Goal: Communication & Community: Participate in discussion

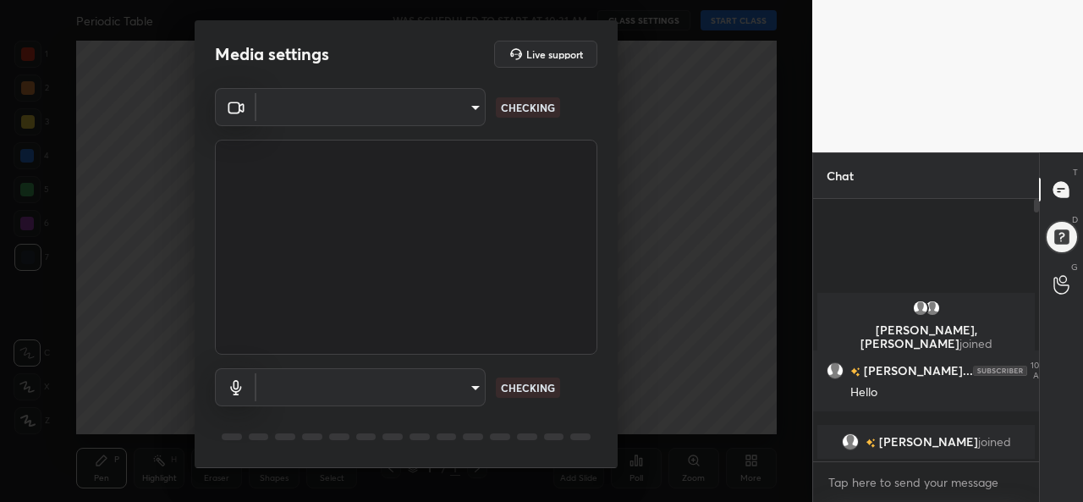
scroll to position [5, 5]
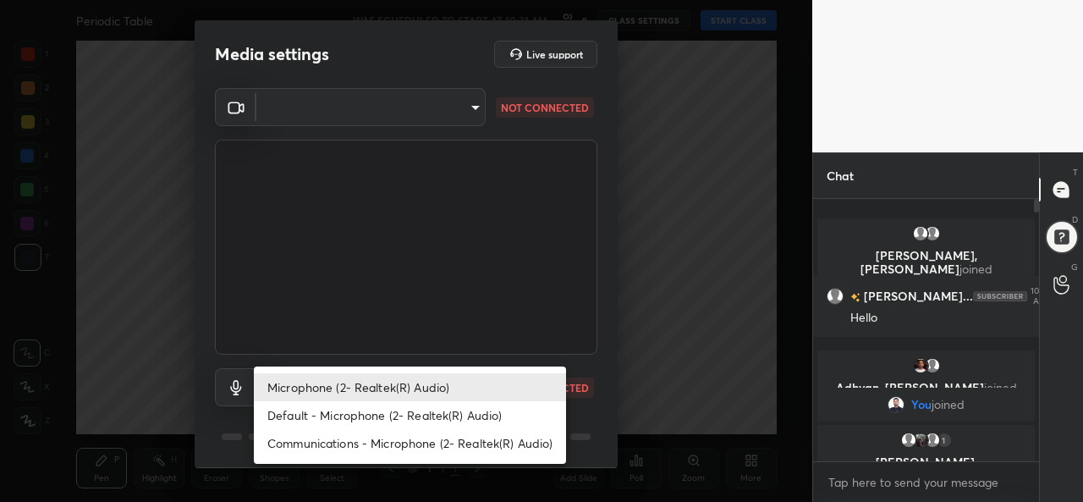
click at [332, 380] on body "1 2 3 4 5 6 7 C X Z C X Z E E Erase all H H Periodic Table WAS SCHEDULED TO STA…" at bounding box center [541, 251] width 1083 height 502
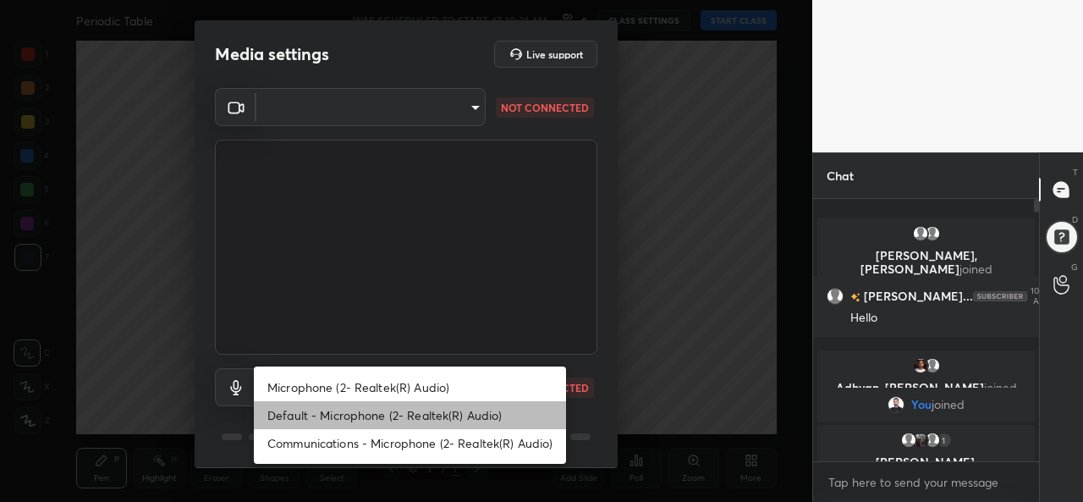
click at [329, 410] on li "Default - Microphone (2- Realtek(R) Audio)" at bounding box center [410, 415] width 312 height 28
type input "default"
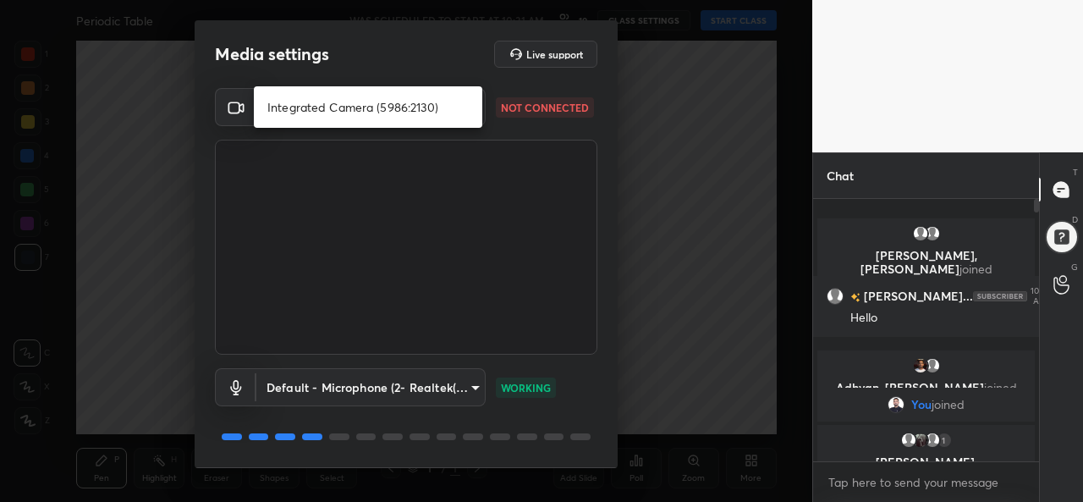
click at [384, 119] on body "1 2 3 4 5 6 7 C X Z C X Z E E Erase all H H Periodic Table WAS SCHEDULED TO STA…" at bounding box center [541, 251] width 1083 height 502
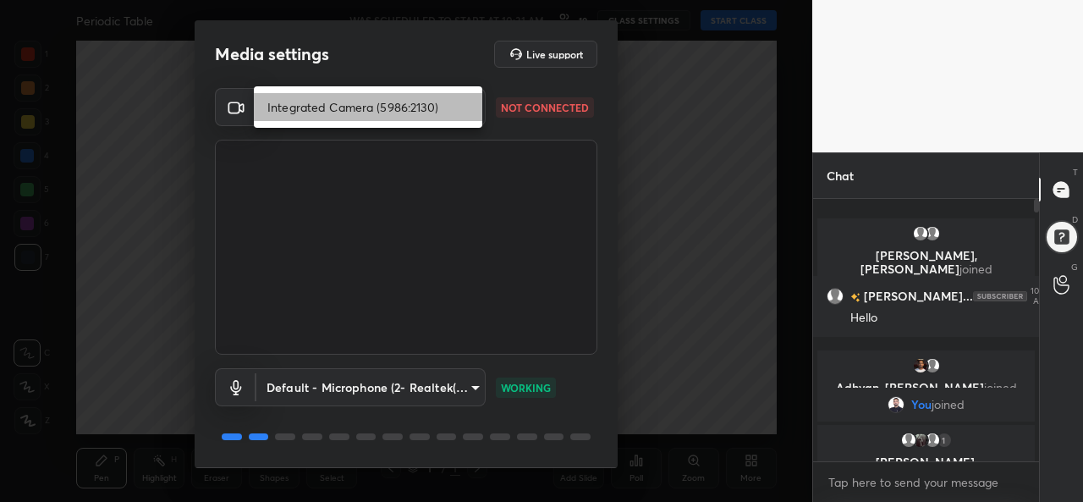
click at [375, 114] on li "Integrated Camera (5986:2130)" at bounding box center [368, 107] width 229 height 28
type input "7e38dffb0a2f7f87e97d47f31167fbe0da1f791c272be0e929ac388525700855"
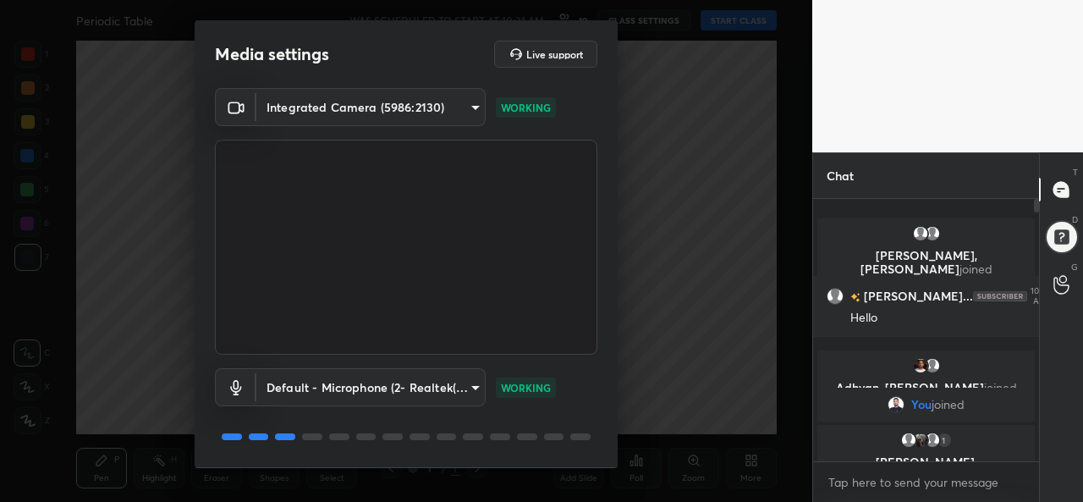
click at [729, 127] on div "Media settings Live support Integrated Camera (5986:2130) 7e38dffb0a2f7f87e97d4…" at bounding box center [406, 251] width 812 height 502
click at [697, 240] on div "Media settings Live support Integrated Camera (5986:2130) 7e38dffb0a2f7f87e97d4…" at bounding box center [406, 251] width 812 height 502
click at [702, 218] on div "Media settings Live support Integrated Camera (5986:2130) 7e38dffb0a2f7f87e97d4…" at bounding box center [406, 251] width 812 height 502
click at [686, 42] on div "Media settings Live support Integrated Camera (5986:2130) 7e38dffb0a2f7f87e97d4…" at bounding box center [406, 251] width 812 height 502
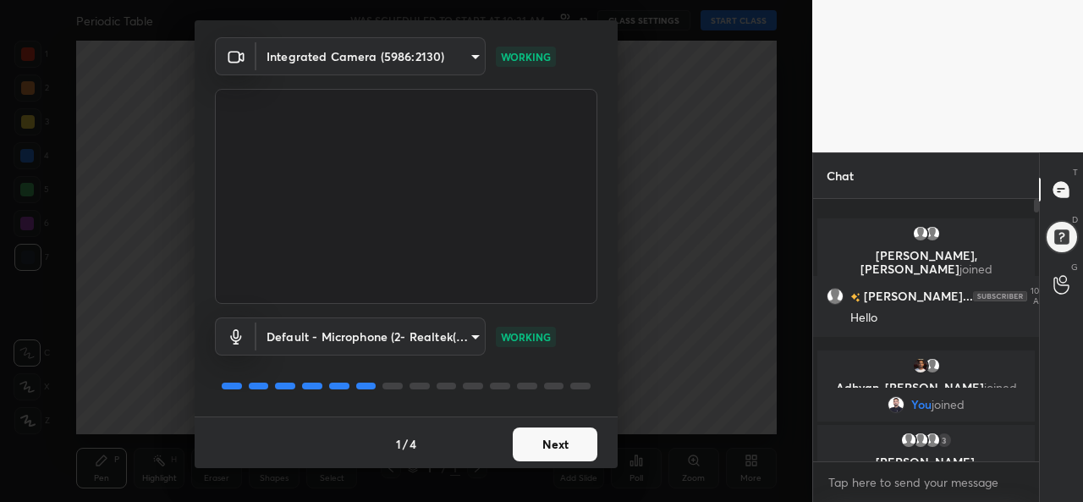
scroll to position [52, 0]
click at [565, 450] on button "Next" at bounding box center [555, 443] width 85 height 34
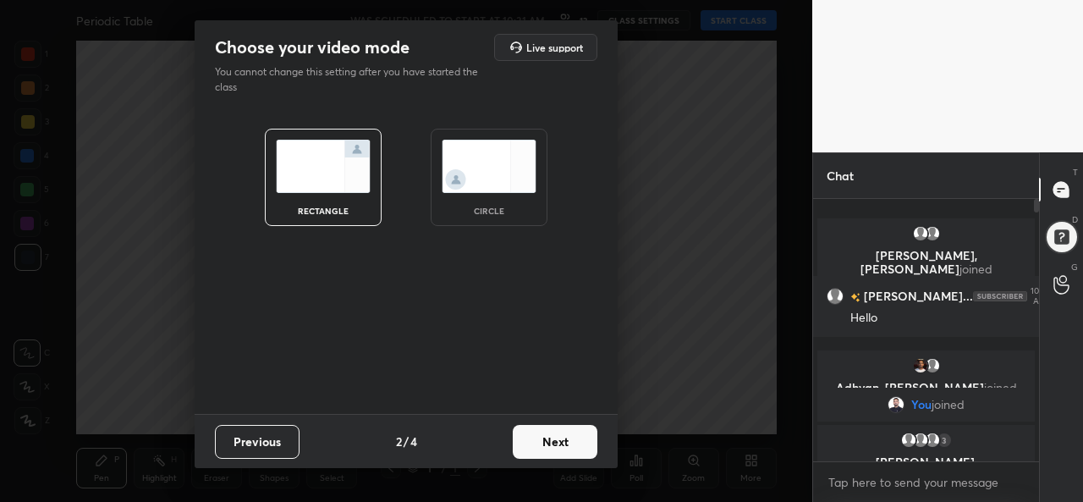
scroll to position [0, 0]
click at [565, 450] on button "Next" at bounding box center [555, 442] width 85 height 34
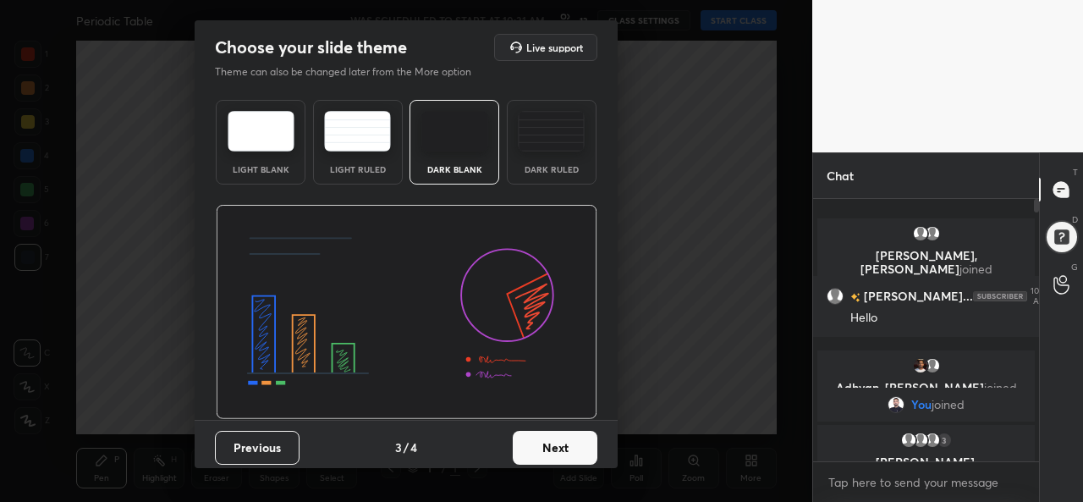
click at [565, 450] on button "Next" at bounding box center [555, 448] width 85 height 34
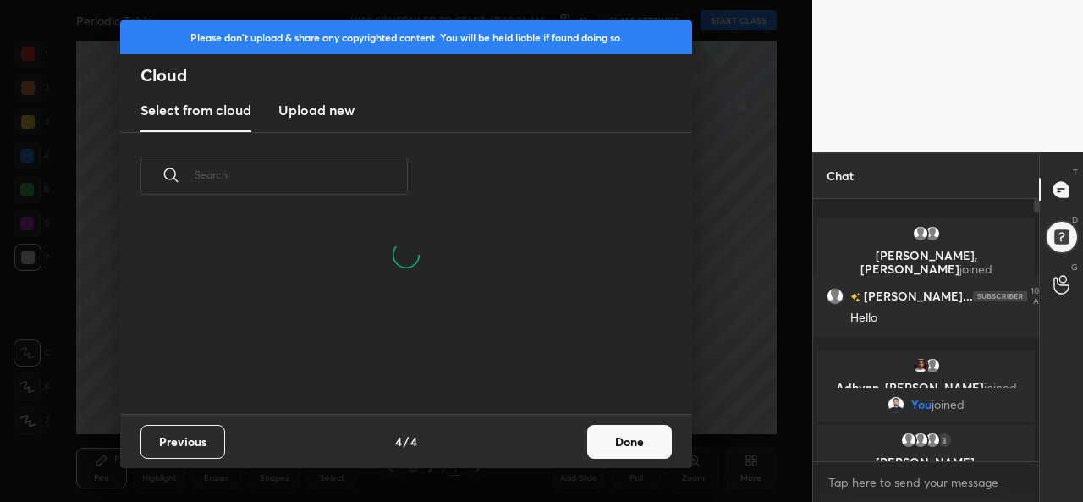
click at [631, 436] on button "Done" at bounding box center [629, 442] width 85 height 34
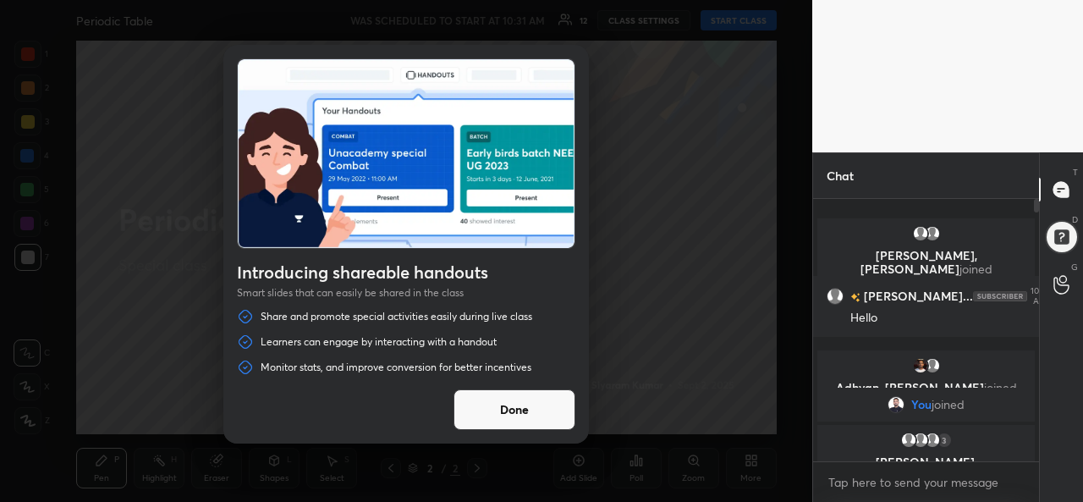
click at [555, 395] on button "Done" at bounding box center [515, 409] width 122 height 41
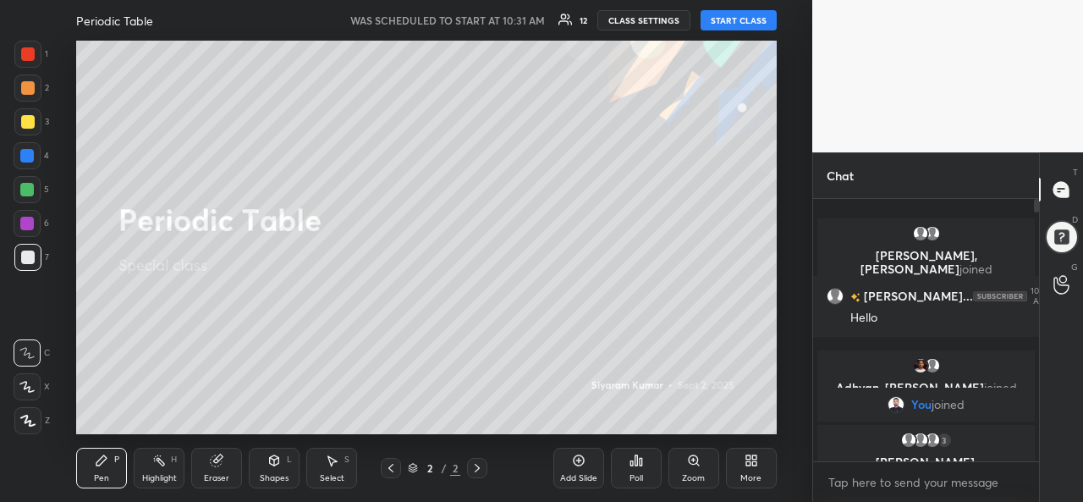
click at [731, 21] on button "START CLASS" at bounding box center [739, 20] width 76 height 20
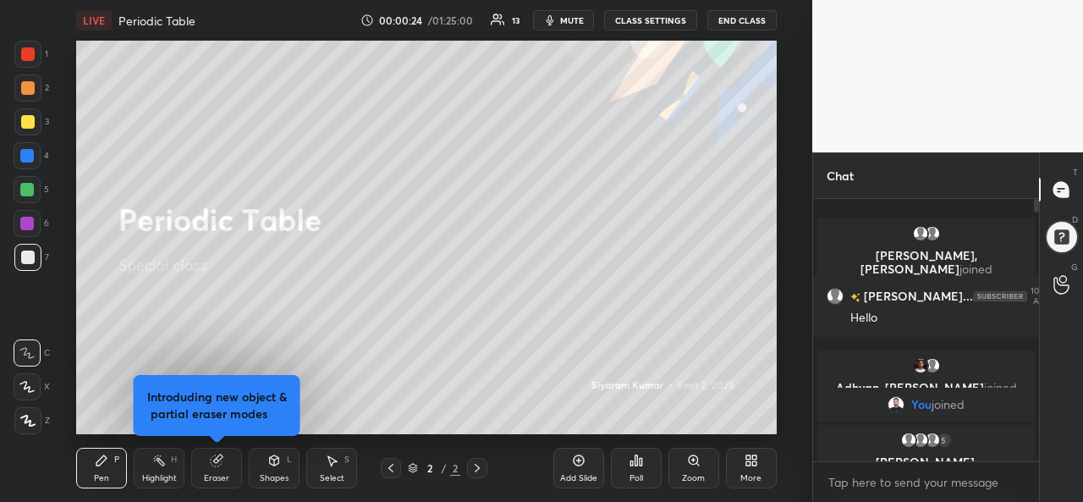
drag, startPoint x: 1036, startPoint y: 206, endPoint x: 1031, endPoint y: 324, distance: 118.6
click at [1031, 324] on div at bounding box center [1034, 330] width 10 height 262
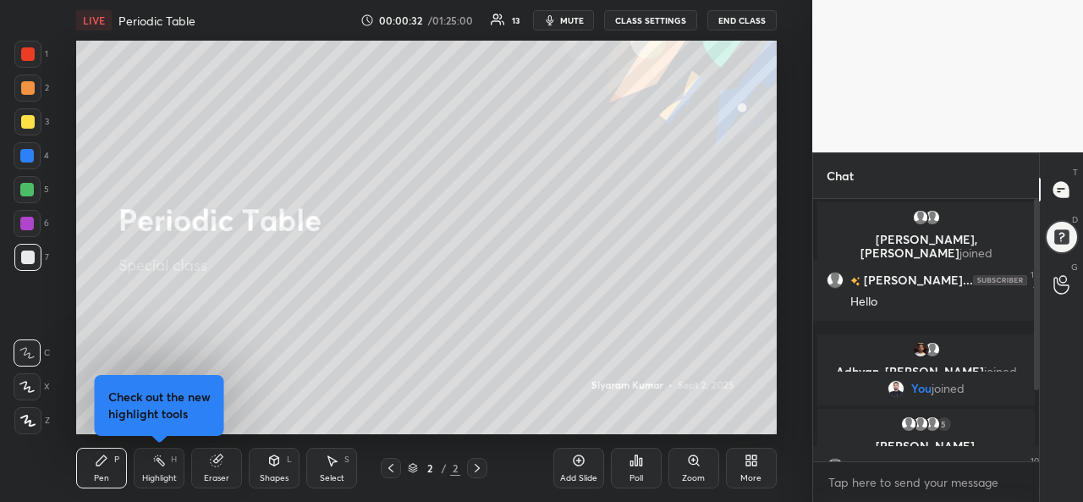
drag, startPoint x: 1039, startPoint y: 373, endPoint x: 1034, endPoint y: 424, distance: 51.0
click at [1034, 424] on div "Chat [PERSON_NAME], [PERSON_NAME] joined [PERSON_NAME]... 10:27 AM Hello [PERSO…" at bounding box center [947, 327] width 271 height 350
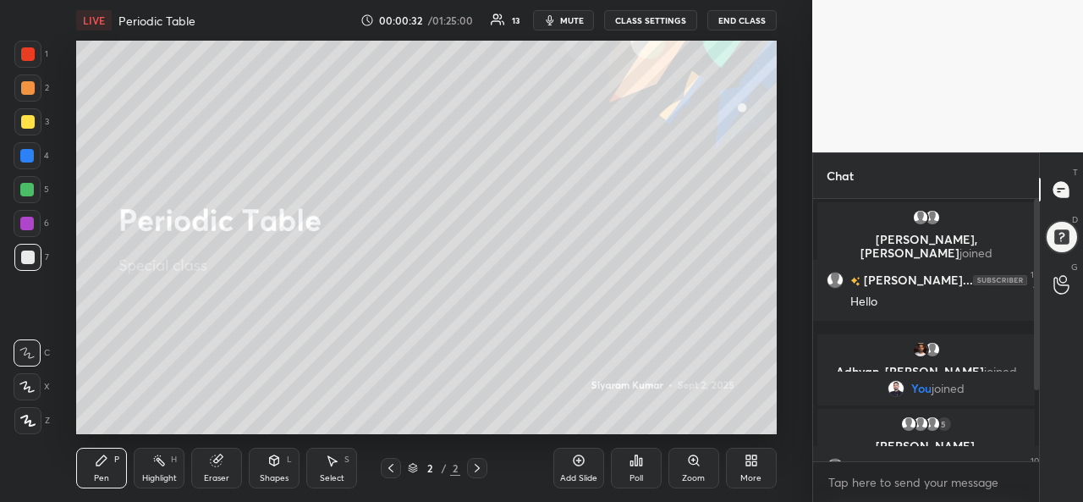
click at [1034, 424] on div at bounding box center [1034, 330] width 10 height 262
click at [1036, 453] on div at bounding box center [1034, 330] width 10 height 262
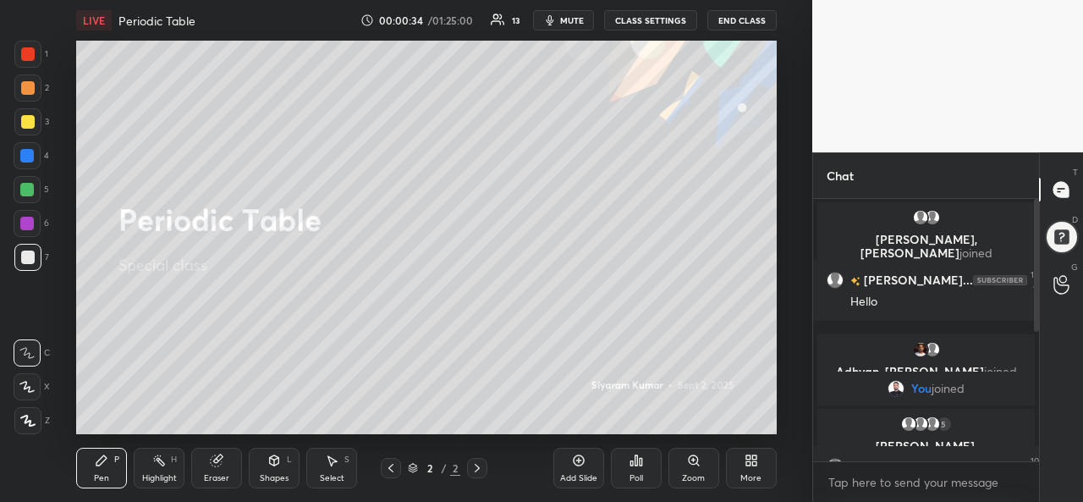
click at [1036, 453] on div at bounding box center [1034, 330] width 10 height 262
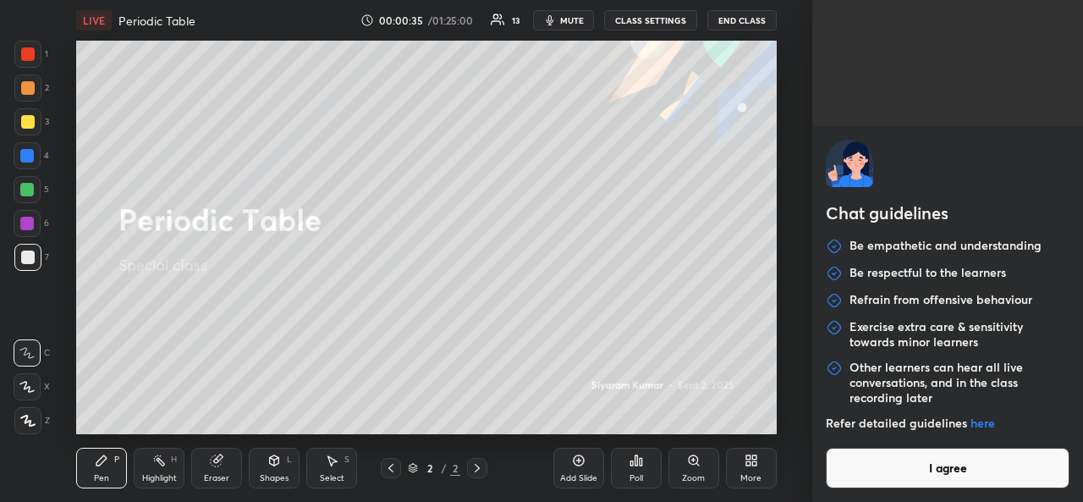
click at [897, 482] on body "1 2 3 4 5 6 7 C X Z C X Z E E Erase all H H LIVE Periodic Table 00:00:35 / 01:2…" at bounding box center [541, 251] width 1083 height 502
click at [867, 460] on button "I agree" at bounding box center [948, 468] width 244 height 41
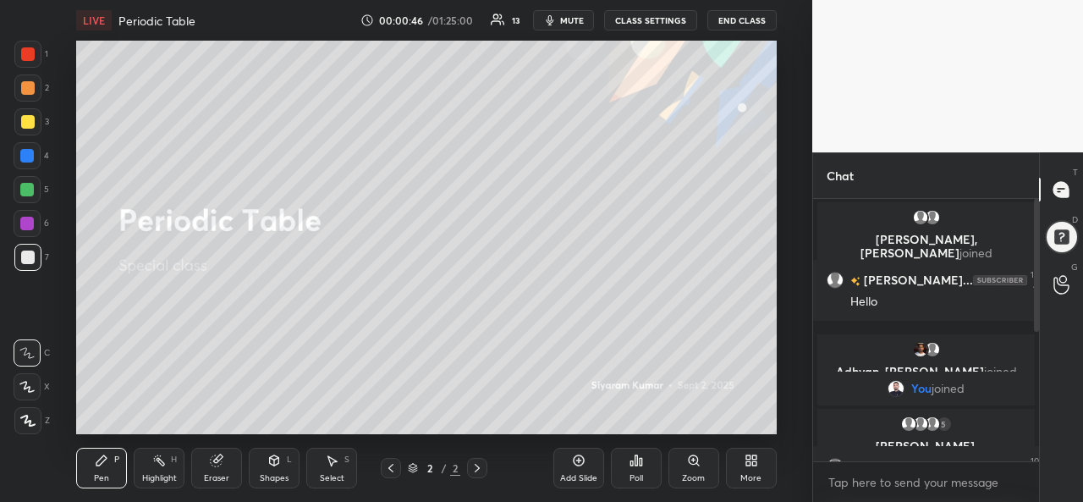
scroll to position [288, 0]
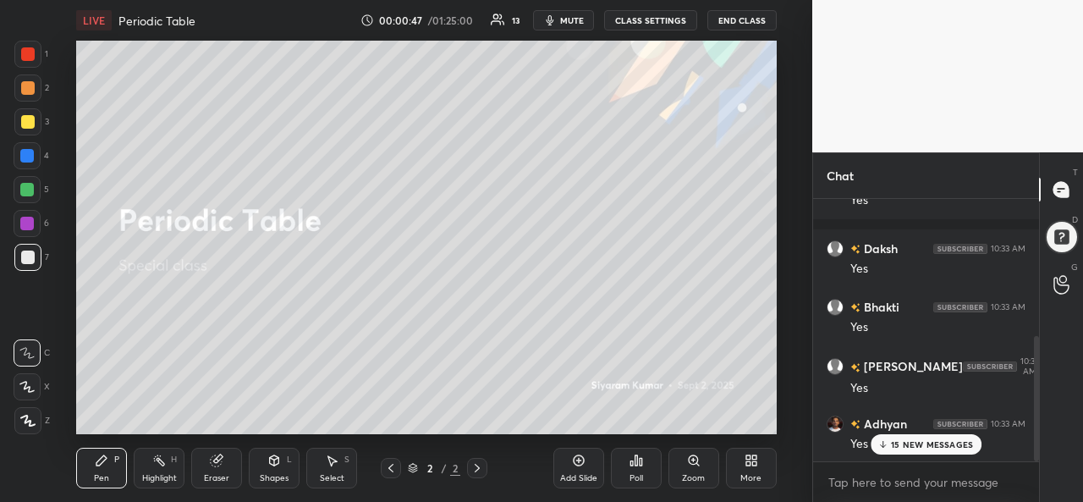
drag, startPoint x: 1038, startPoint y: 315, endPoint x: 1038, endPoint y: 368, distance: 53.3
click at [1038, 368] on div at bounding box center [1036, 398] width 5 height 125
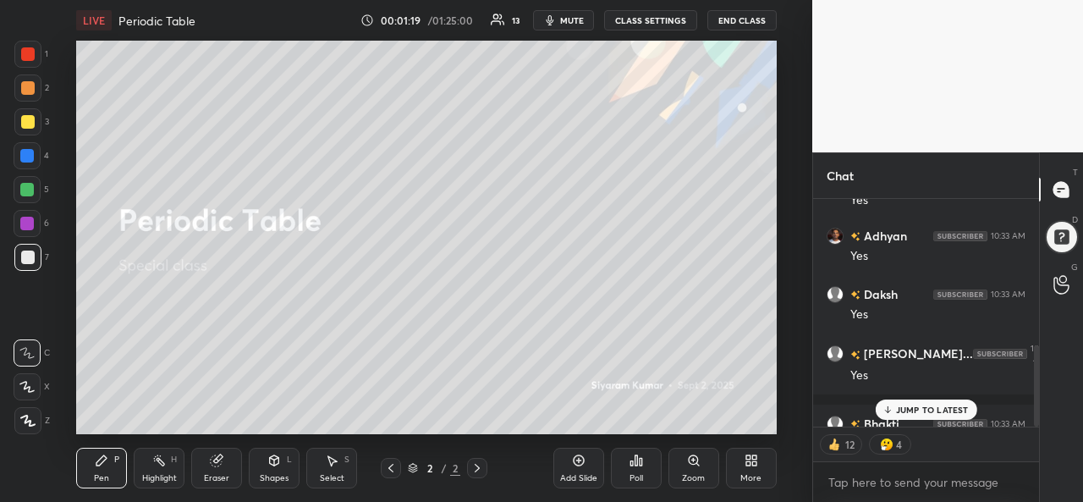
scroll to position [511, 0]
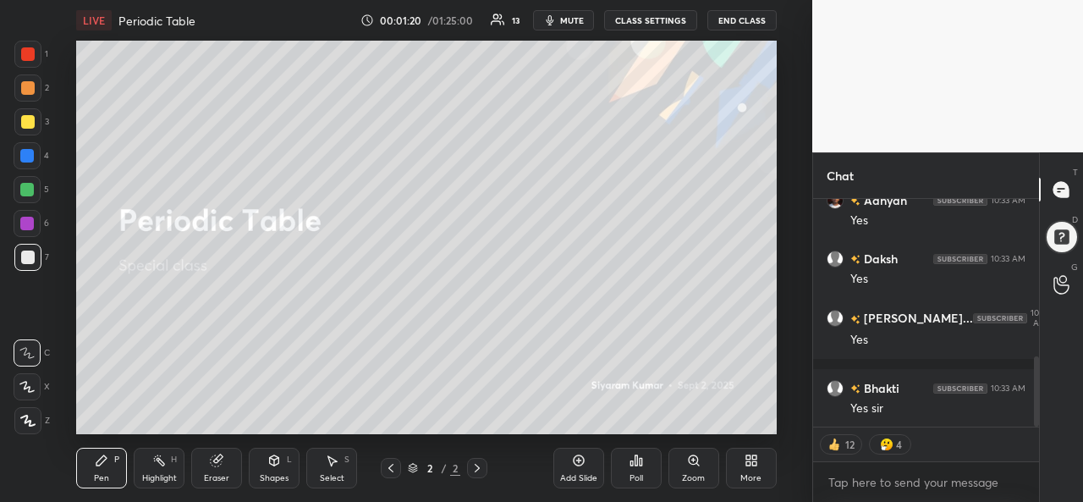
drag, startPoint x: 1038, startPoint y: 378, endPoint x: 1033, endPoint y: 441, distance: 62.9
click at [1033, 441] on div "[PERSON_NAME] 10:33 AM [DEMOGRAPHIC_DATA] 10:33 AM [DEMOGRAPHIC_DATA][PERSON_NA…" at bounding box center [926, 350] width 226 height 303
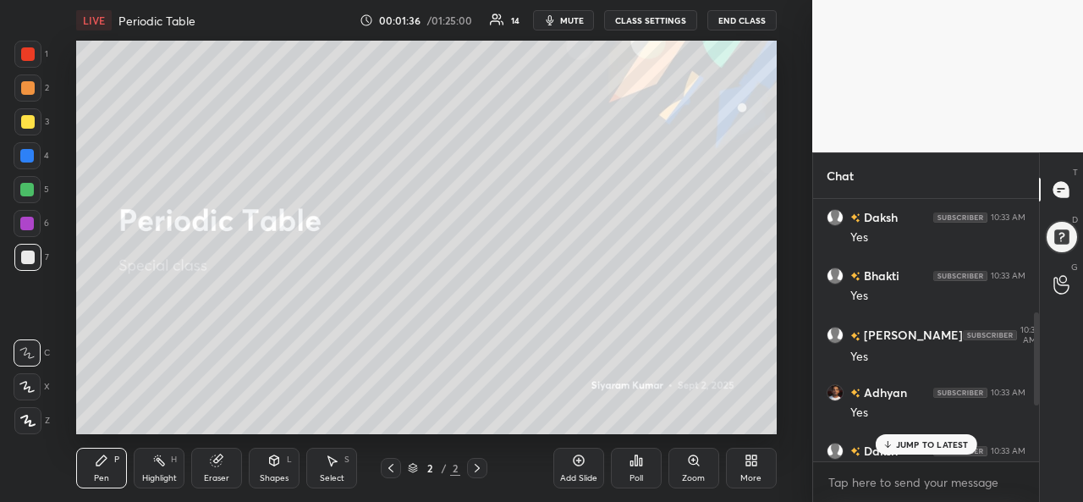
scroll to position [476, 0]
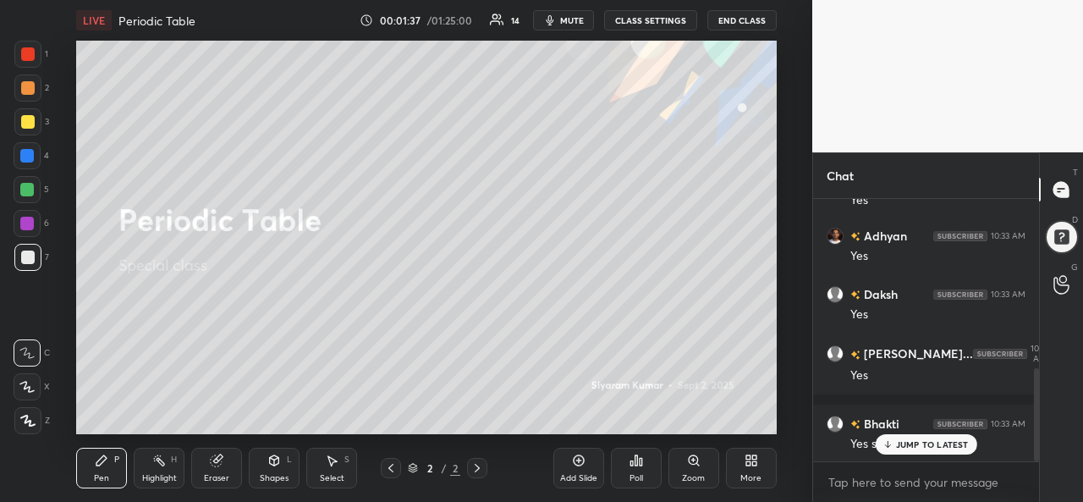
drag, startPoint x: 1037, startPoint y: 417, endPoint x: 1041, endPoint y: 438, distance: 20.7
click at [1041, 438] on div "Chat Bhakti 10:33 AM Yes [PERSON_NAME] 10:33 AM [DEMOGRAPHIC_DATA] 10:33 AM Yes…" at bounding box center [947, 327] width 271 height 350
click at [572, 24] on span "mute" at bounding box center [572, 20] width 24 height 12
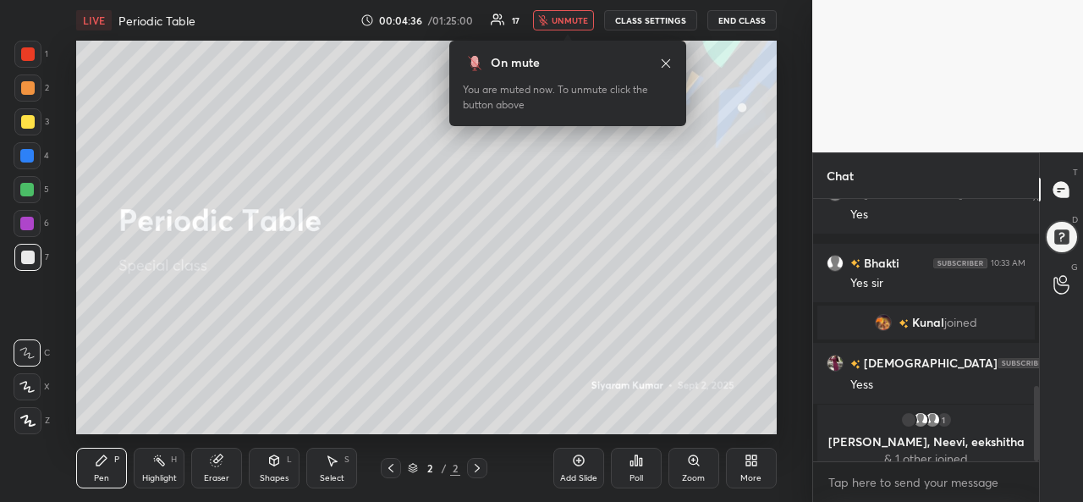
scroll to position [650, 0]
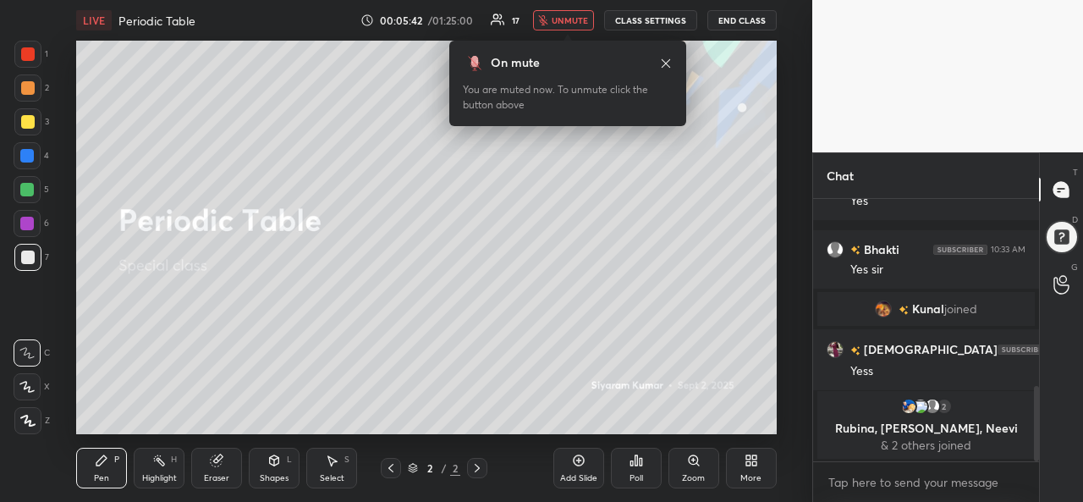
click at [741, 463] on div "More" at bounding box center [751, 468] width 51 height 41
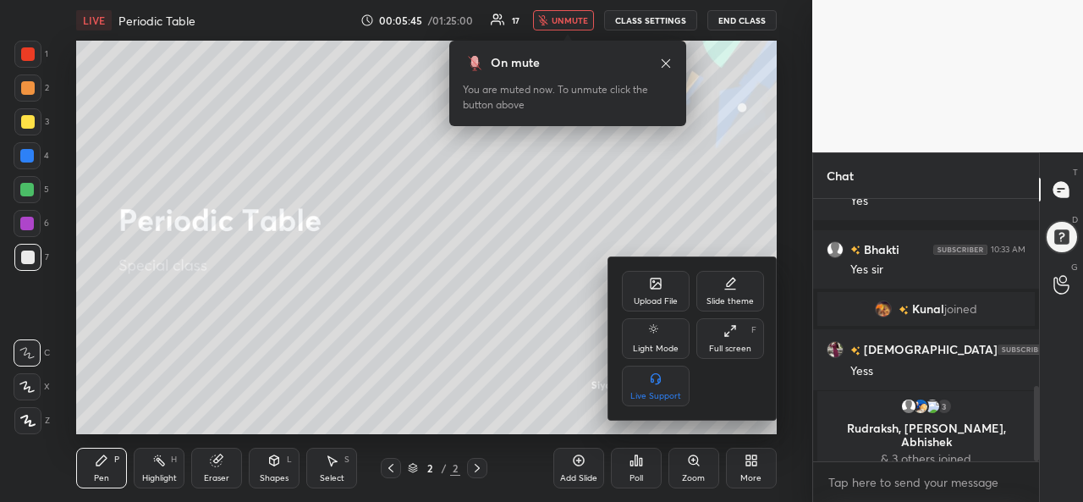
click at [665, 294] on div "Upload File" at bounding box center [656, 291] width 68 height 41
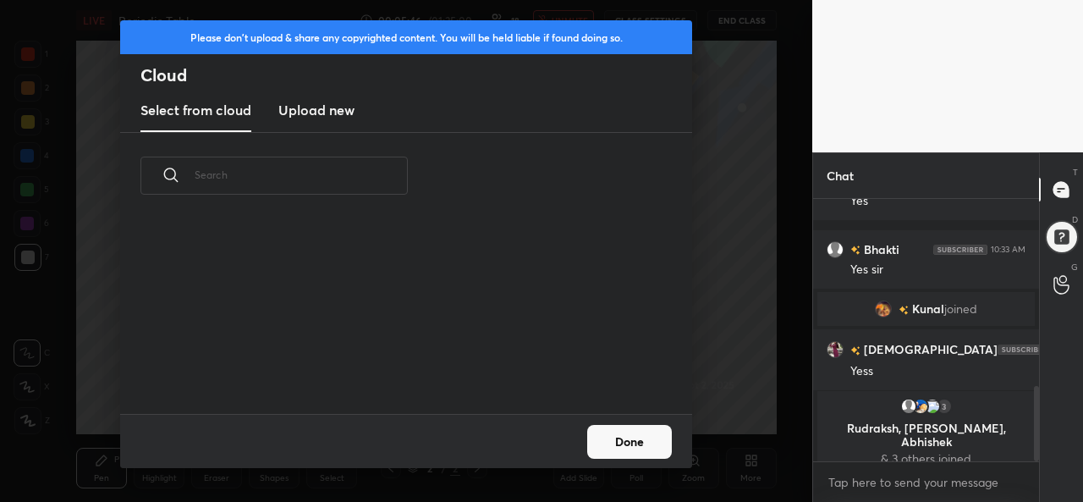
scroll to position [195, 543]
click at [293, 110] on h3 "Upload new" at bounding box center [316, 110] width 76 height 20
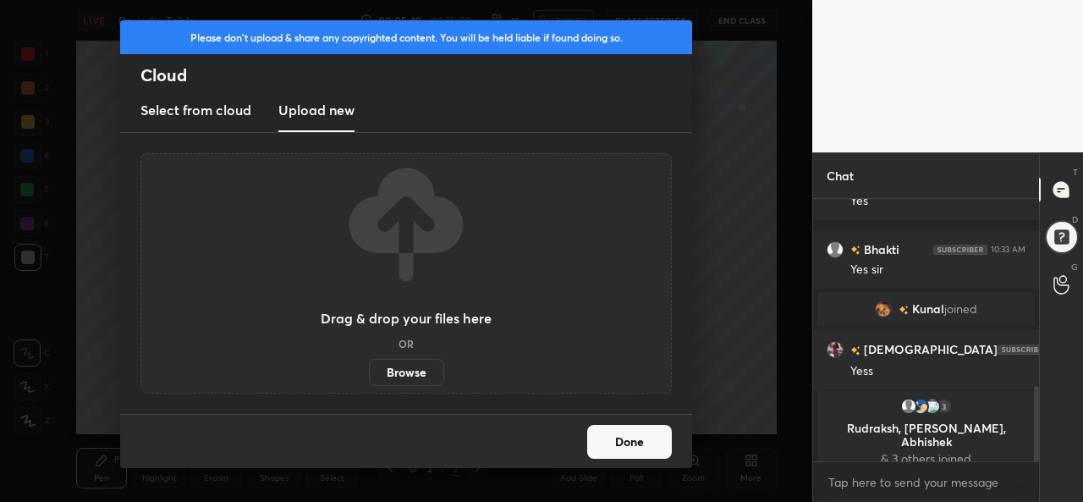
click at [407, 369] on label "Browse" at bounding box center [406, 372] width 75 height 27
click at [369, 369] on input "Browse" at bounding box center [369, 372] width 0 height 27
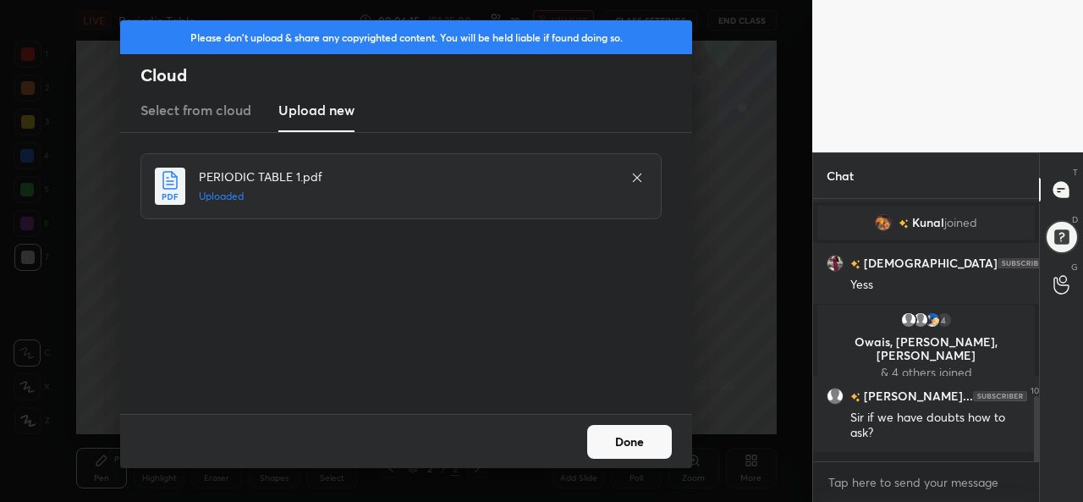
click at [626, 431] on button "Done" at bounding box center [629, 442] width 85 height 34
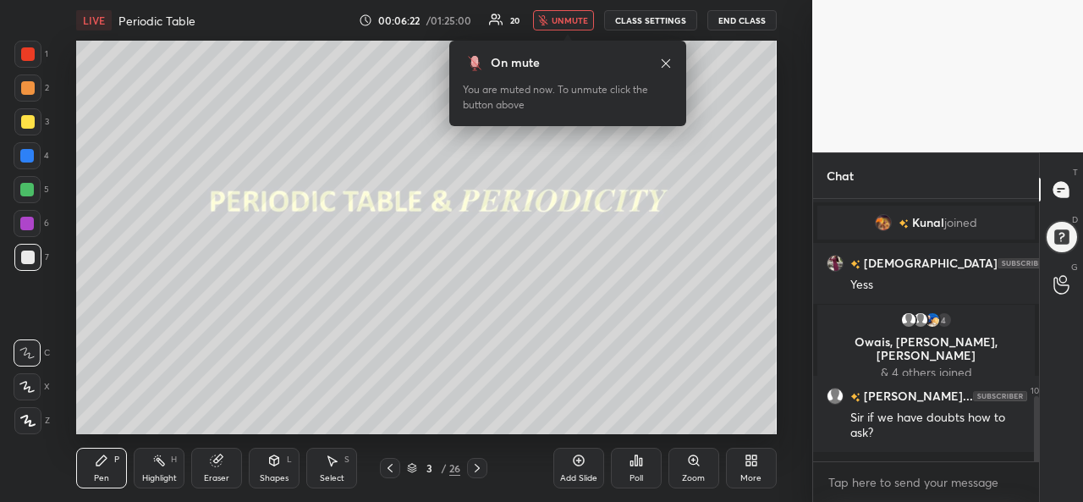
click at [567, 14] on button "unmute" at bounding box center [563, 20] width 61 height 20
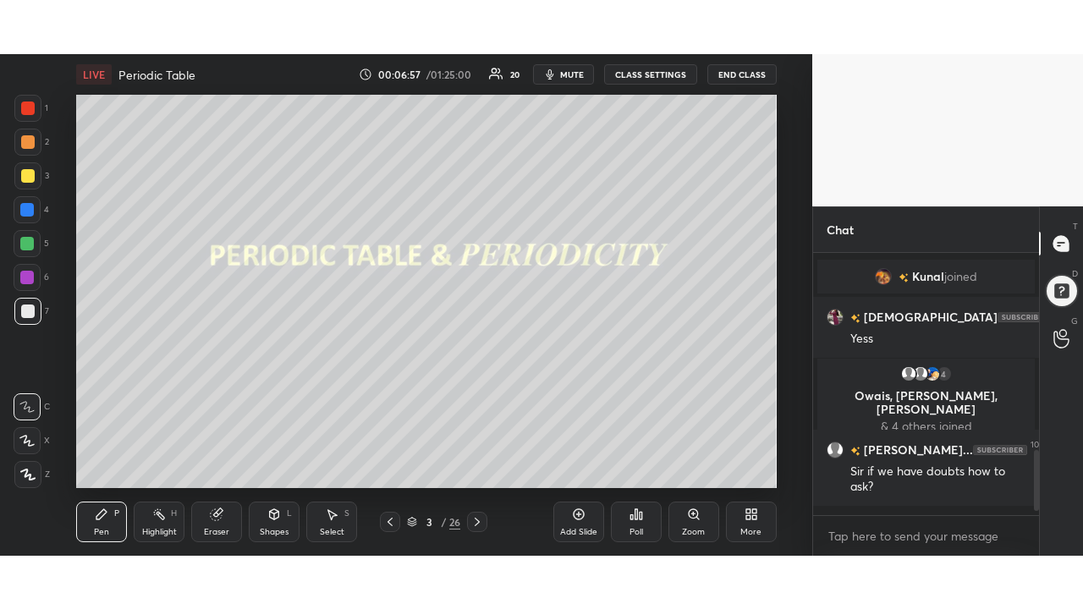
scroll to position [862, 0]
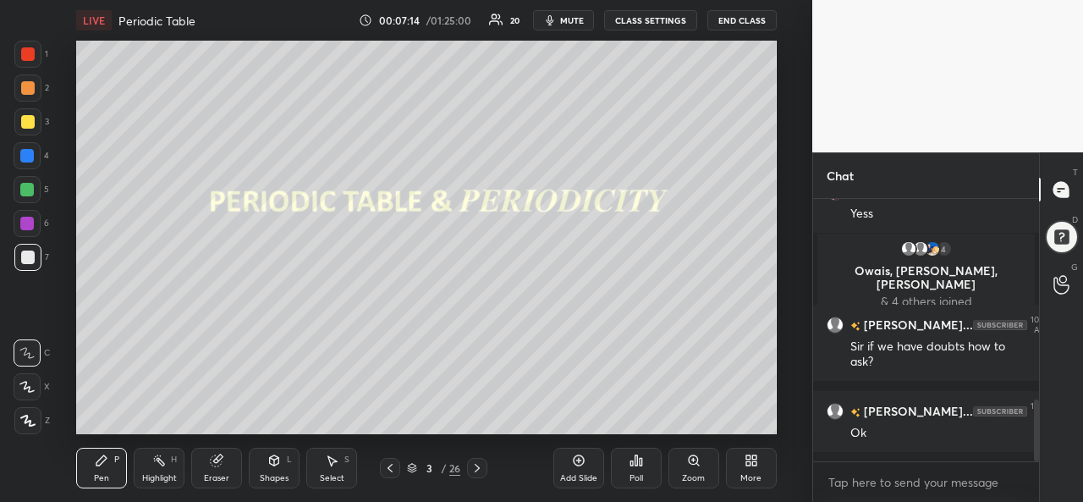
click at [752, 465] on icon at bounding box center [754, 463] width 4 height 4
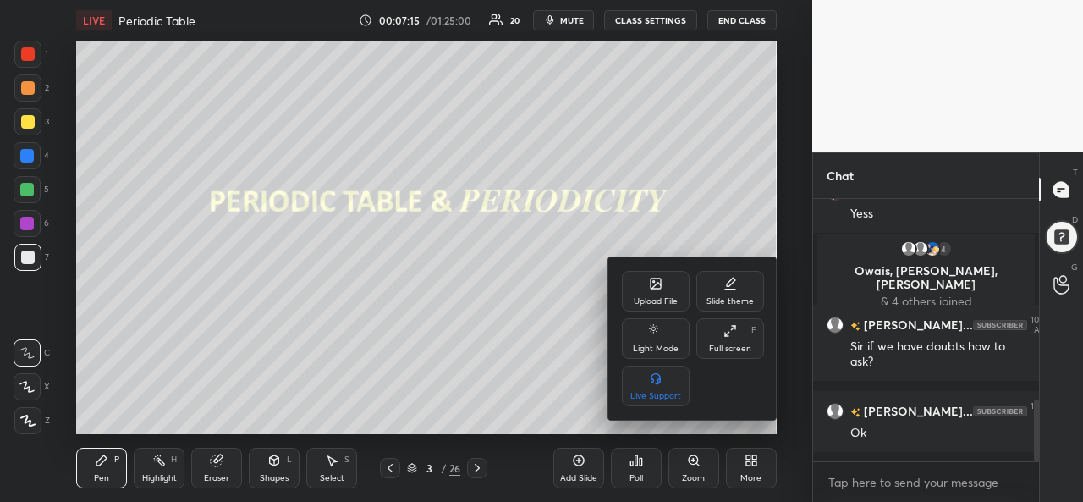
click at [730, 352] on div "Full screen" at bounding box center [730, 348] width 42 height 8
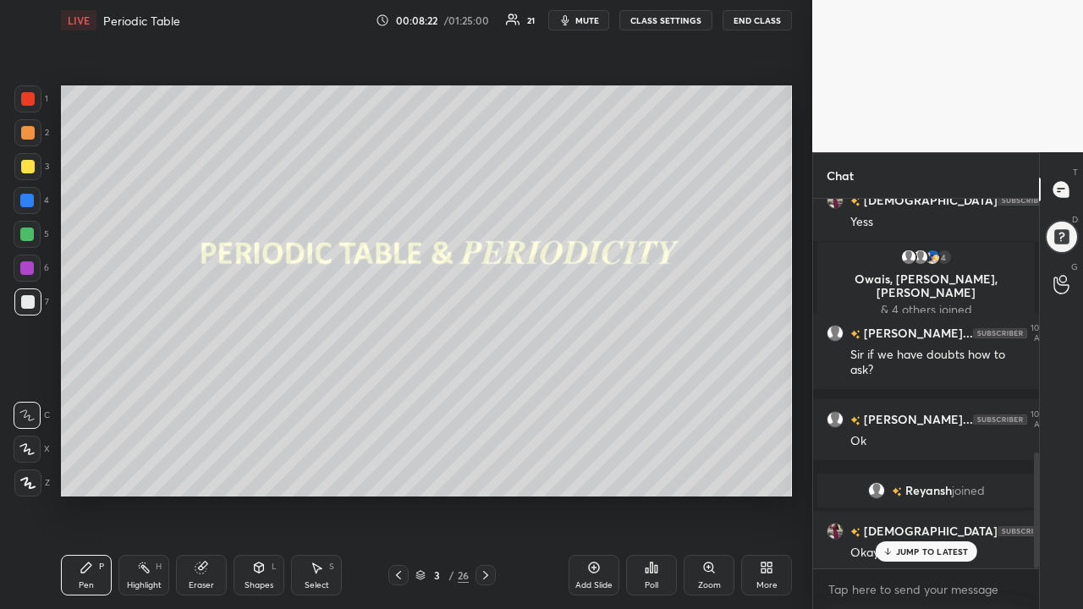
scroll to position [846, 0]
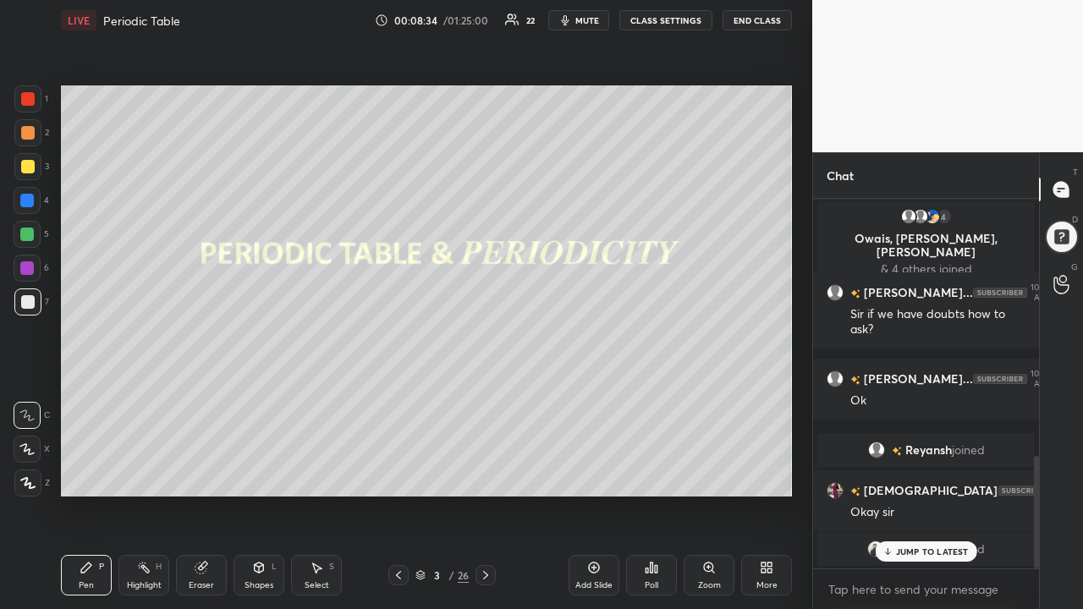
click at [487, 501] on icon at bounding box center [485, 575] width 5 height 8
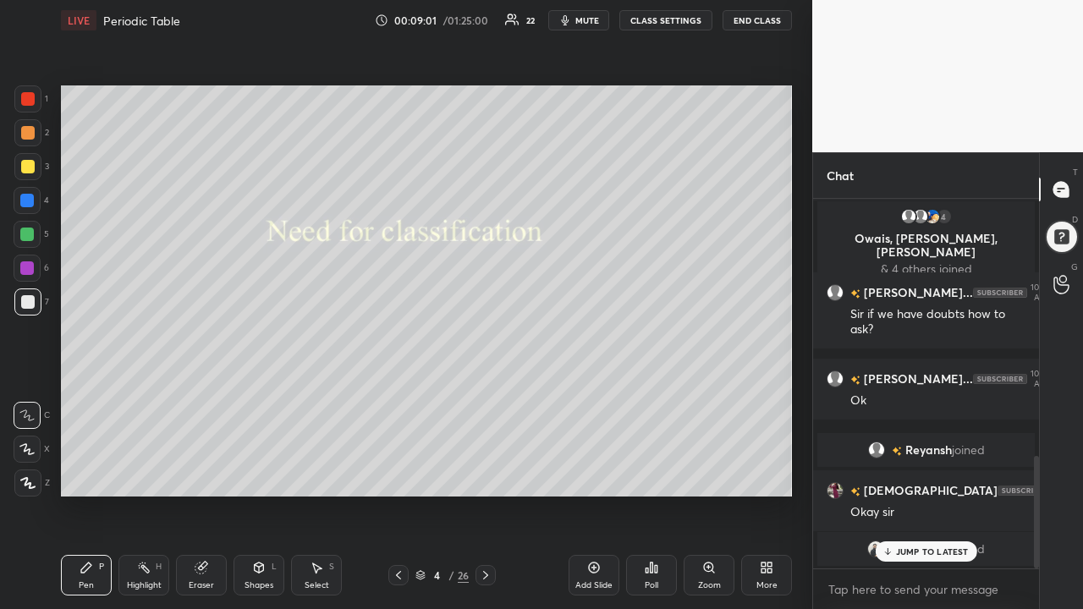
click at [961, 501] on div "JUMP TO LATEST" at bounding box center [926, 552] width 102 height 20
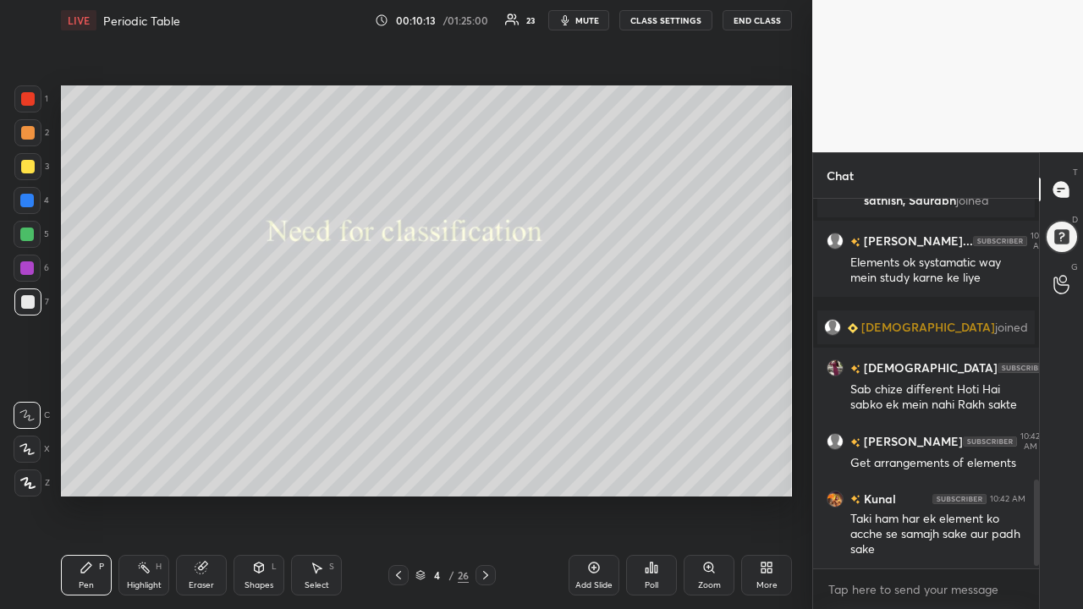
scroll to position [1214, 0]
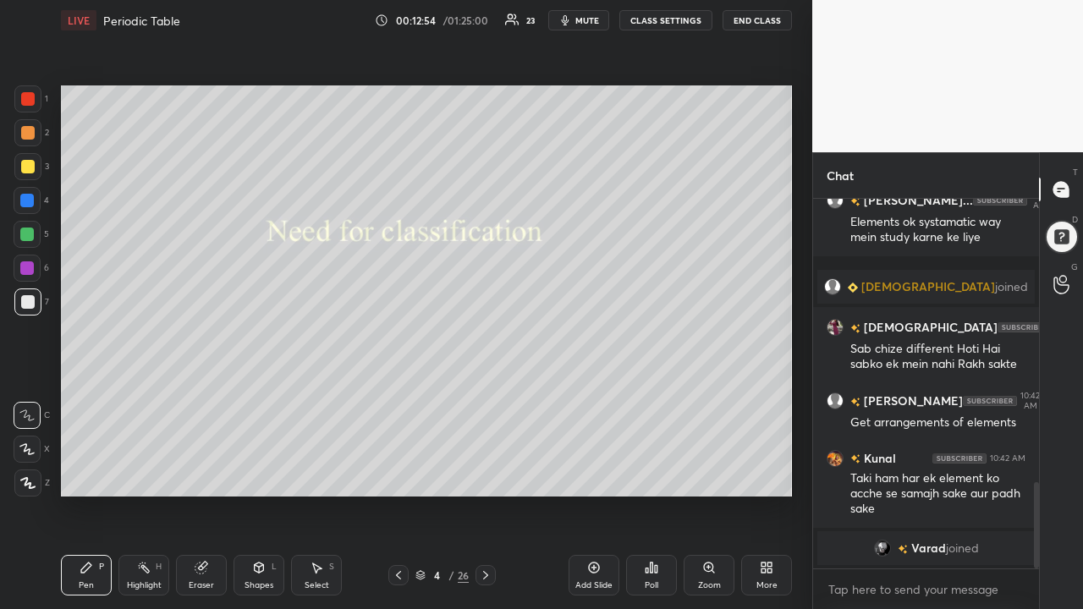
click at [487, 501] on icon at bounding box center [486, 576] width 14 height 14
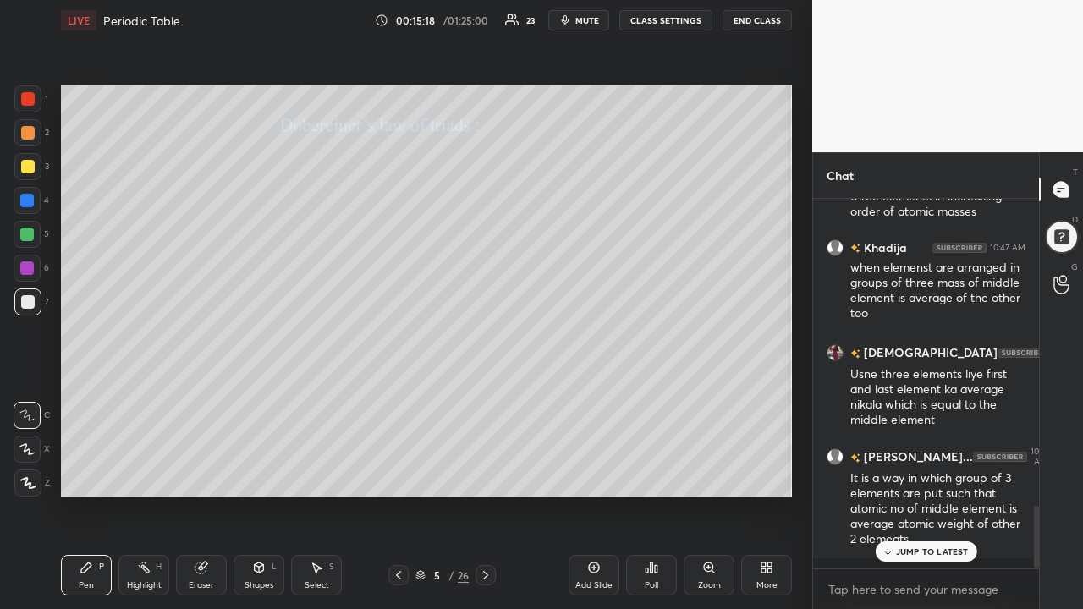
scroll to position [1820, 0]
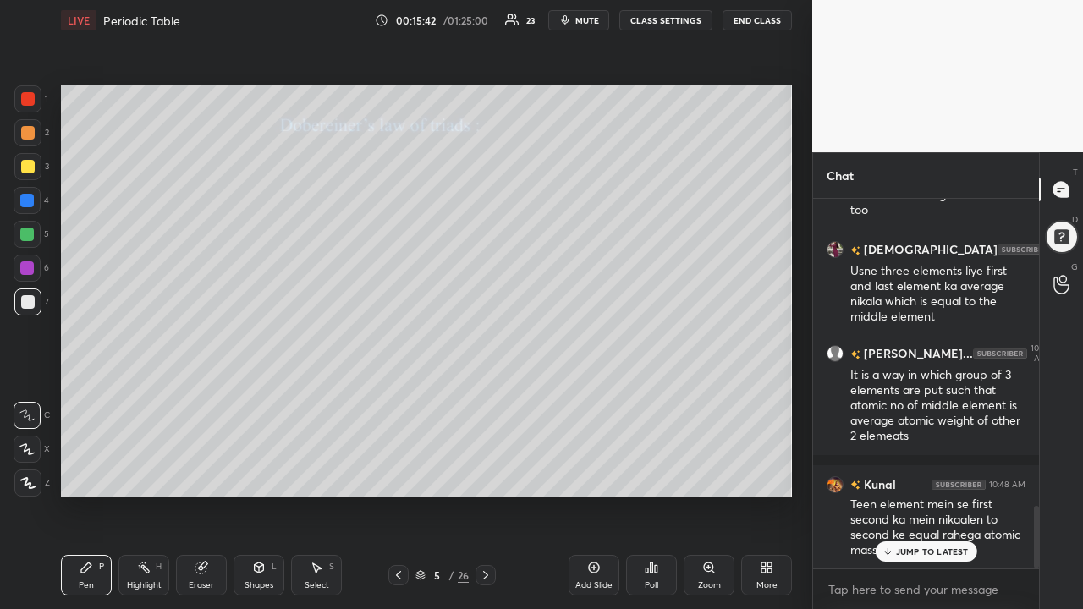
click at [197, 501] on icon at bounding box center [201, 568] width 11 height 11
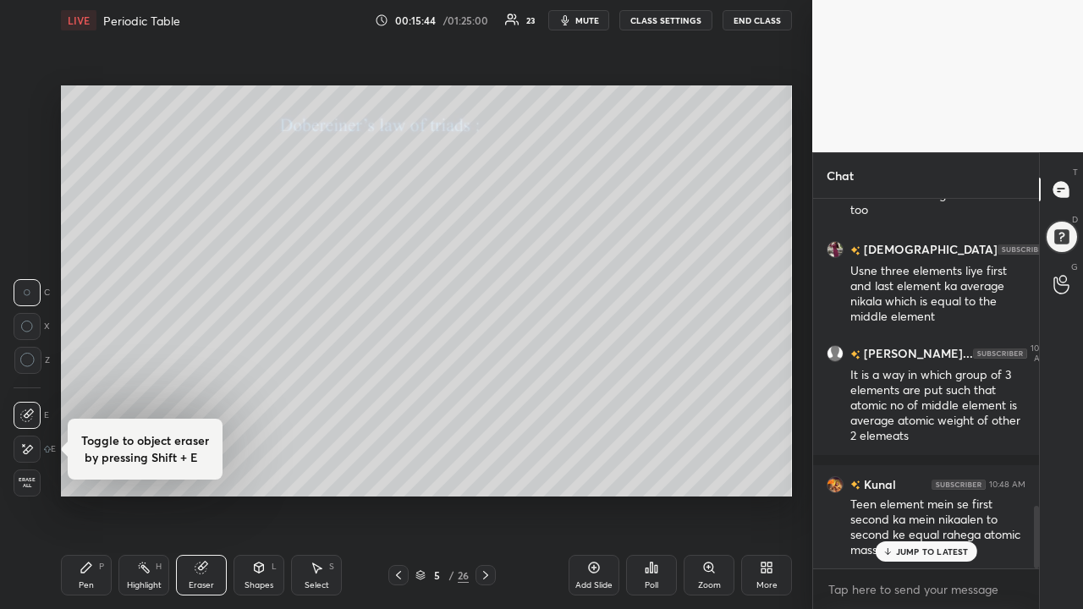
click at [24, 450] on icon at bounding box center [27, 450] width 14 height 14
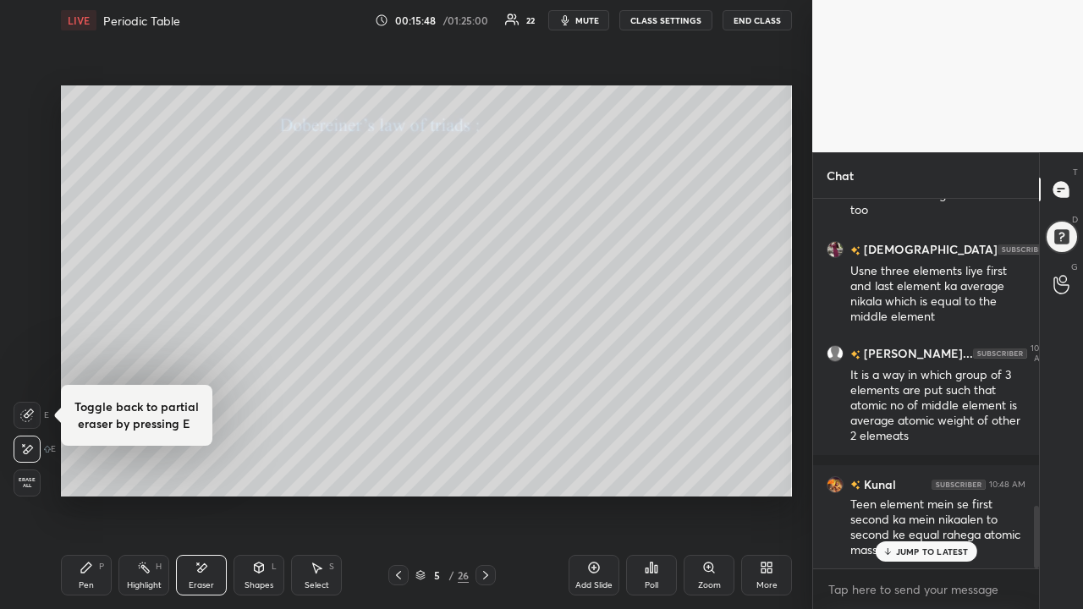
click at [85, 501] on icon at bounding box center [86, 568] width 10 height 10
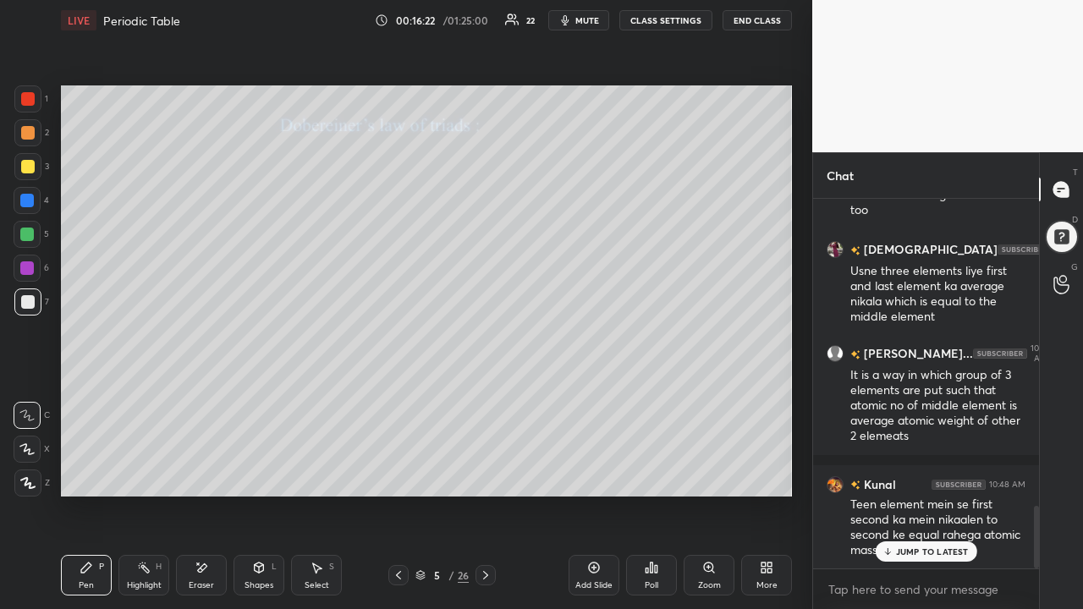
click at [15, 167] on div at bounding box center [27, 166] width 27 height 27
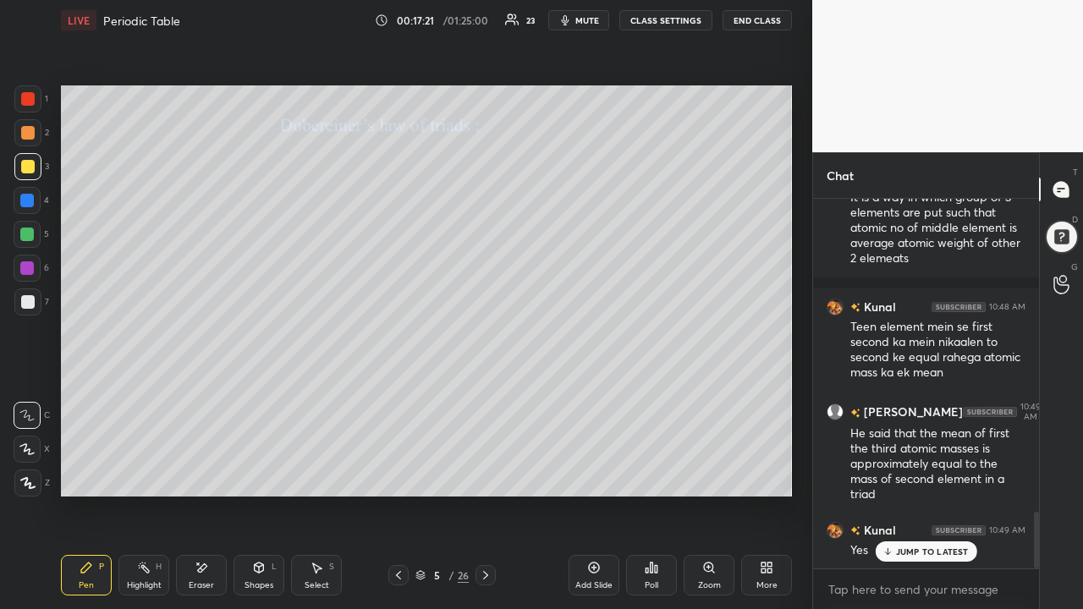
scroll to position [2038, 0]
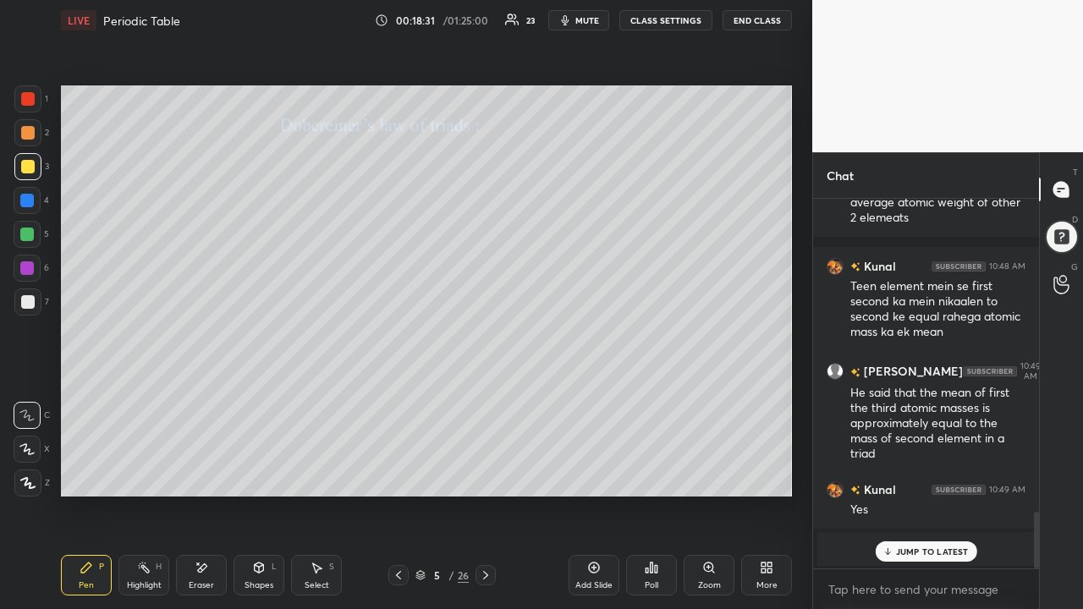
click at [914, 501] on div "JUMP TO LATEST" at bounding box center [926, 552] width 102 height 20
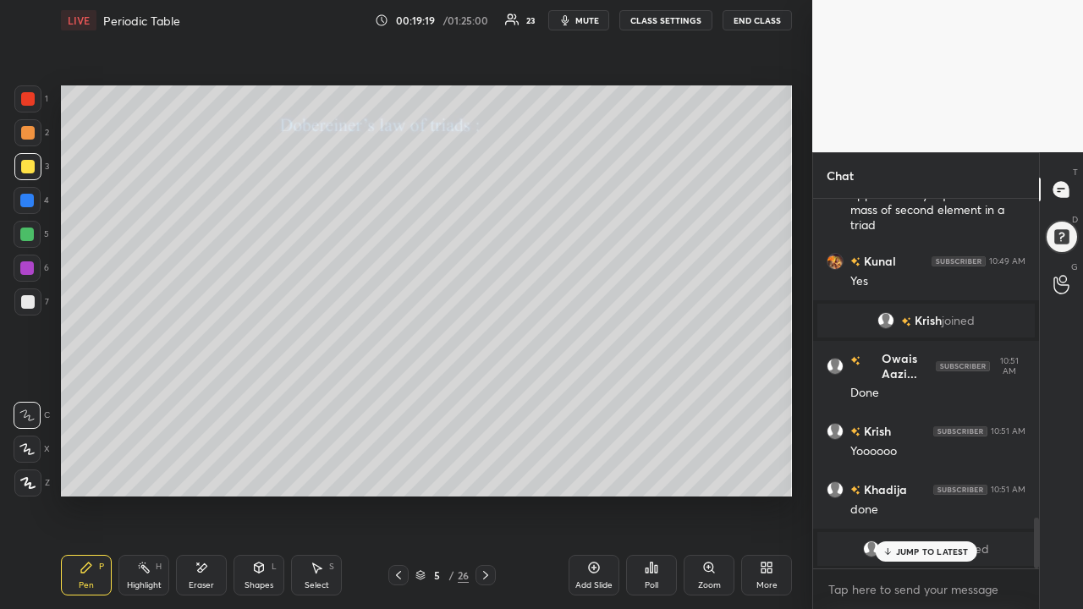
scroll to position [2338, 0]
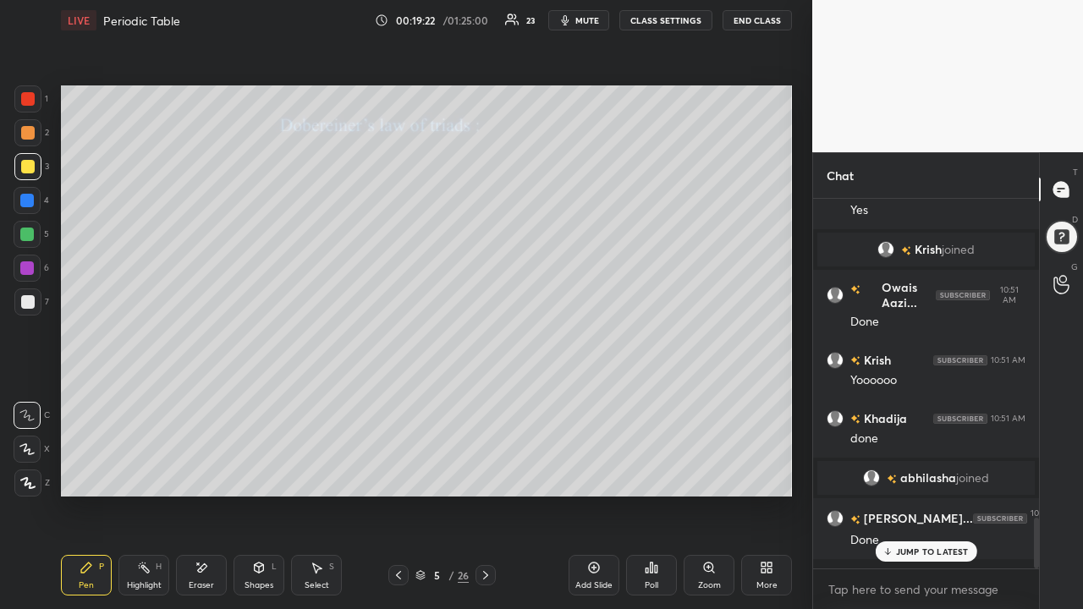
click at [484, 501] on icon at bounding box center [486, 576] width 14 height 14
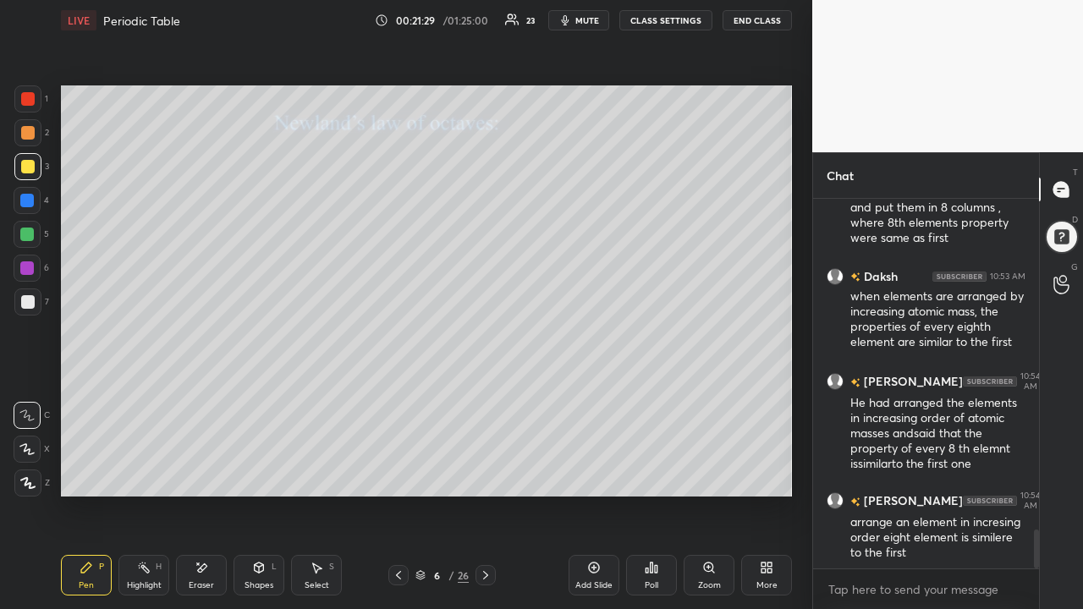
scroll to position [3153, 0]
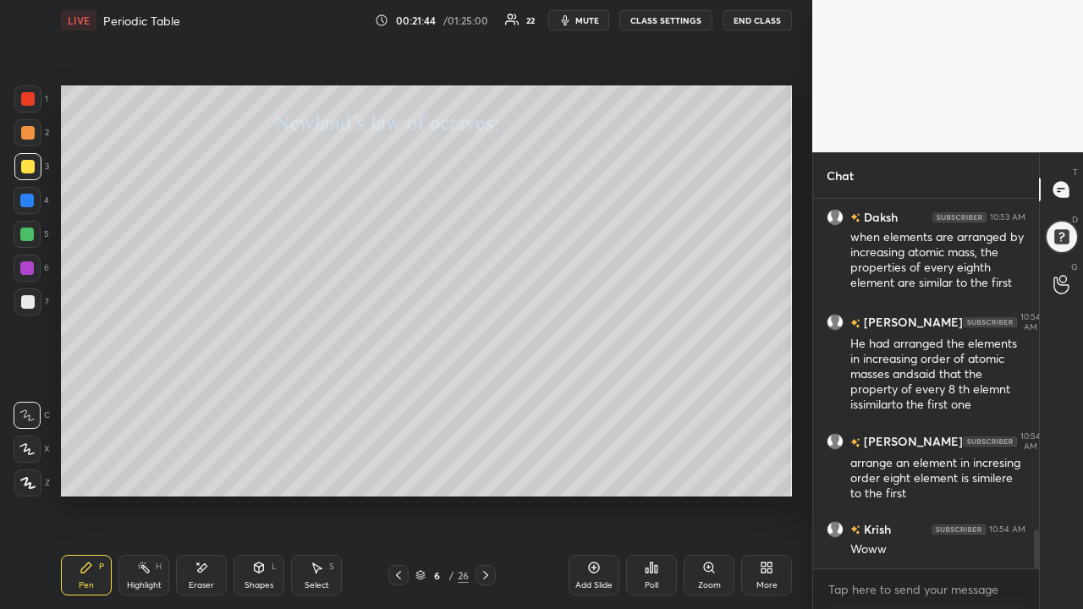
click at [197, 501] on icon at bounding box center [202, 568] width 14 height 14
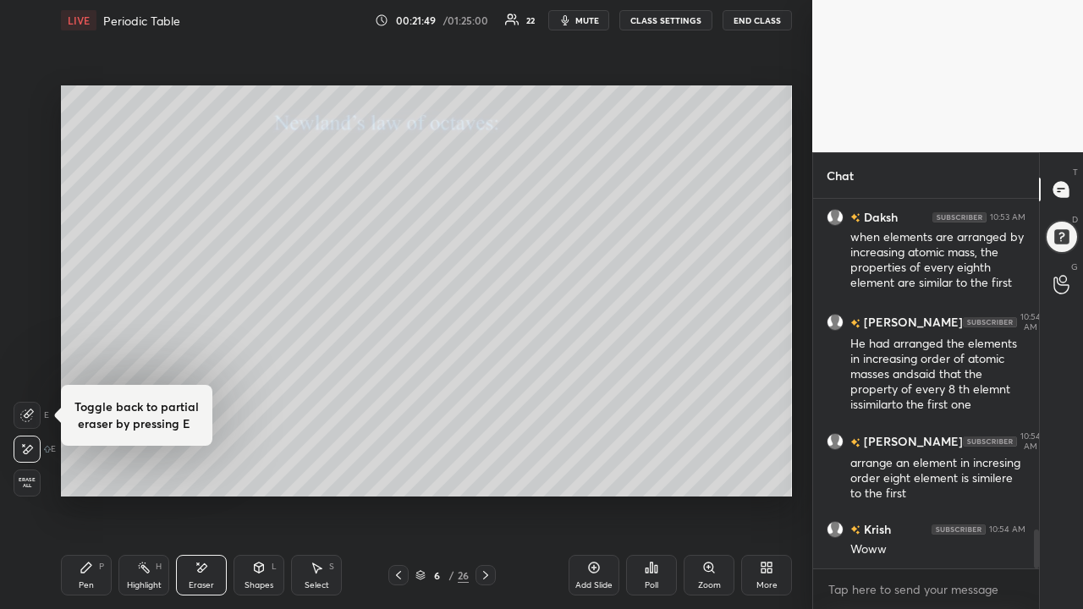
click at [86, 501] on icon at bounding box center [87, 568] width 14 height 14
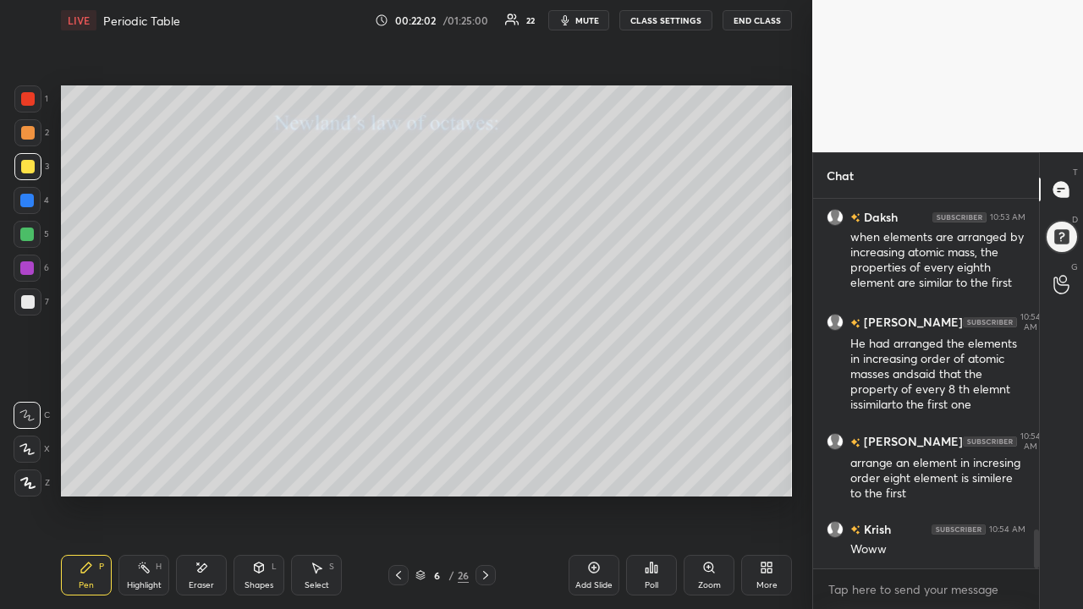
scroll to position [3226, 0]
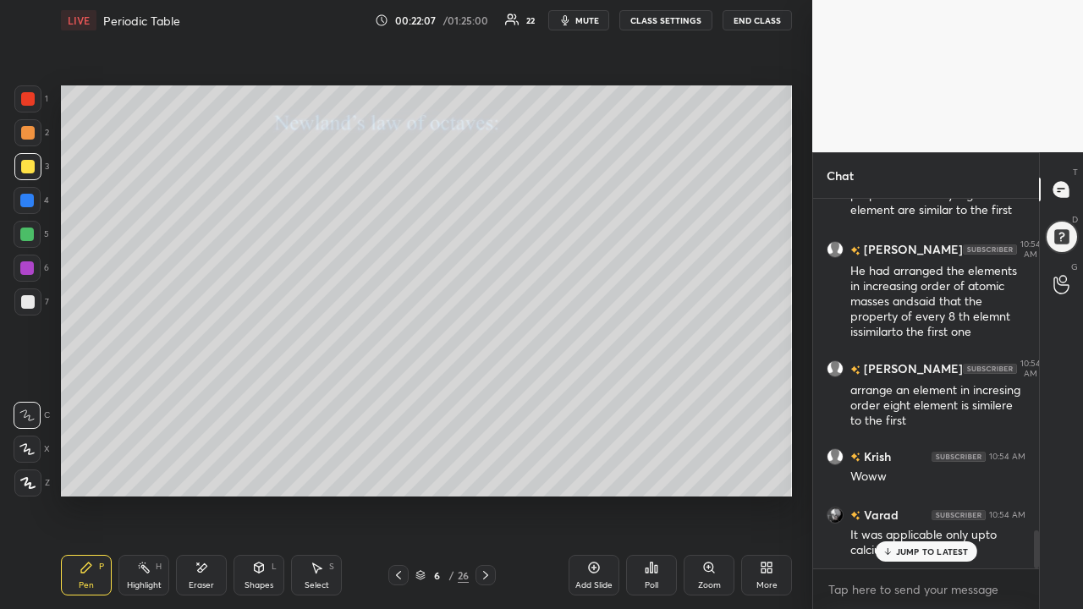
click at [23, 290] on div at bounding box center [27, 302] width 27 height 27
click at [20, 107] on div at bounding box center [27, 98] width 27 height 27
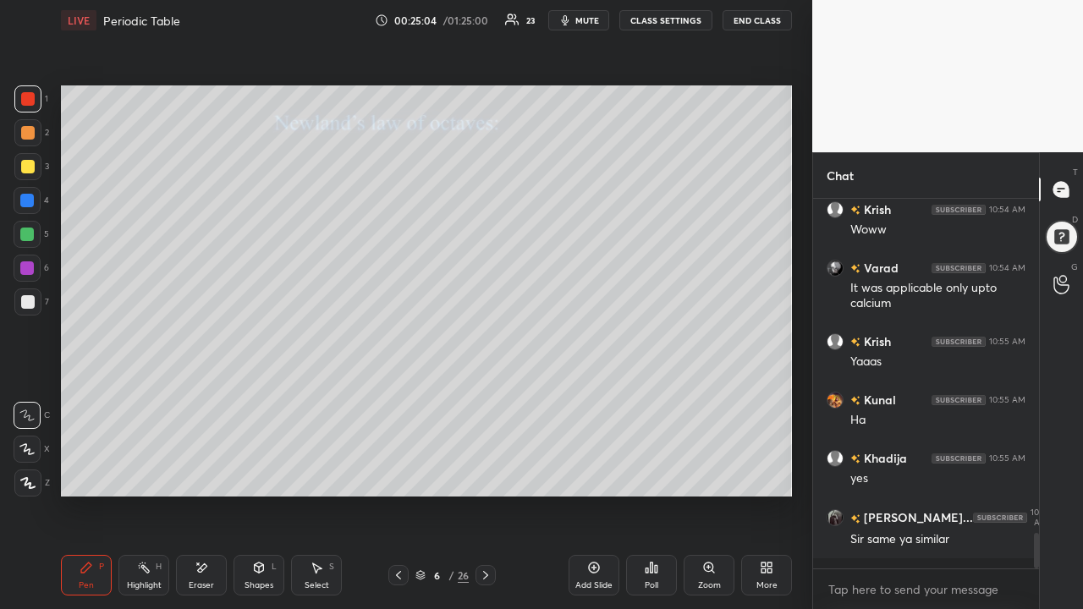
scroll to position [3514, 0]
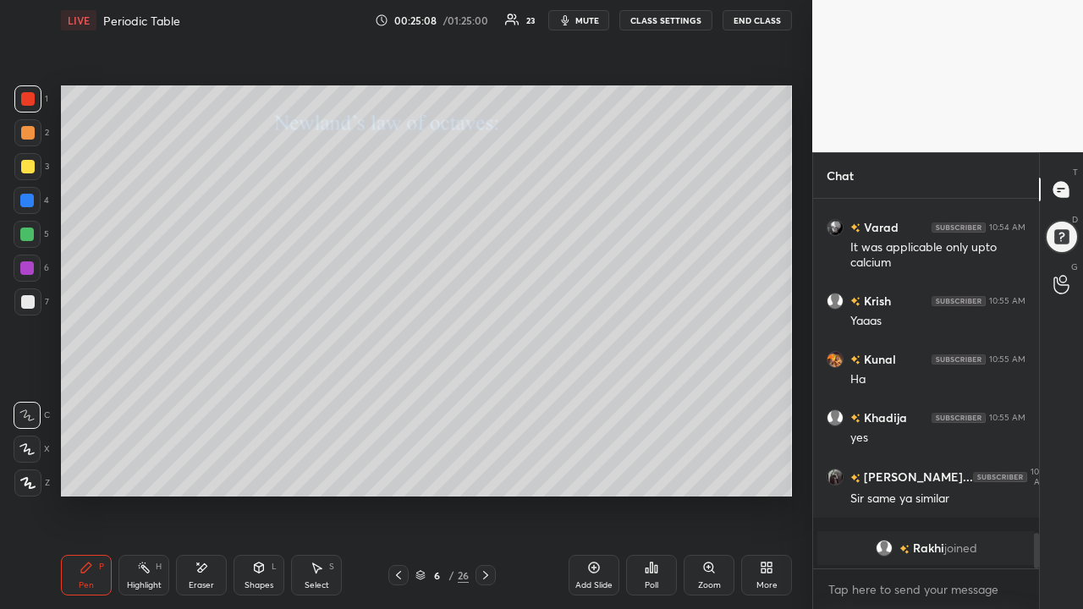
click at [634, 18] on button "CLASS SETTINGS" at bounding box center [666, 20] width 93 height 20
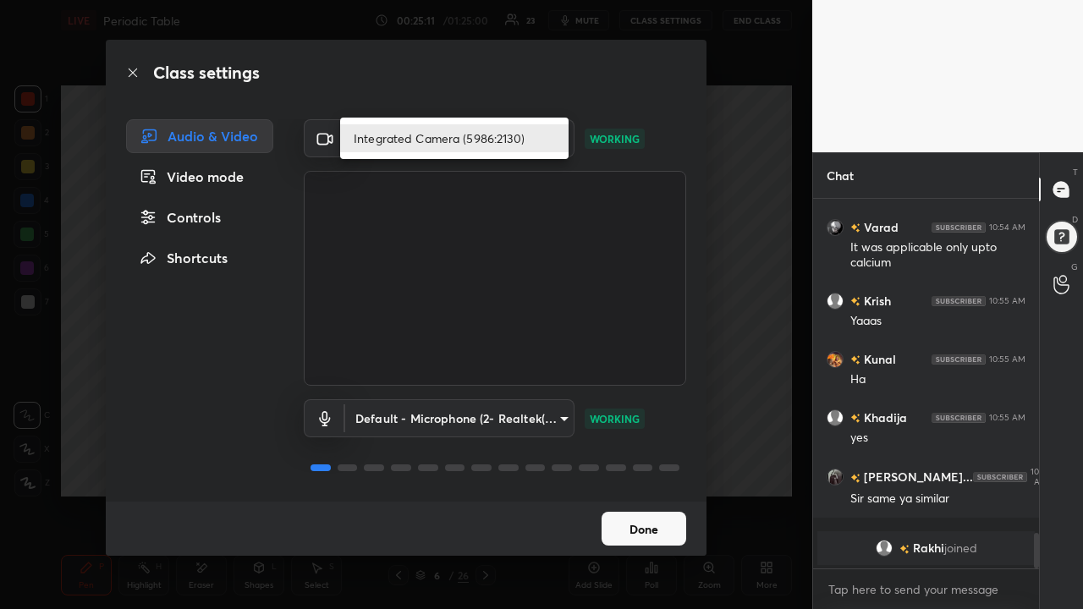
click at [443, 144] on body "1 2 3 4 5 6 7 C X Z E E Erase all H H LIVE Periodic Table 00:25:11 / 01:25:00 2…" at bounding box center [541, 304] width 1083 height 609
click at [443, 144] on li "Integrated Camera (5986:2130)" at bounding box center [454, 138] width 229 height 28
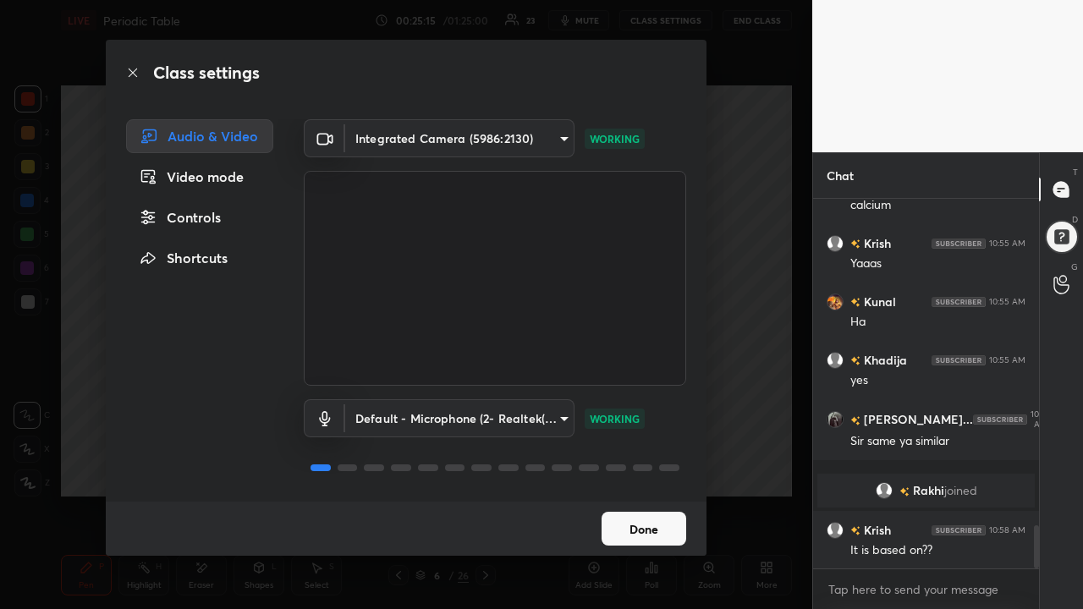
scroll to position [2786, 0]
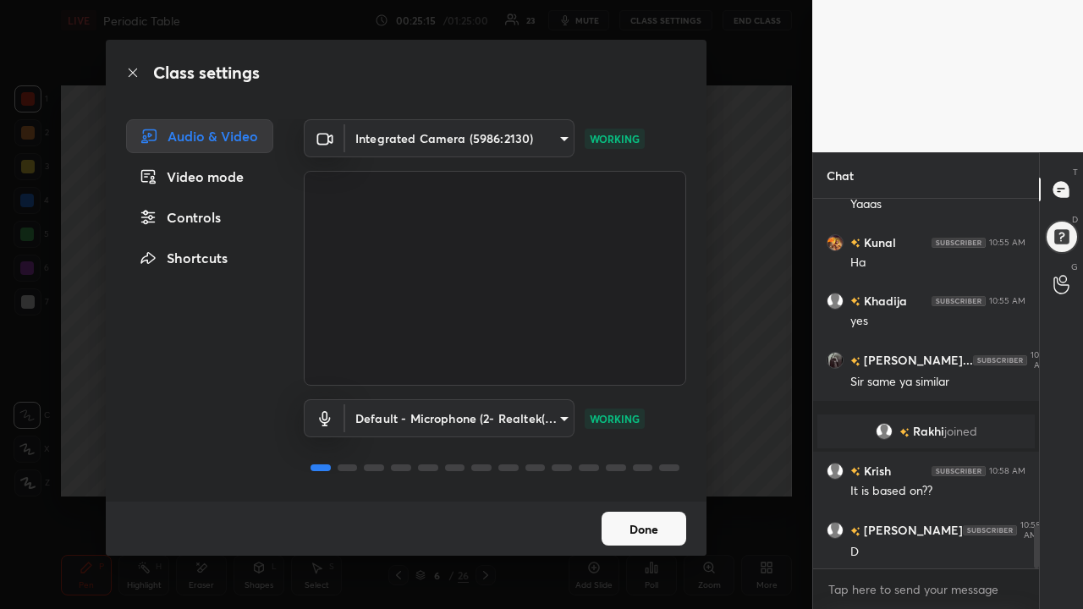
click at [650, 501] on button "Done" at bounding box center [644, 529] width 85 height 34
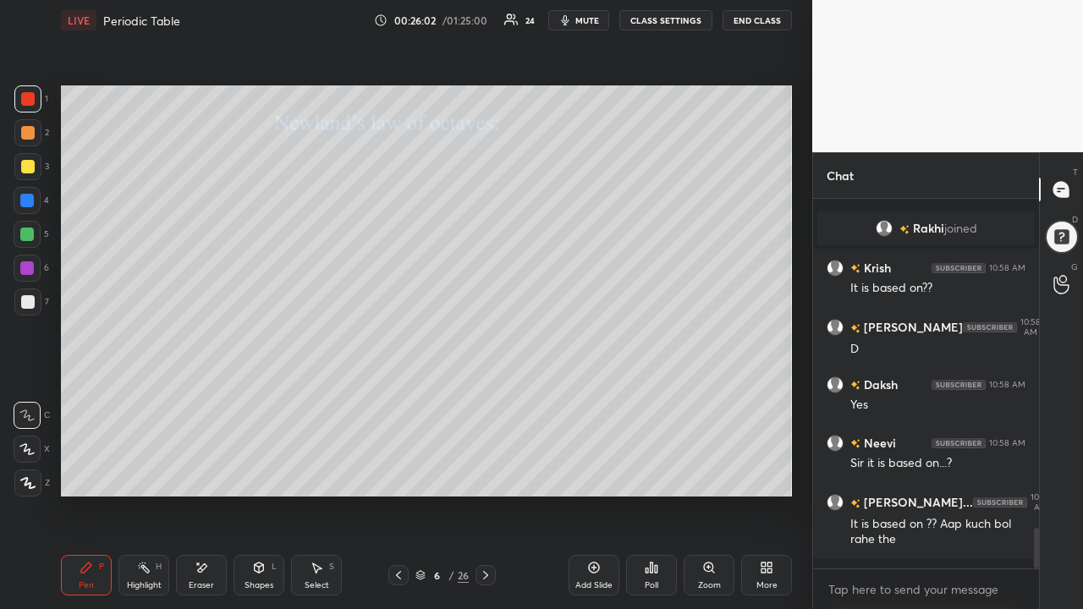
scroll to position [3047, 0]
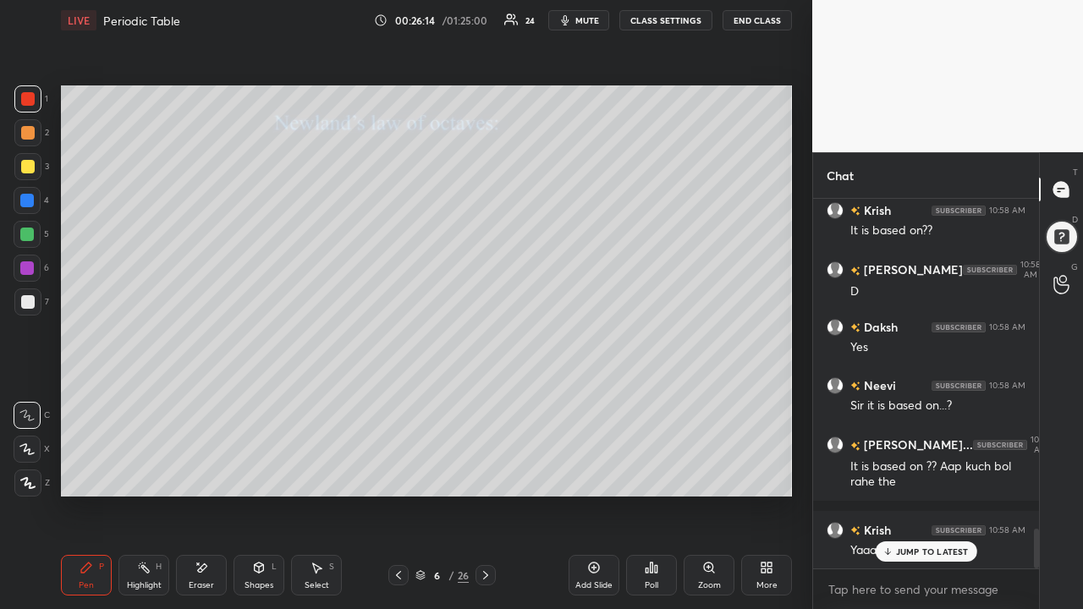
click at [487, 501] on icon at bounding box center [486, 576] width 14 height 14
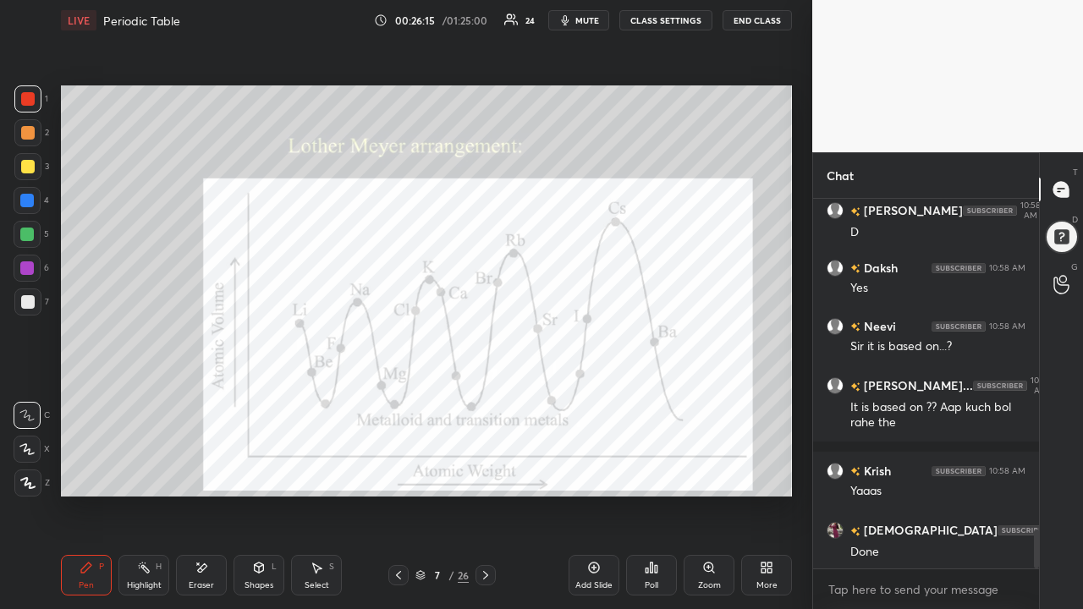
scroll to position [5, 5]
click at [32, 166] on div at bounding box center [28, 167] width 14 height 14
click at [30, 100] on div at bounding box center [28, 99] width 14 height 14
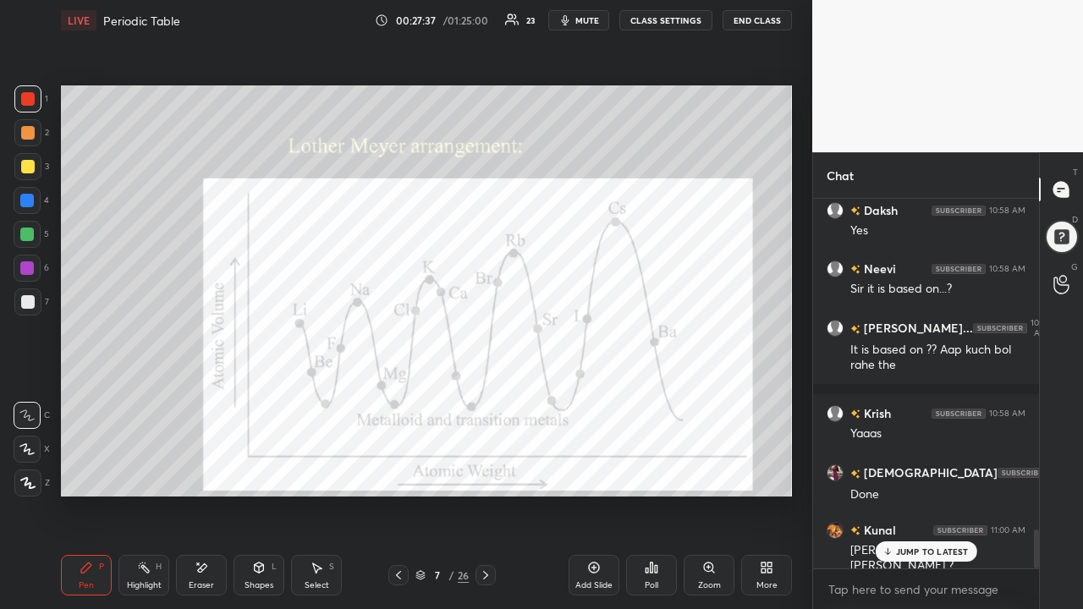
click at [943, 501] on p "JUMP TO LATEST" at bounding box center [932, 552] width 73 height 10
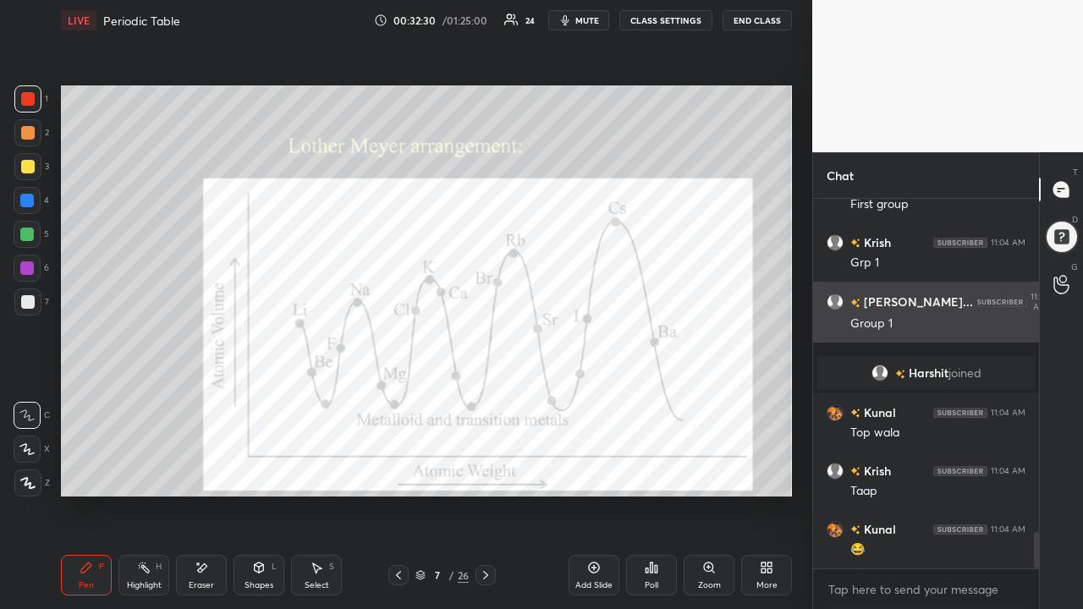
scroll to position [5, 5]
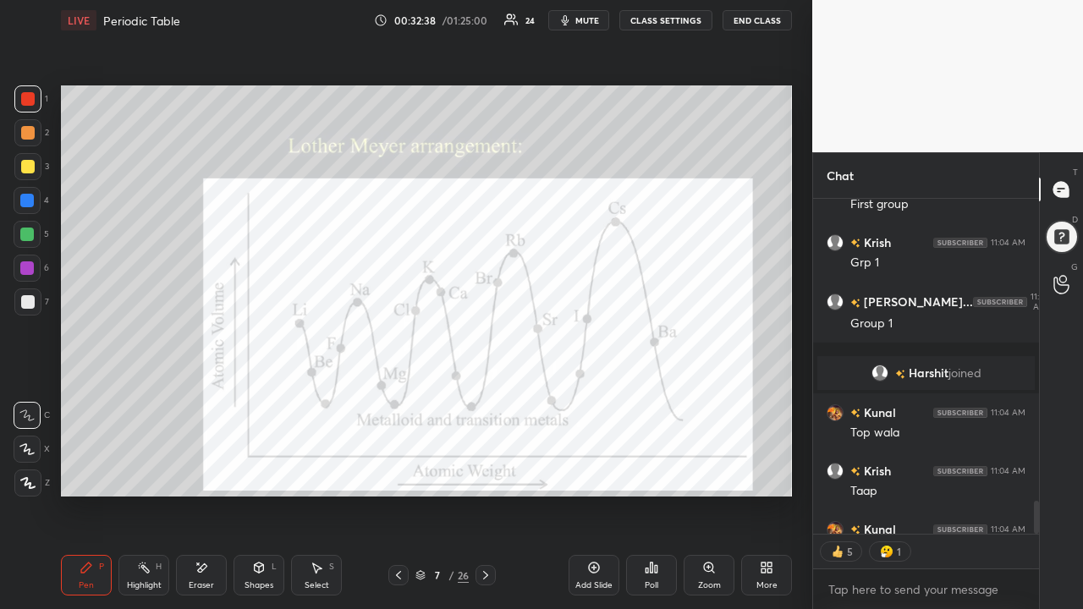
click at [199, 501] on div "Eraser" at bounding box center [201, 575] width 51 height 41
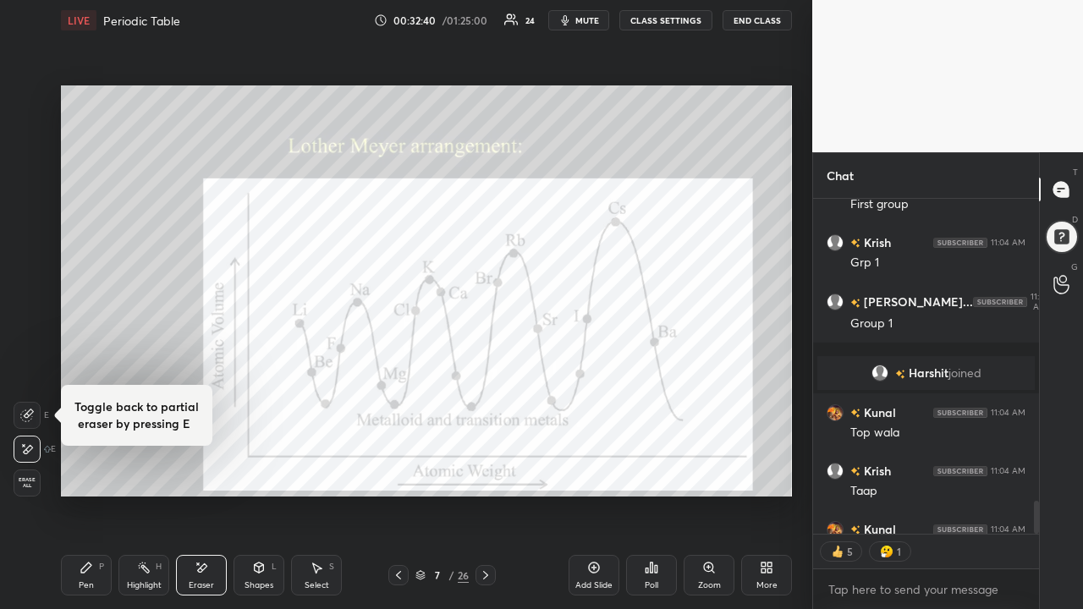
click at [30, 470] on div "Erase all" at bounding box center [27, 483] width 27 height 27
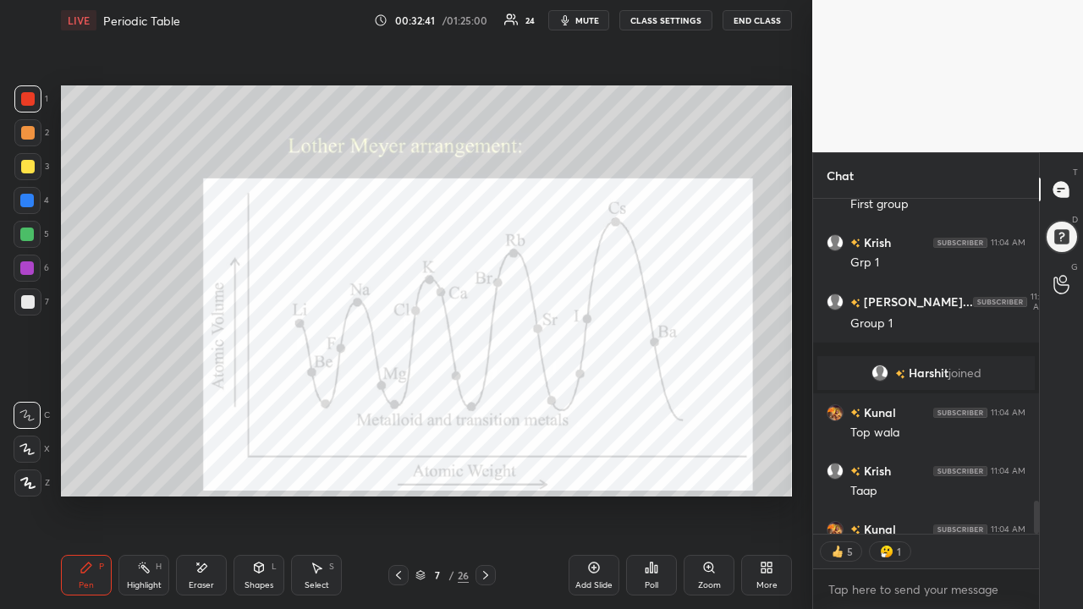
click at [28, 480] on icon at bounding box center [27, 483] width 15 height 12
click at [91, 501] on icon at bounding box center [86, 568] width 10 height 10
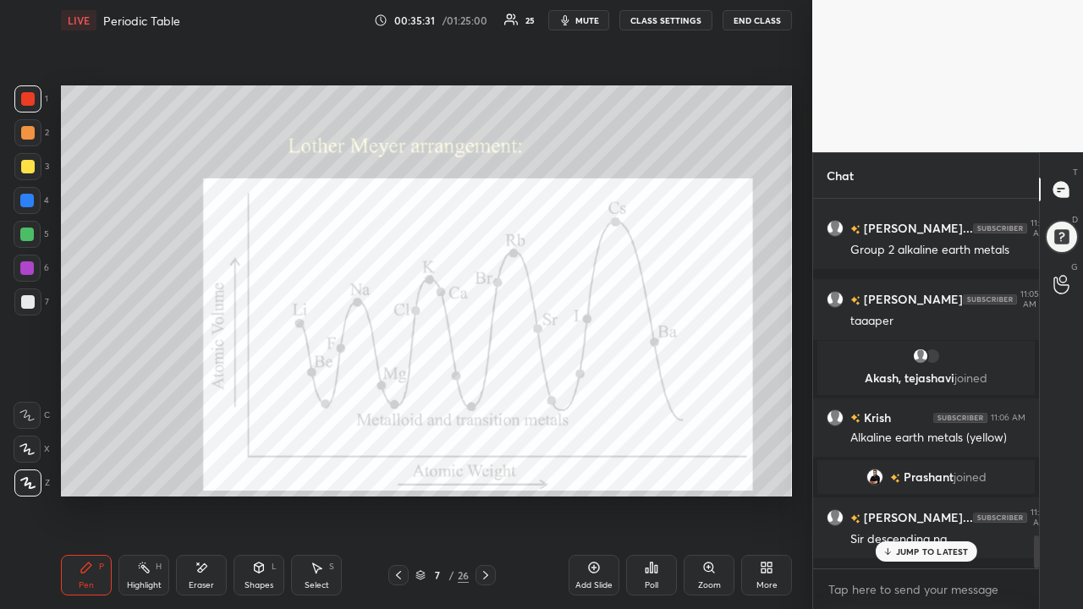
scroll to position [3746, 0]
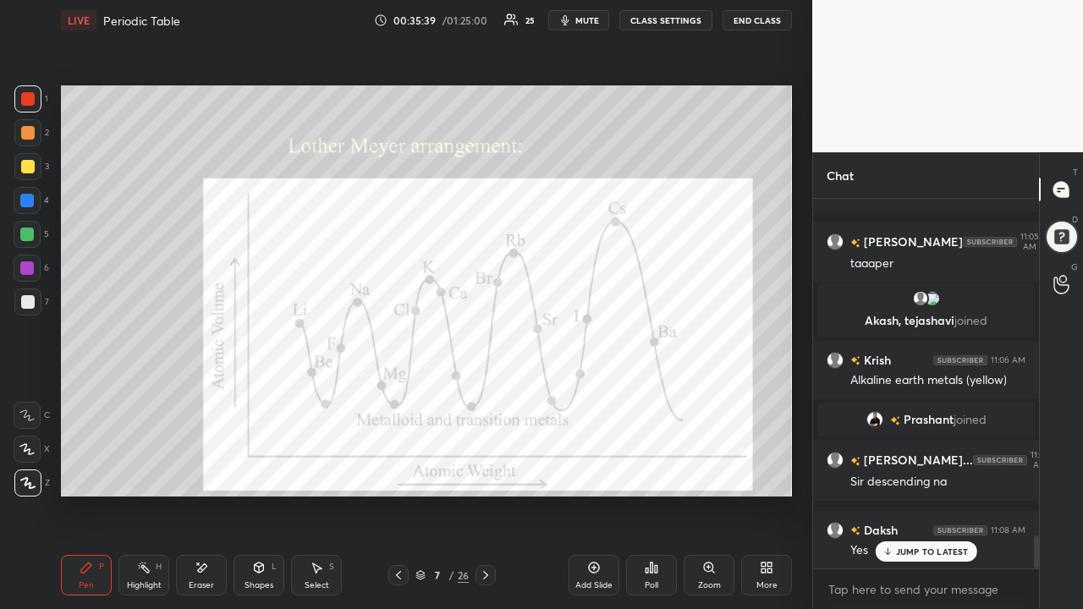
click at [24, 163] on div at bounding box center [28, 167] width 14 height 14
click at [25, 295] on div at bounding box center [28, 302] width 14 height 14
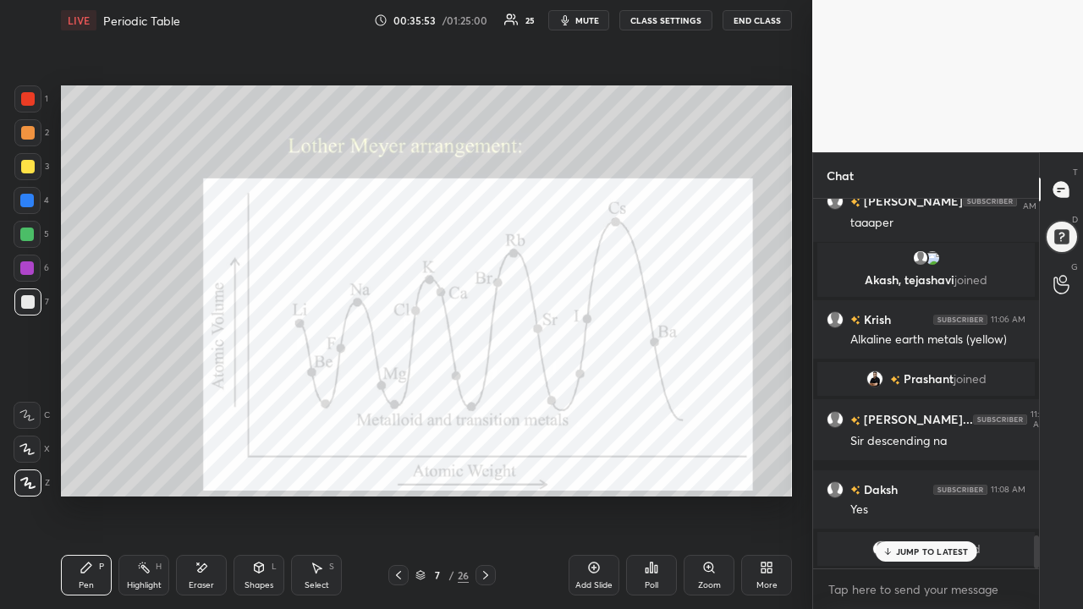
click at [36, 102] on div at bounding box center [27, 98] width 27 height 27
click at [201, 501] on icon at bounding box center [202, 568] width 9 height 8
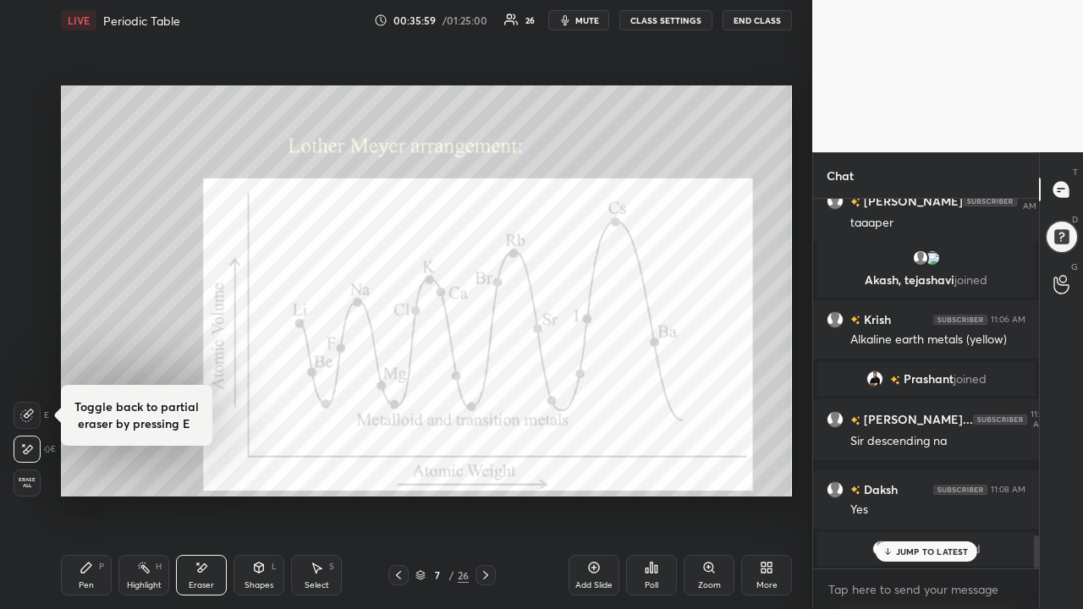
click at [24, 481] on span "Erase all" at bounding box center [26, 483] width 25 height 12
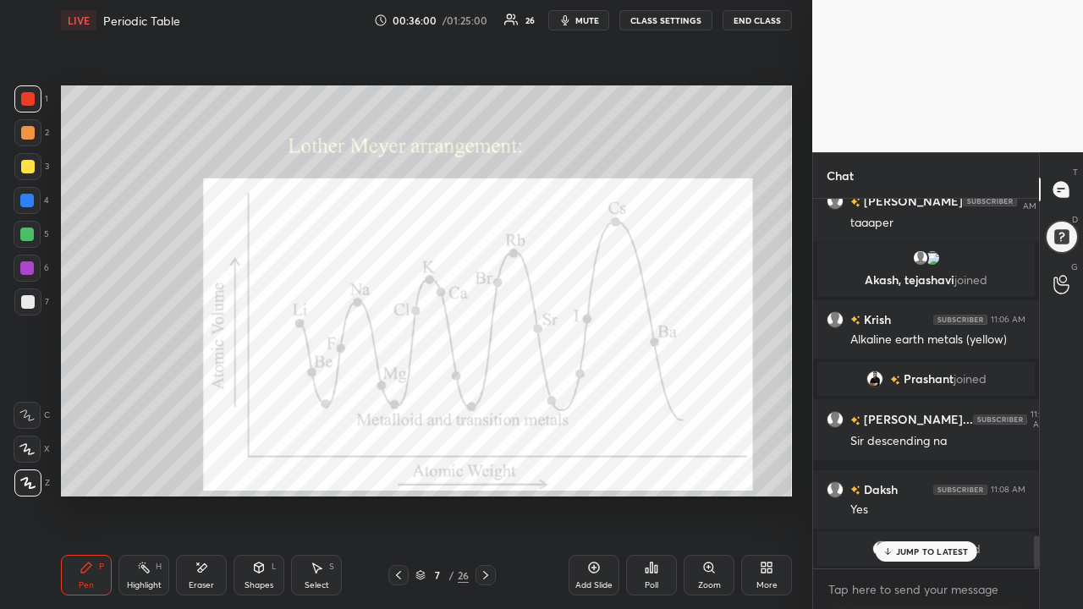
click at [83, 501] on icon at bounding box center [86, 568] width 10 height 10
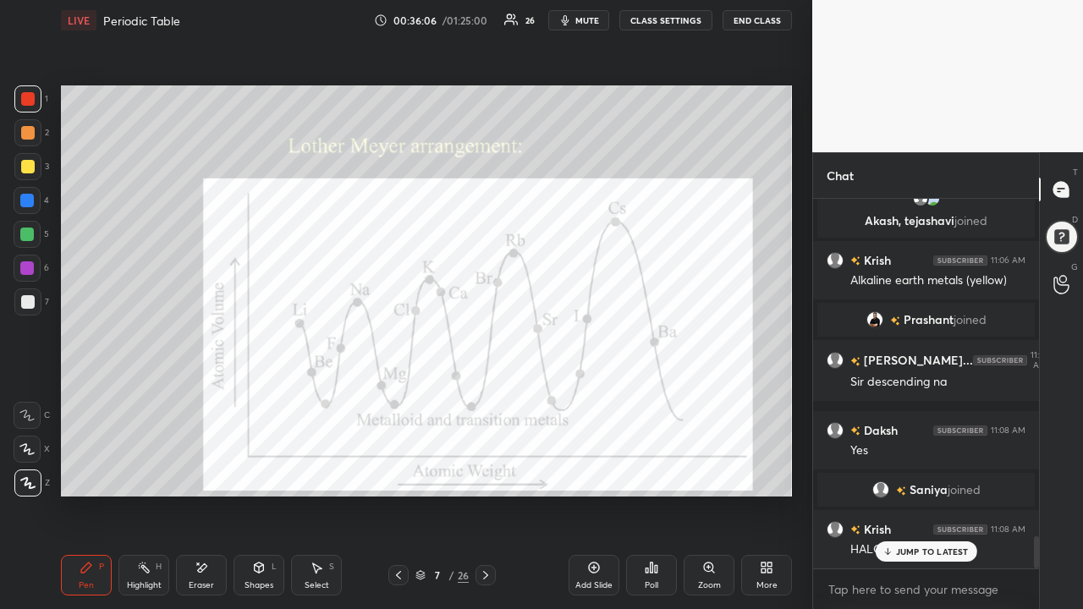
scroll to position [3903, 0]
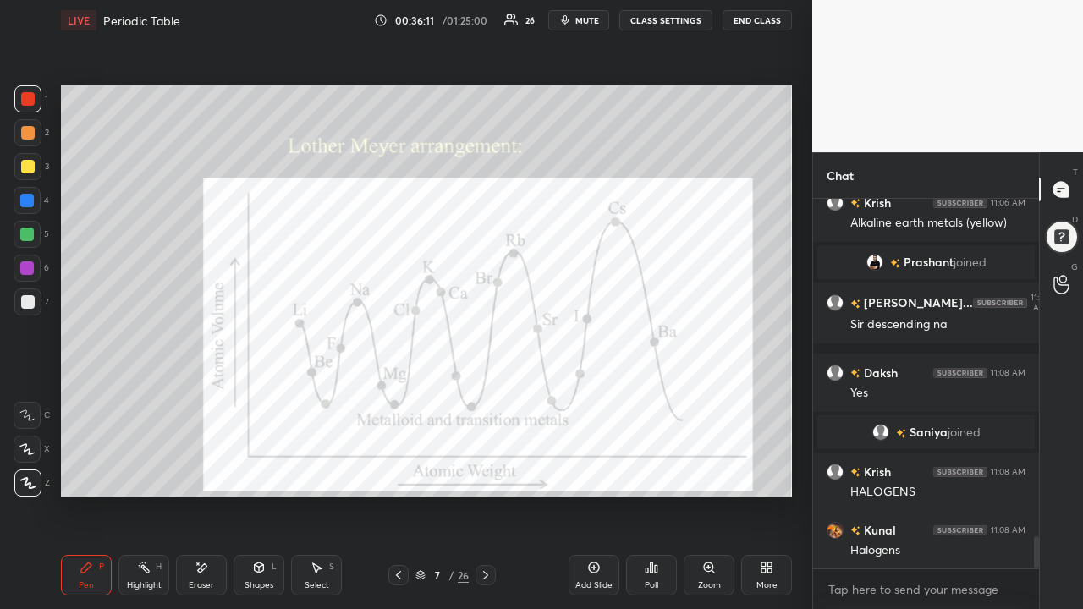
click at [193, 501] on div "Eraser" at bounding box center [201, 575] width 51 height 41
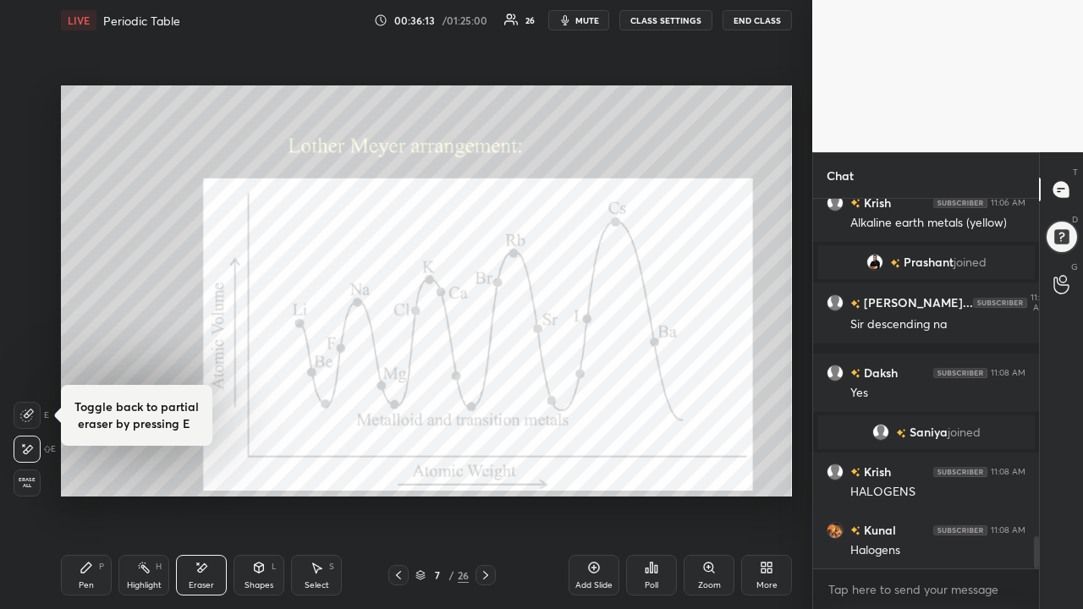
click at [25, 493] on div "Erase all" at bounding box center [27, 483] width 27 height 27
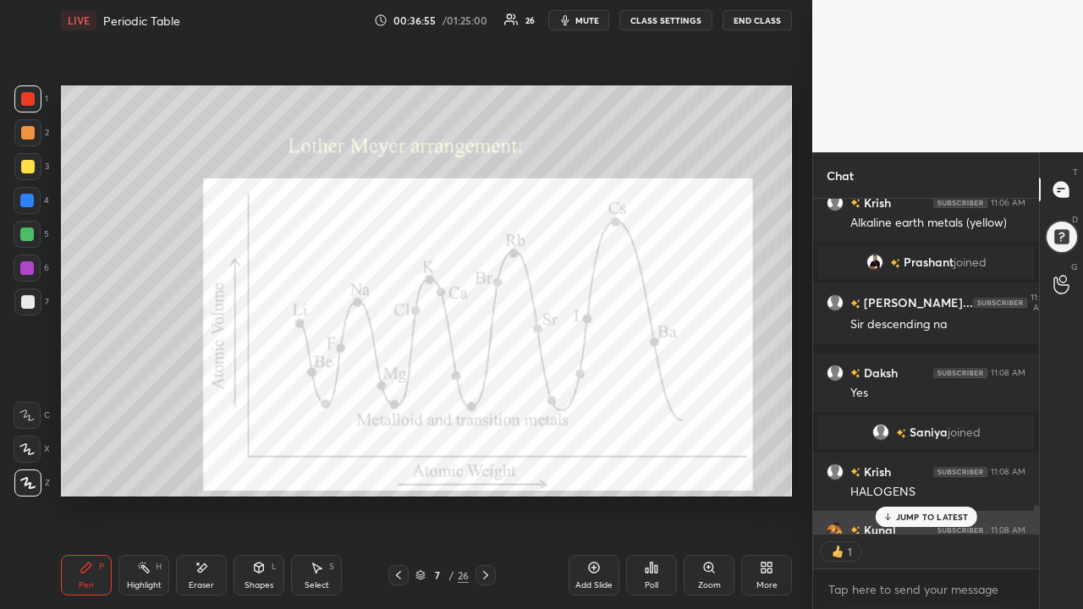
scroll to position [3904, 0]
click at [919, 501] on div "JUMP TO LATEST" at bounding box center [926, 517] width 102 height 20
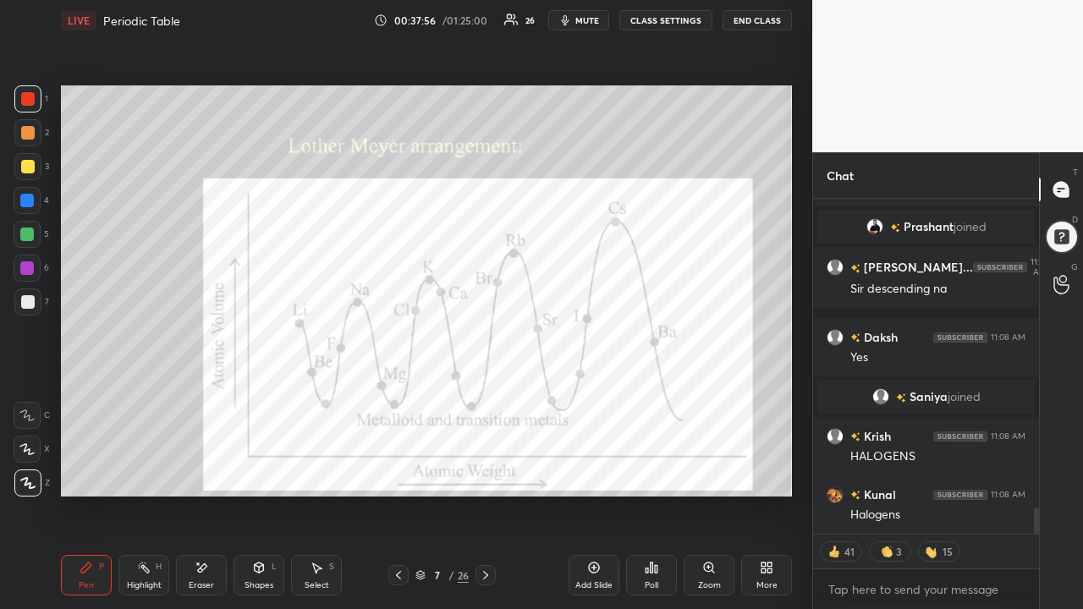
click at [203, 501] on icon at bounding box center [202, 568] width 14 height 14
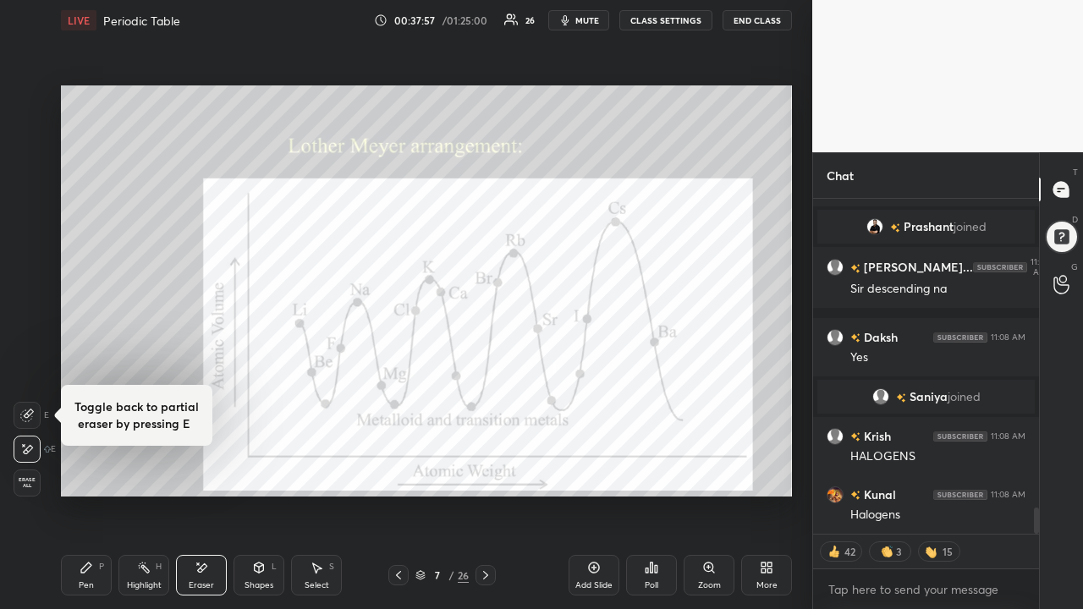
click at [27, 485] on span "Erase all" at bounding box center [26, 483] width 25 height 12
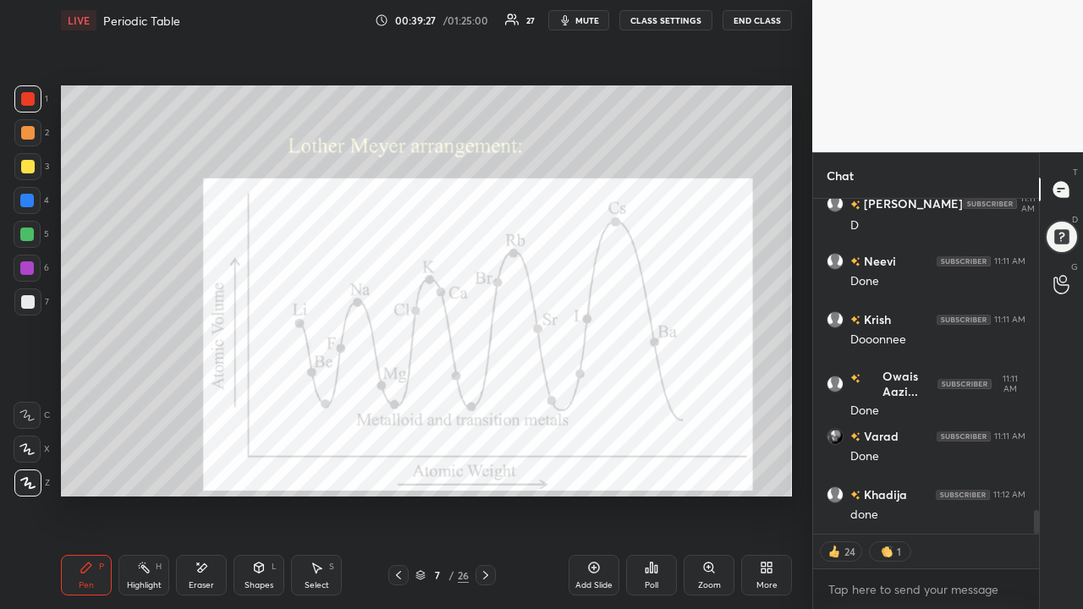
scroll to position [4406, 0]
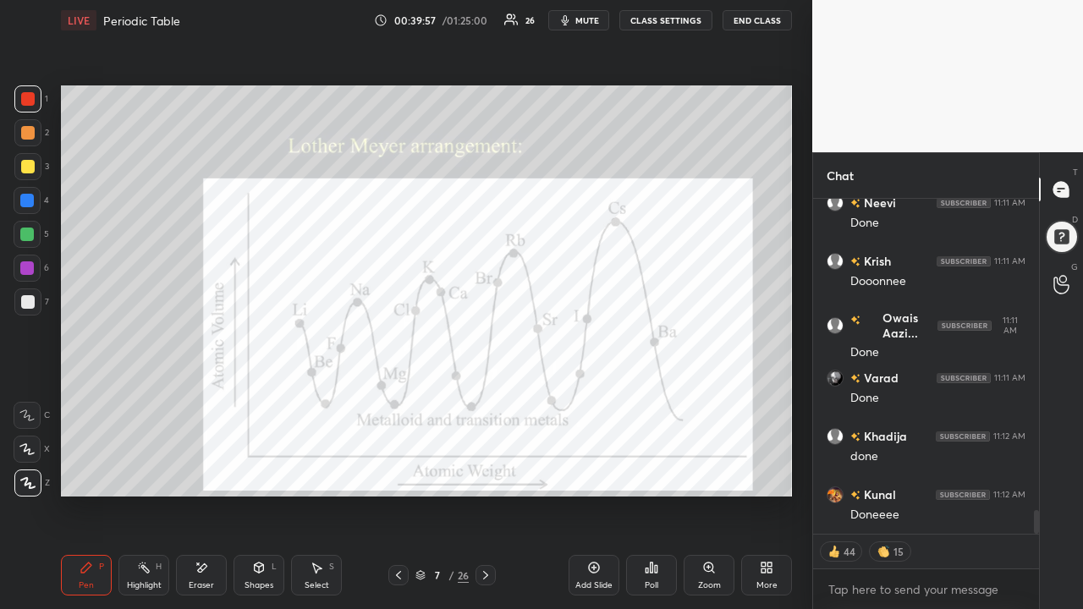
click at [483, 501] on icon at bounding box center [486, 576] width 14 height 14
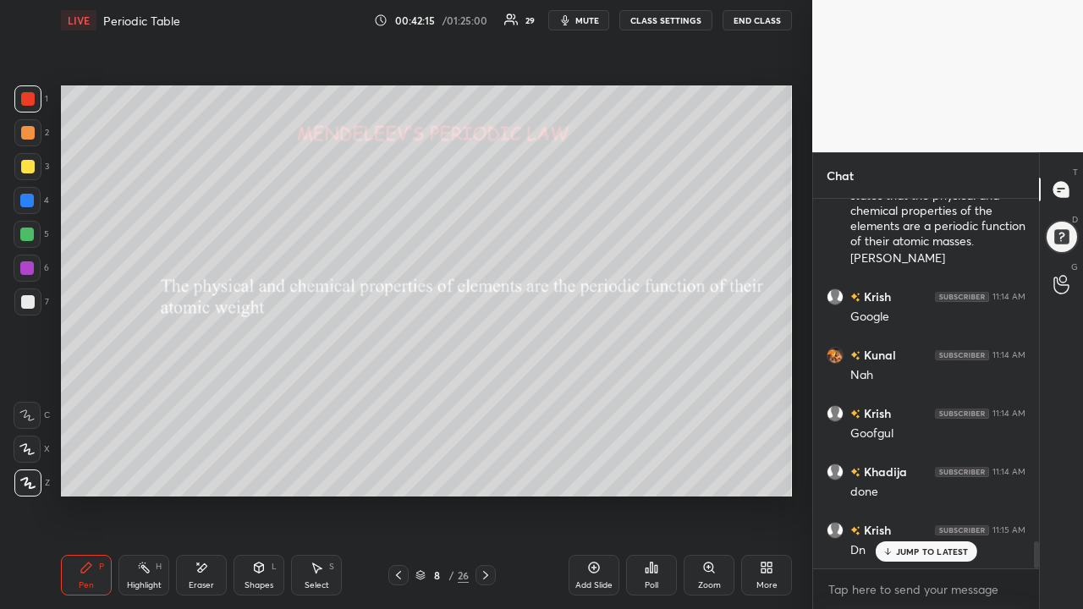
scroll to position [4689, 0]
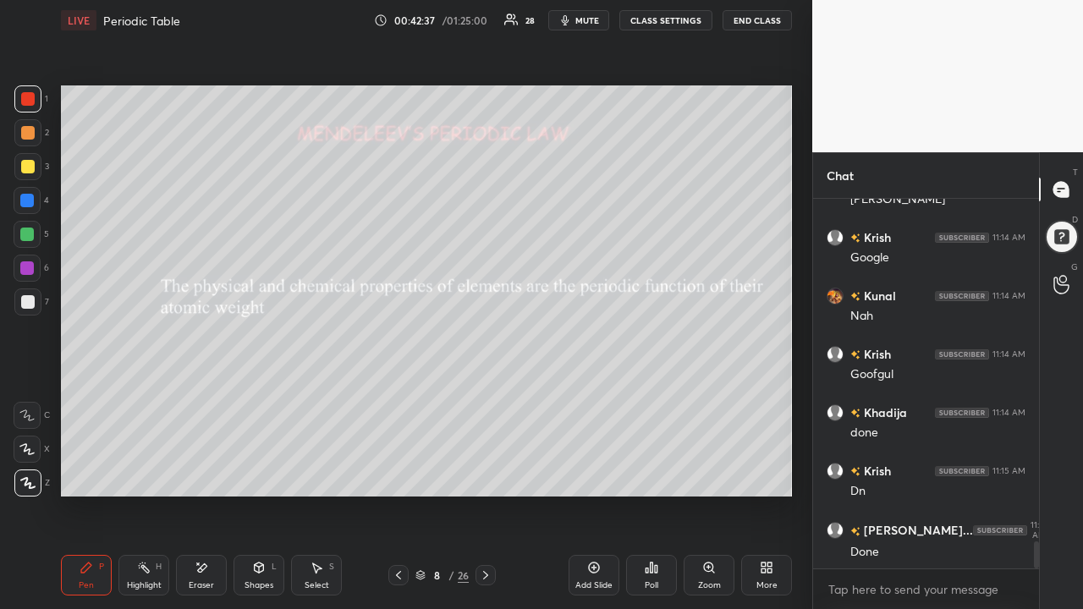
click at [485, 501] on icon at bounding box center [486, 576] width 14 height 14
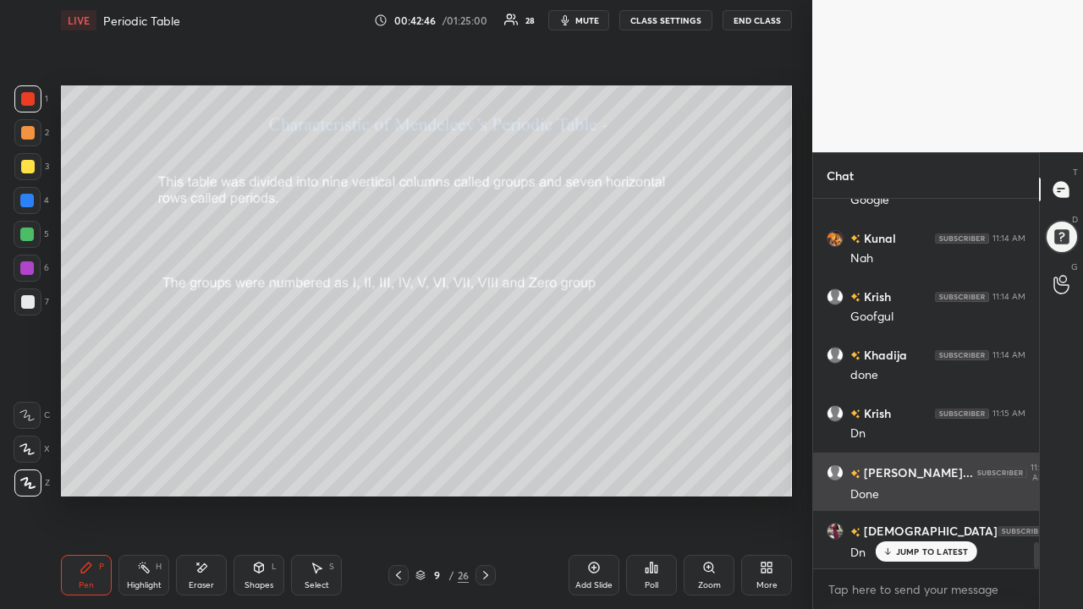
scroll to position [4787, 0]
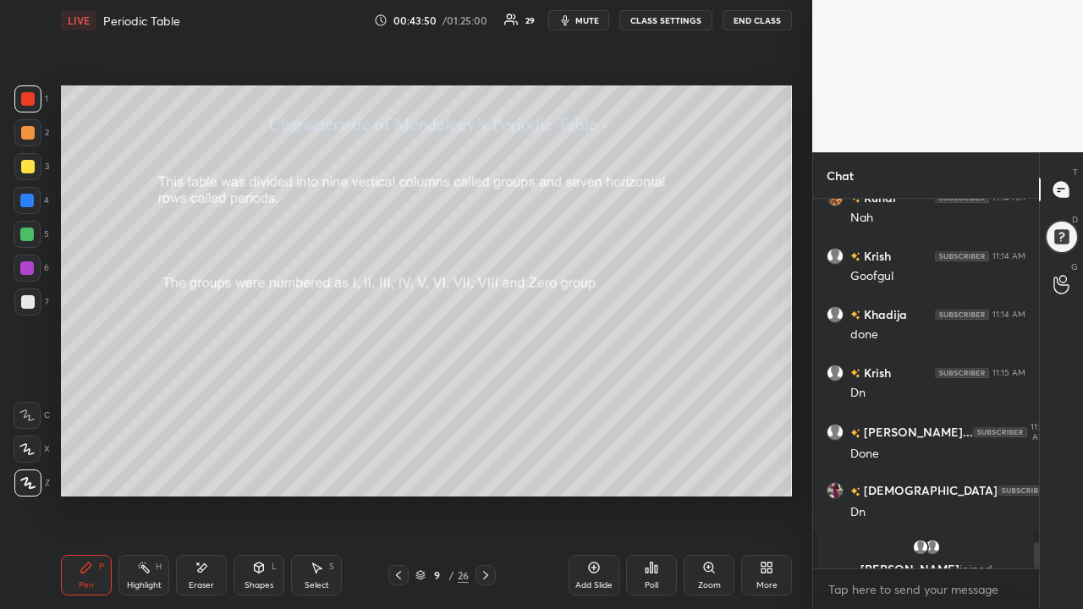
click at [845, 142] on video at bounding box center [947, 76] width 271 height 152
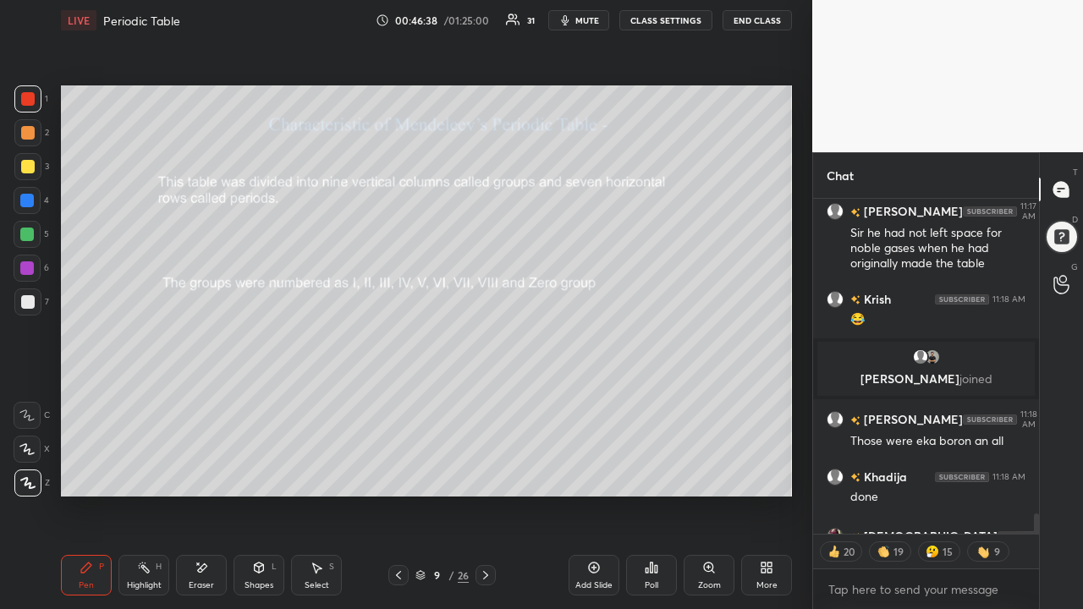
scroll to position [5267, 0]
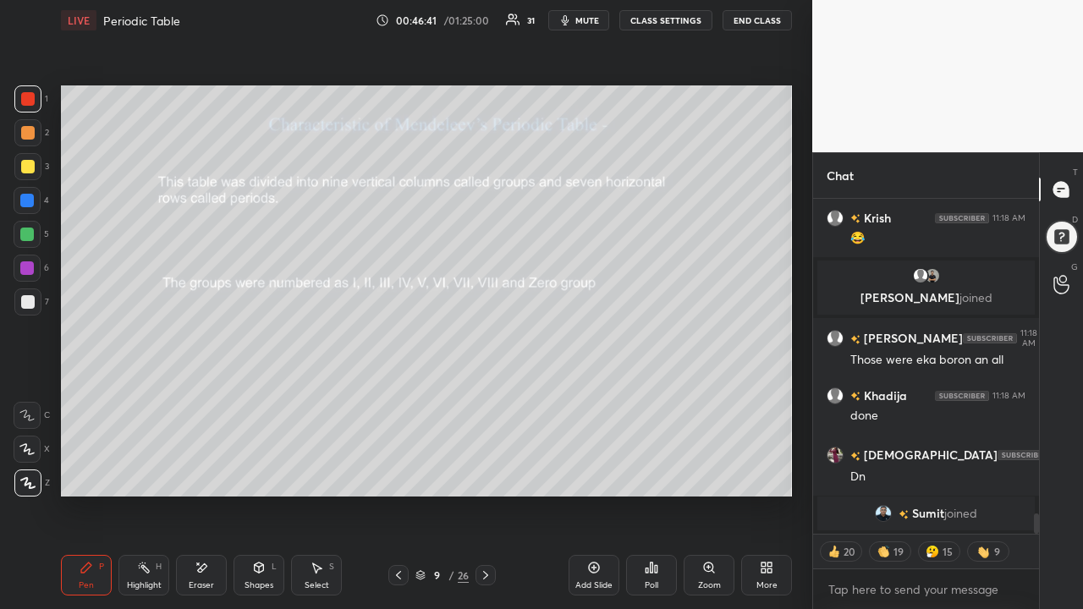
click at [483, 501] on icon at bounding box center [485, 575] width 5 height 8
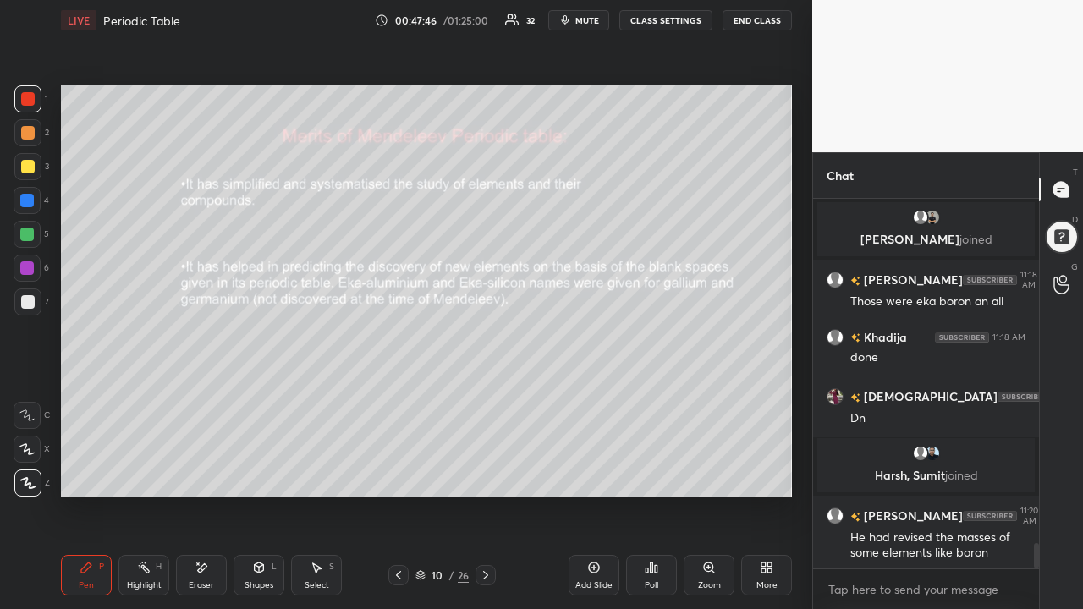
scroll to position [5129, 0]
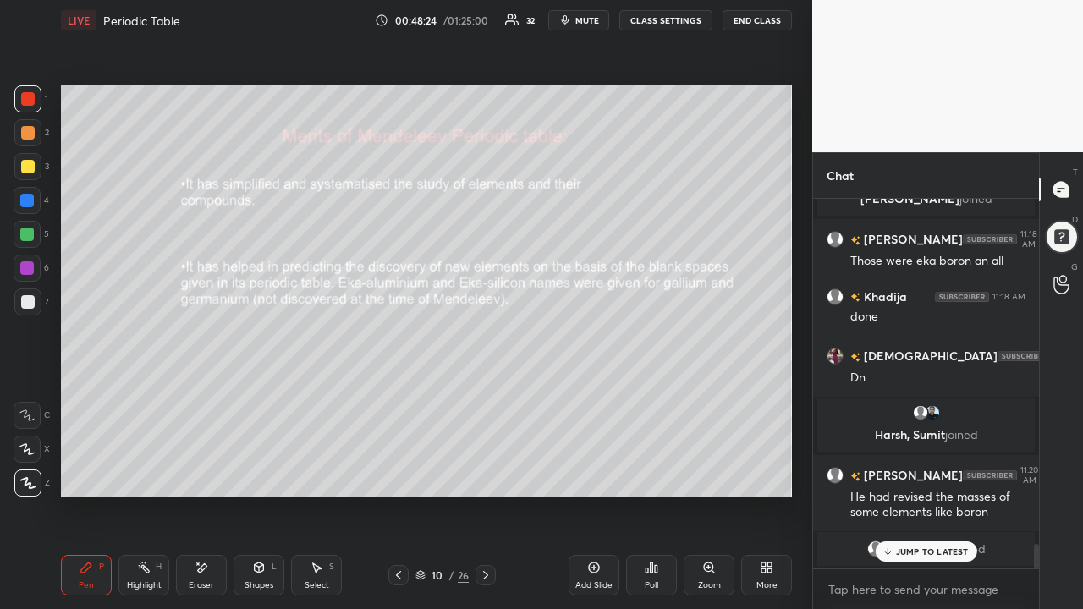
click at [902, 501] on div "JUMP TO LATEST" at bounding box center [926, 552] width 102 height 20
click at [208, 501] on div "Eraser" at bounding box center [201, 575] width 51 height 41
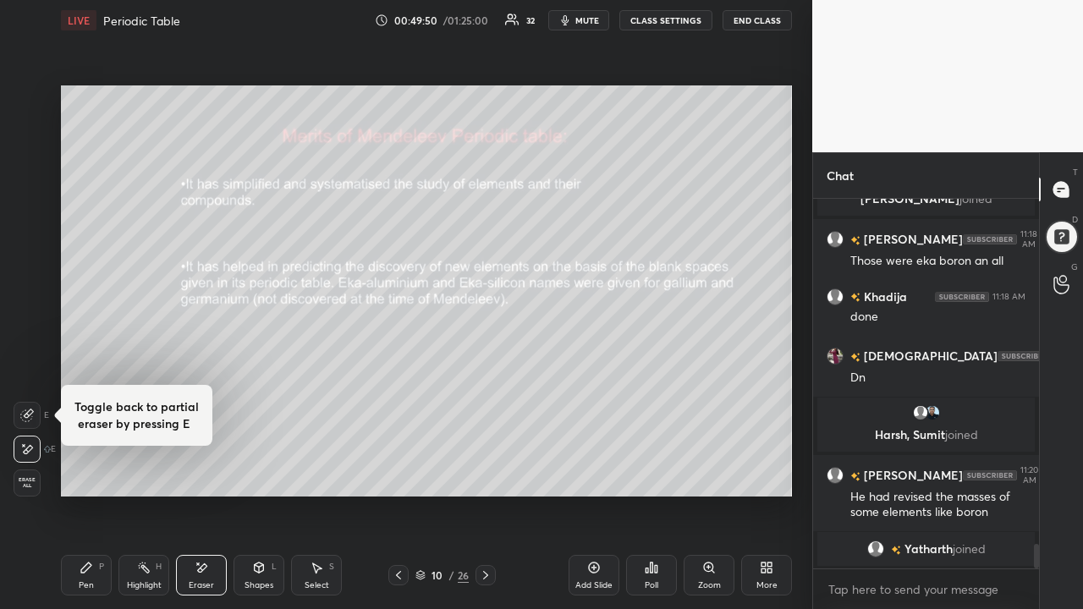
click at [26, 479] on span "Erase all" at bounding box center [26, 483] width 25 height 12
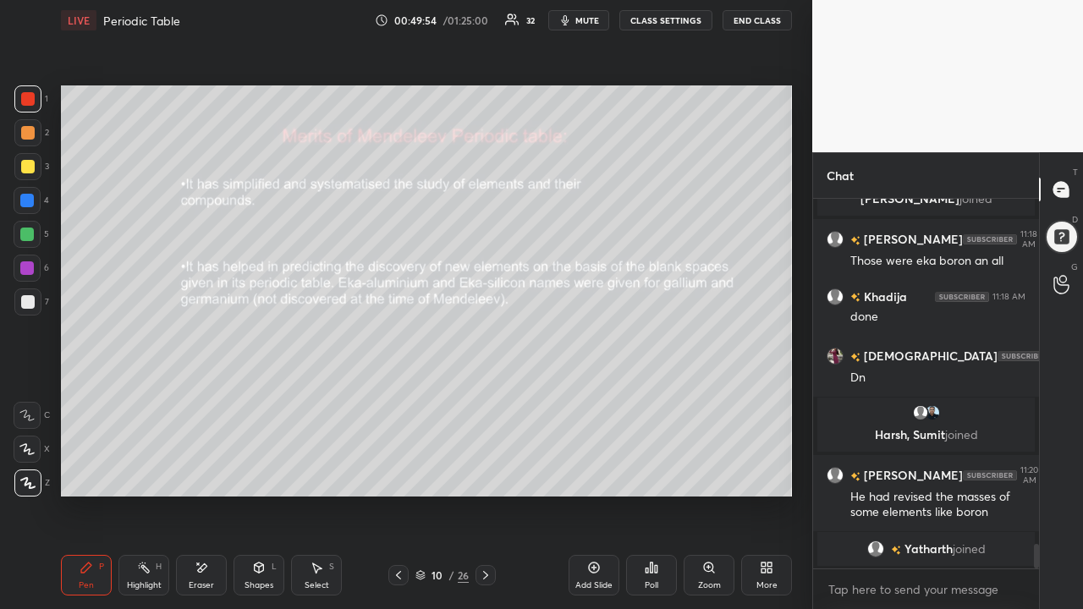
click at [37, 172] on div at bounding box center [27, 166] width 27 height 27
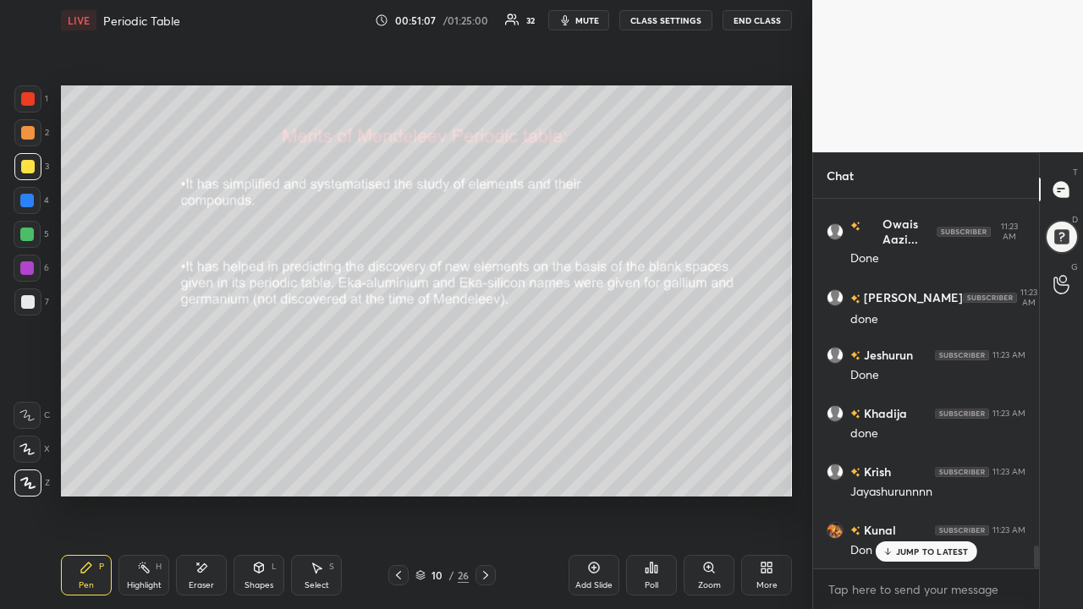
scroll to position [5537, 0]
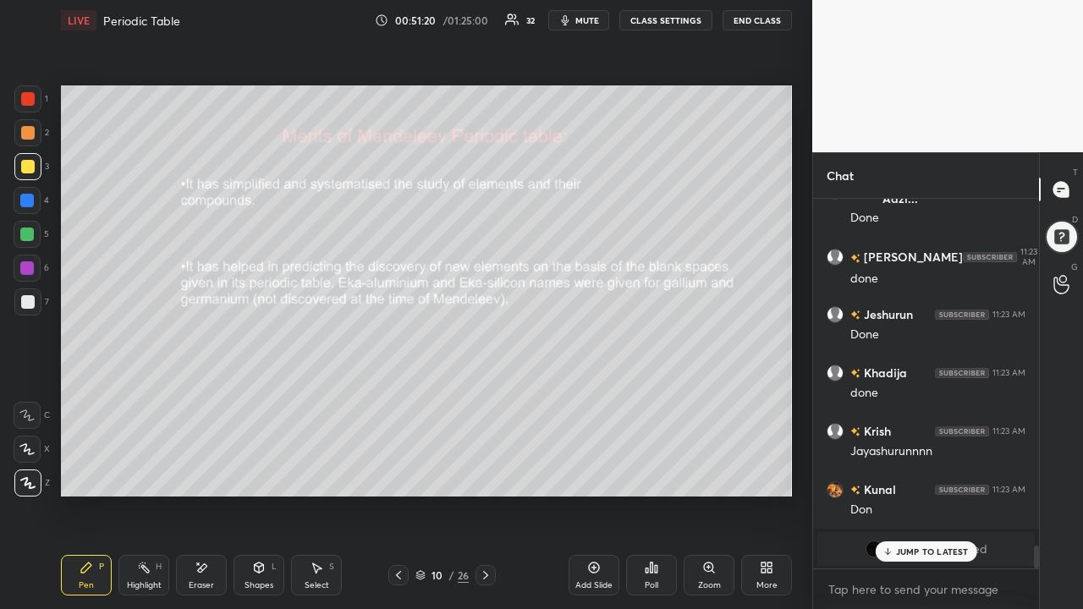
click at [911, 501] on p "JUMP TO LATEST" at bounding box center [932, 552] width 73 height 10
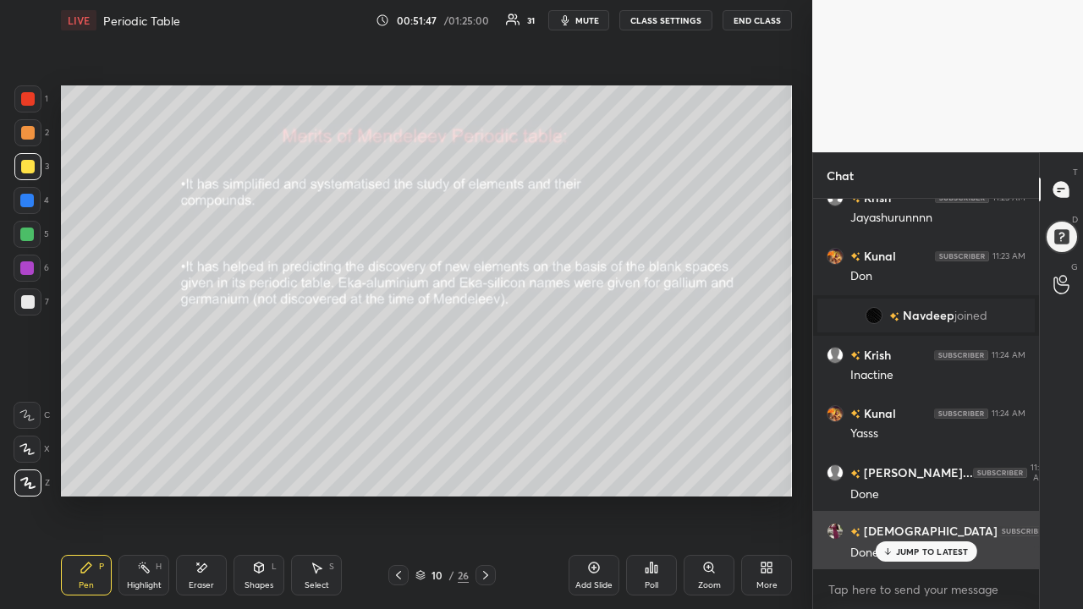
scroll to position [5829, 0]
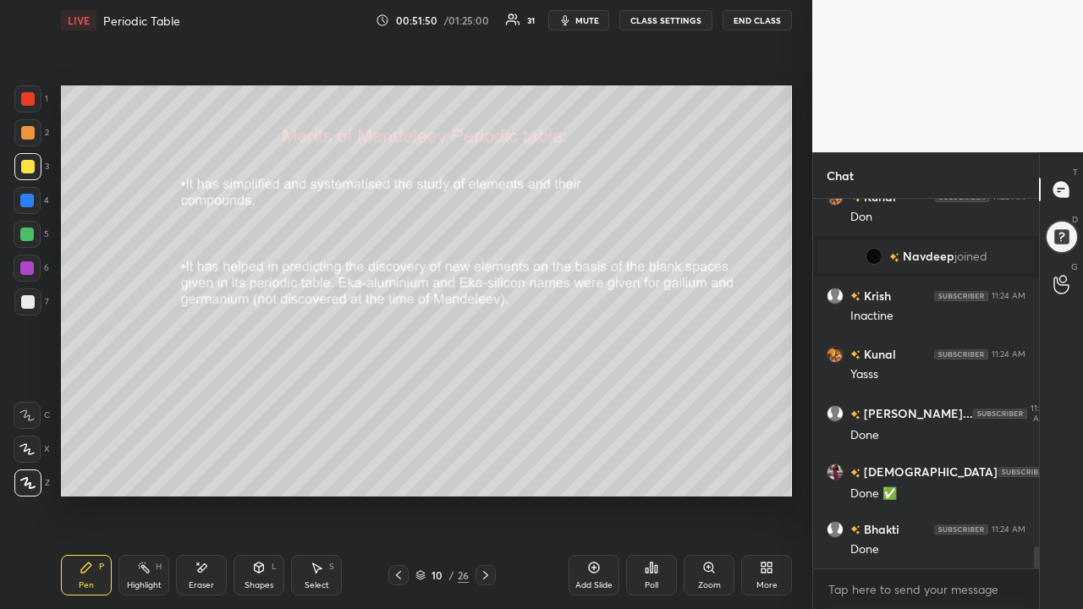
click at [479, 501] on icon at bounding box center [486, 576] width 14 height 14
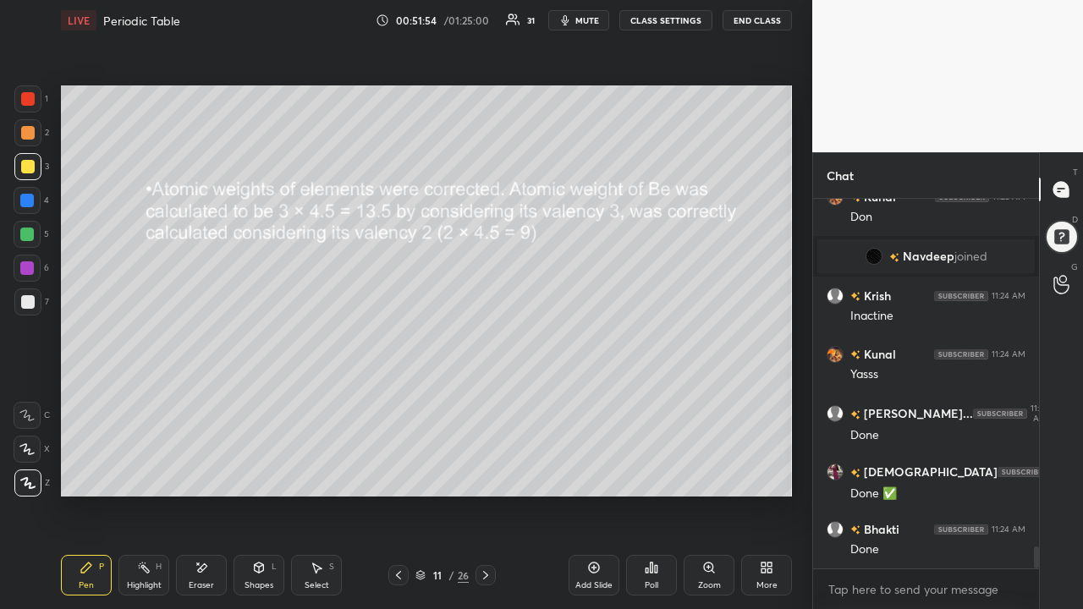
click at [29, 162] on div at bounding box center [28, 167] width 14 height 14
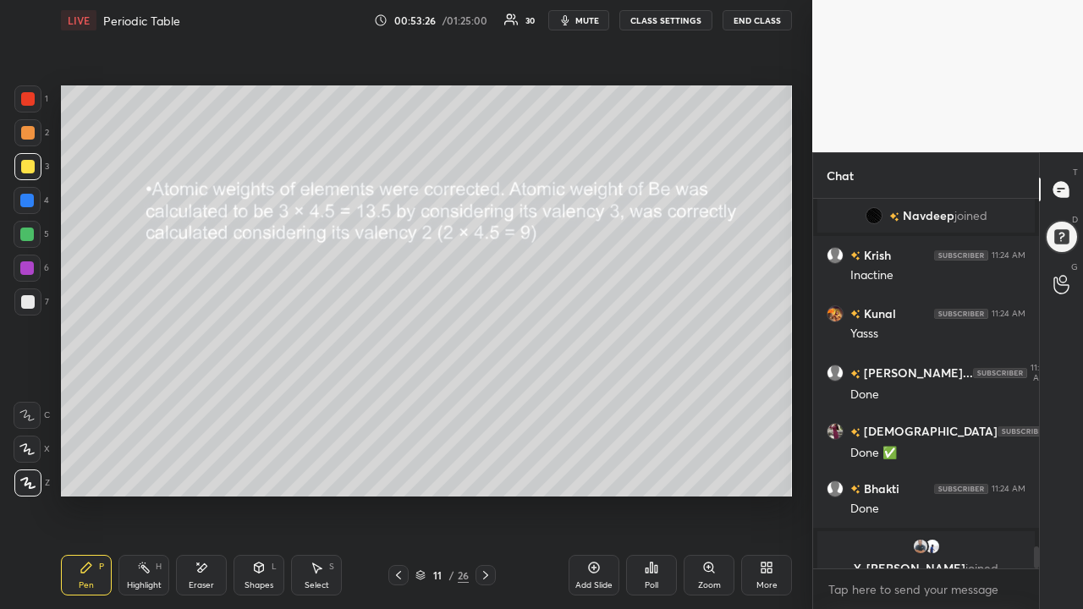
scroll to position [5890, 0]
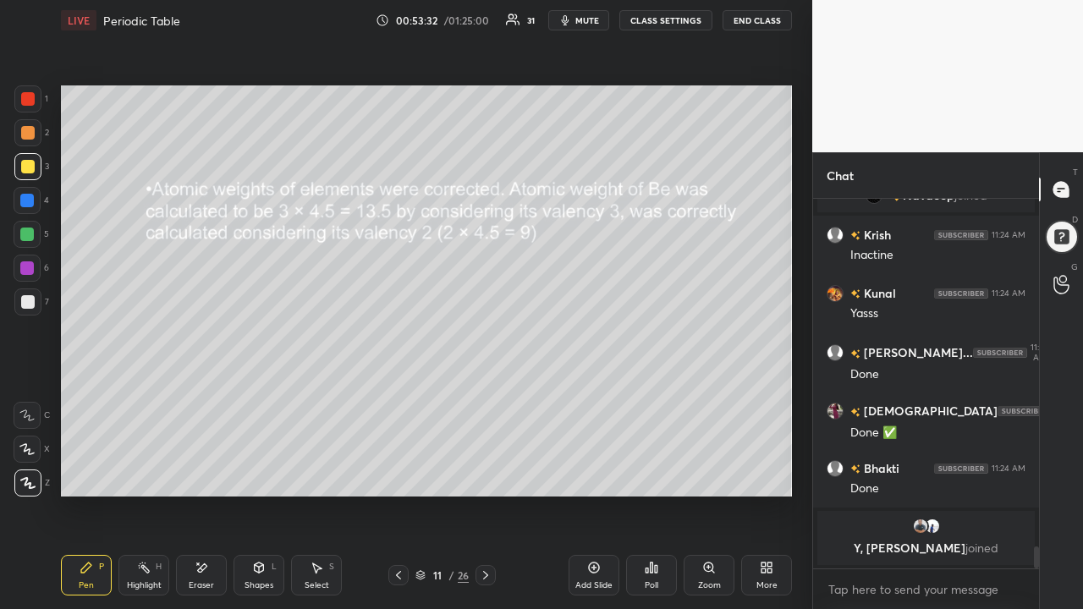
click at [489, 501] on icon at bounding box center [486, 576] width 14 height 14
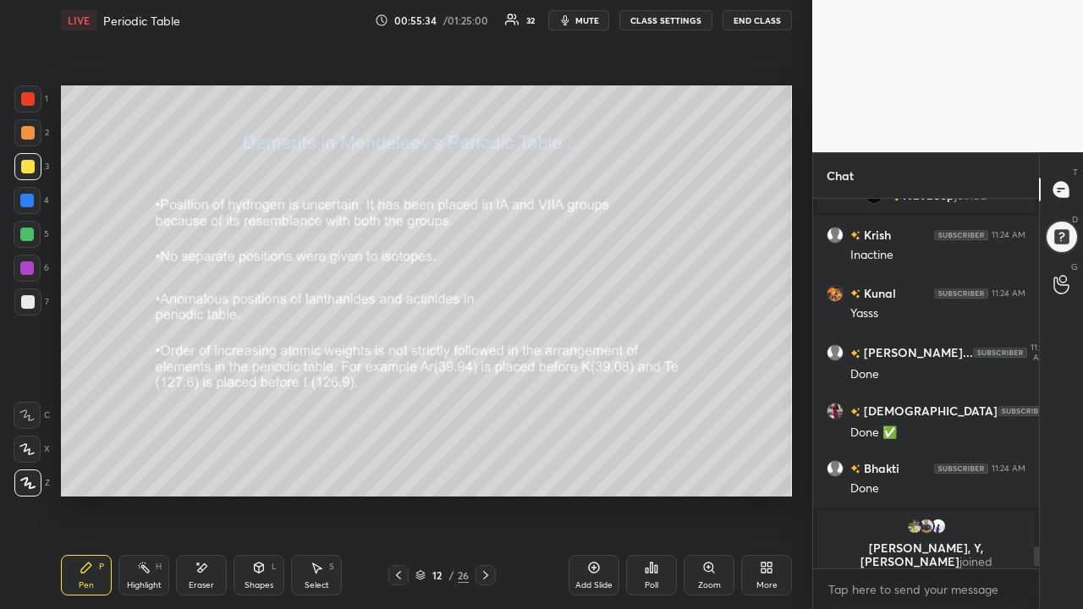
click at [206, 501] on icon at bounding box center [202, 568] width 14 height 14
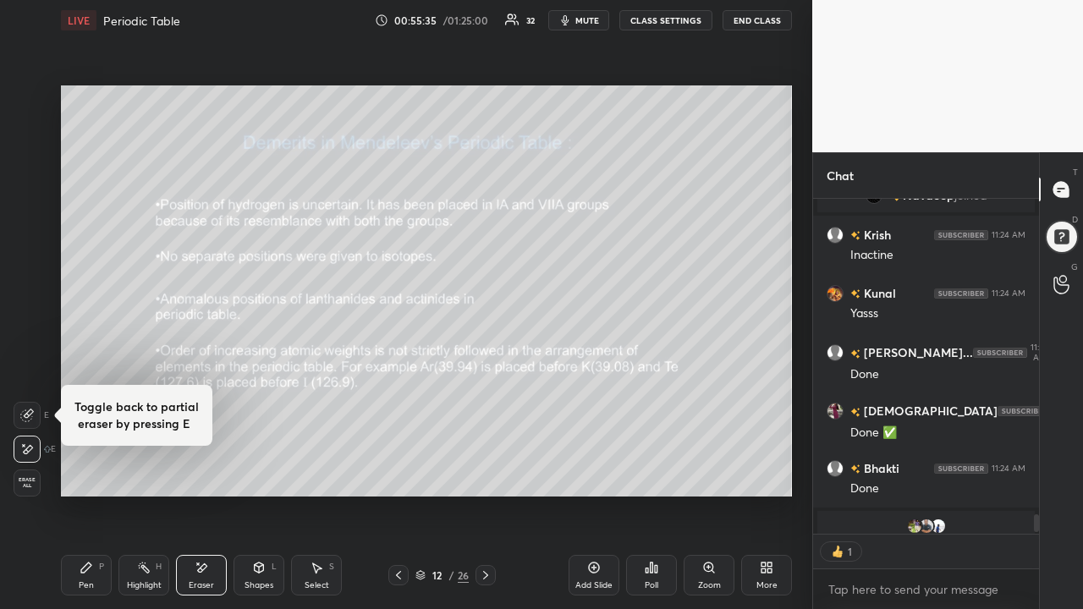
scroll to position [5, 5]
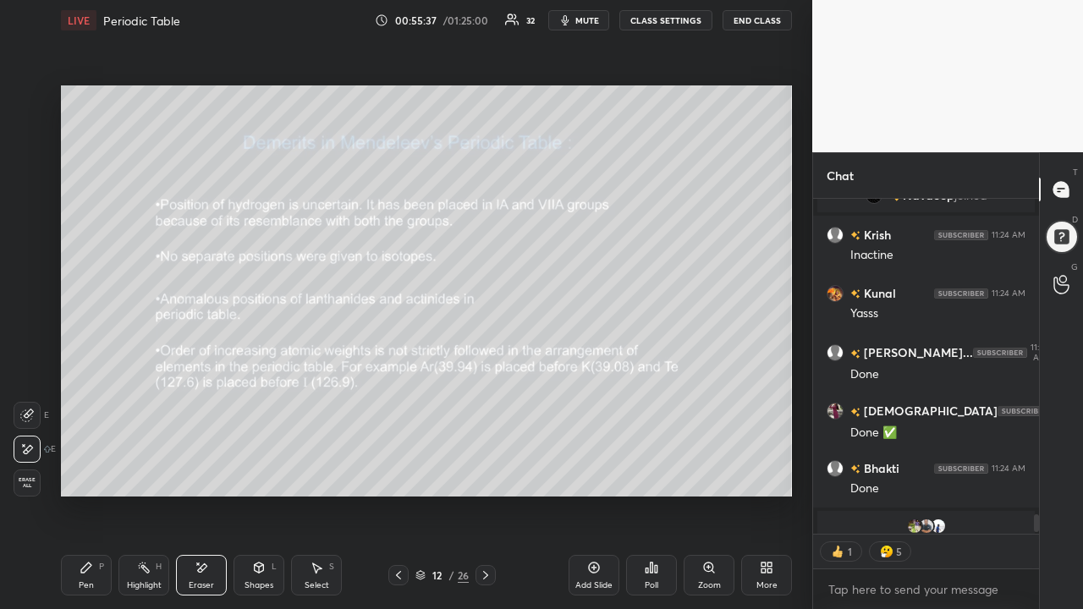
click at [85, 501] on div "Pen P" at bounding box center [86, 575] width 51 height 41
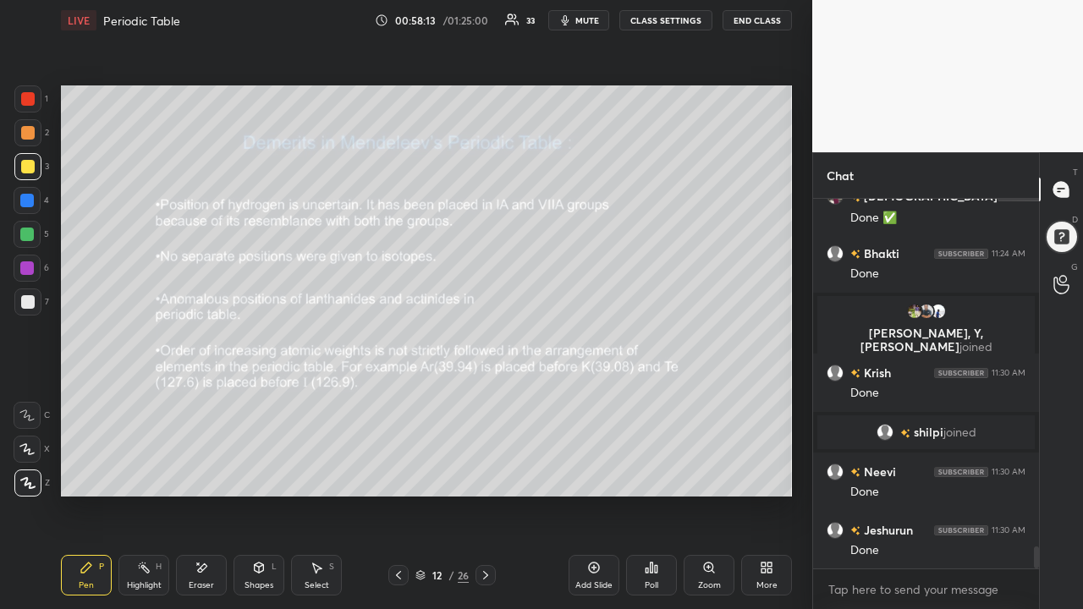
scroll to position [5885, 0]
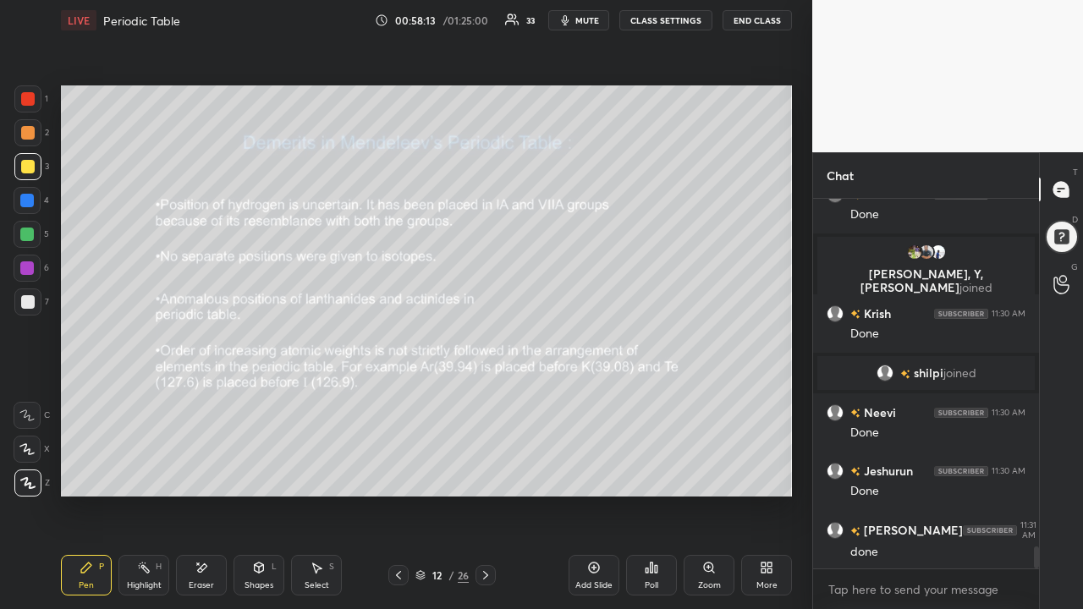
click at [487, 501] on icon at bounding box center [486, 576] width 14 height 14
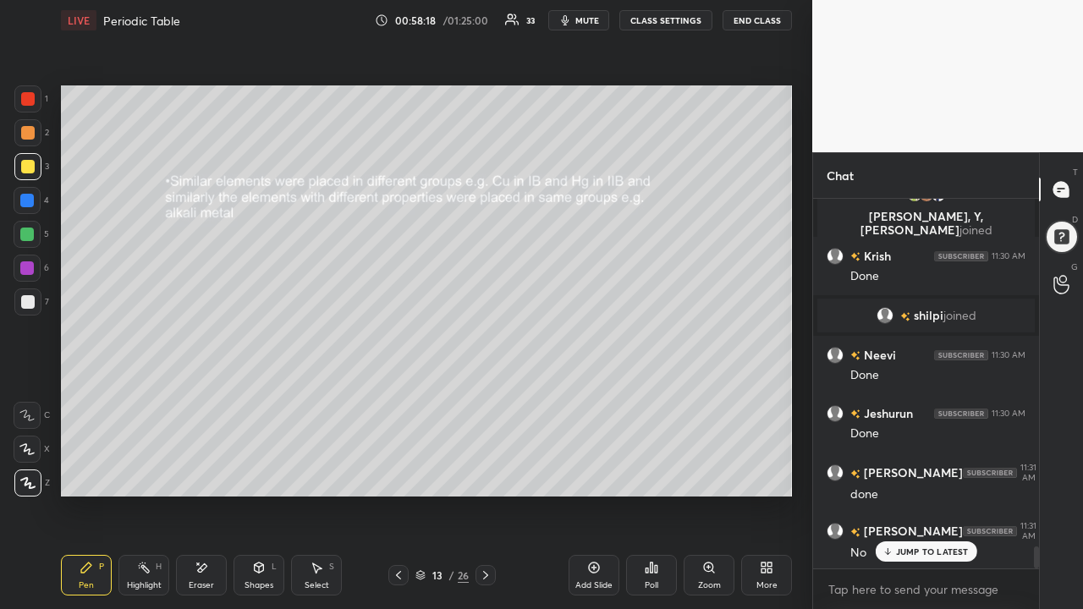
scroll to position [6002, 0]
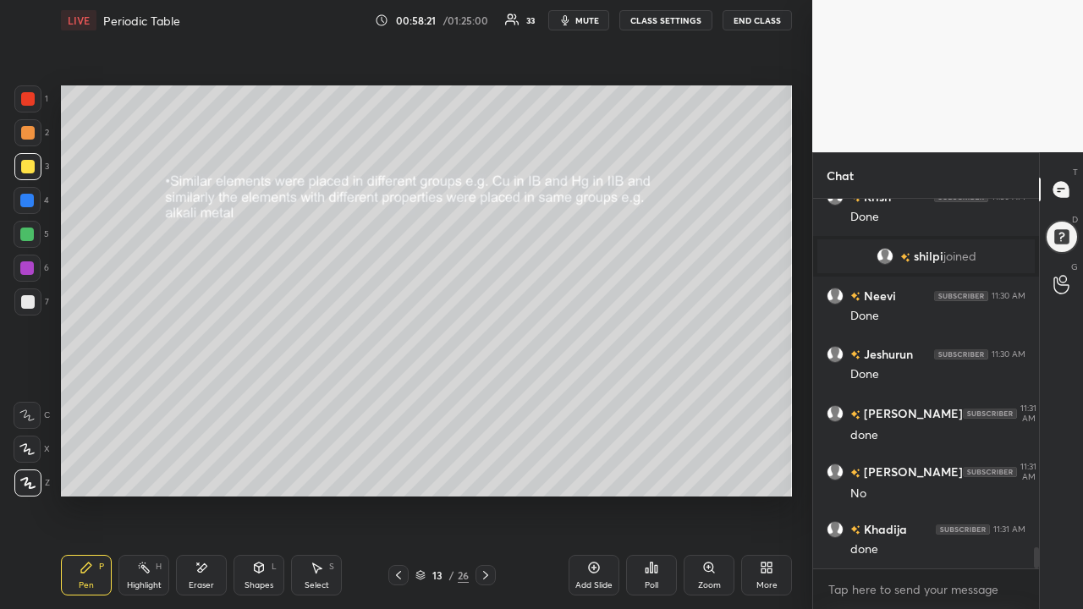
click at [396, 501] on icon at bounding box center [398, 575] width 5 height 8
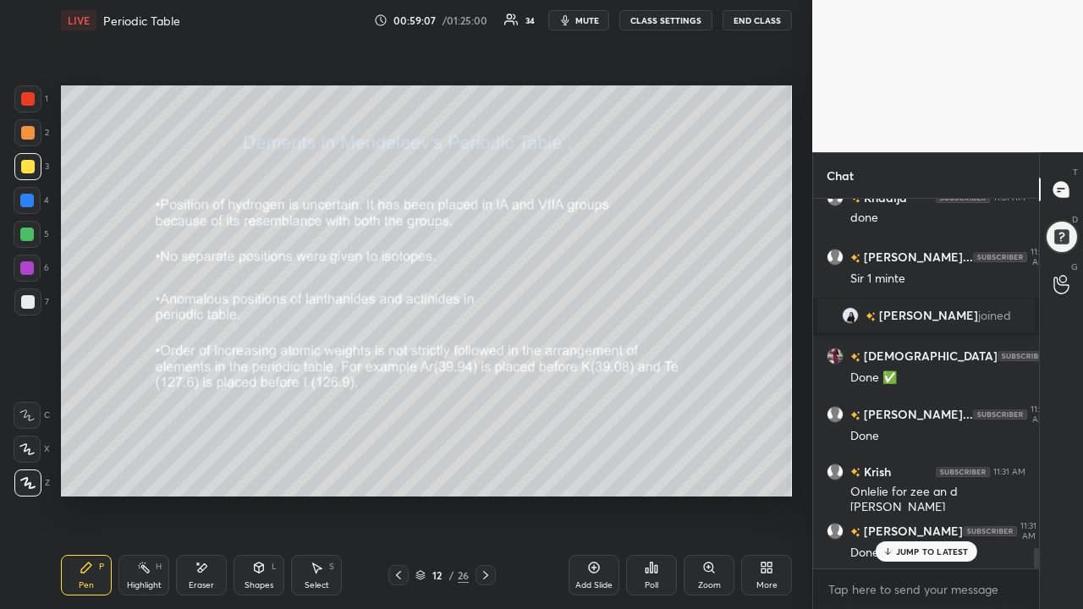
scroll to position [6375, 0]
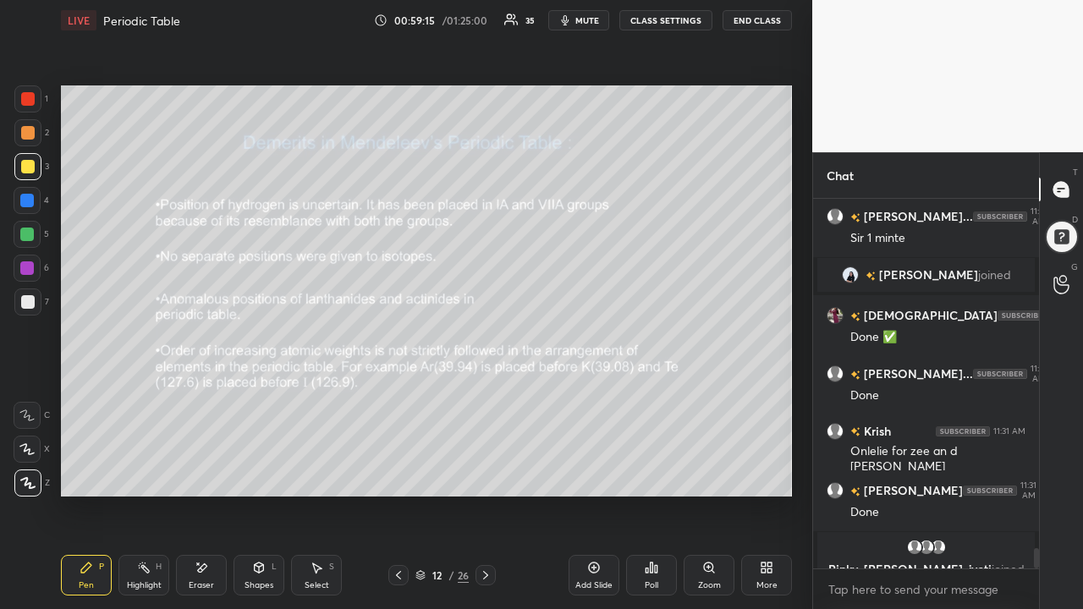
click at [486, 501] on icon at bounding box center [486, 576] width 14 height 14
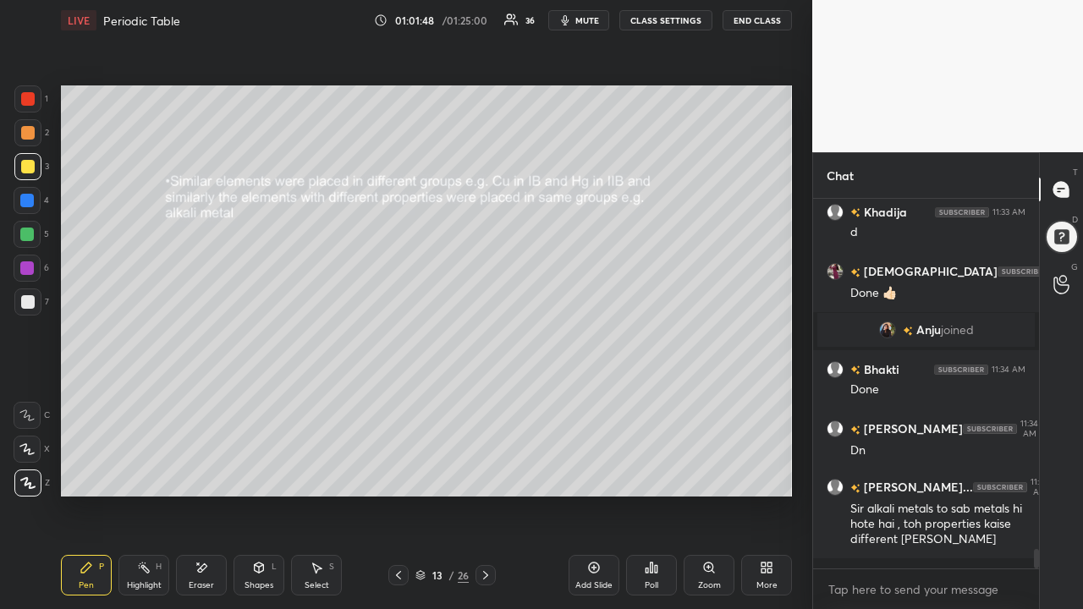
scroll to position [6684, 0]
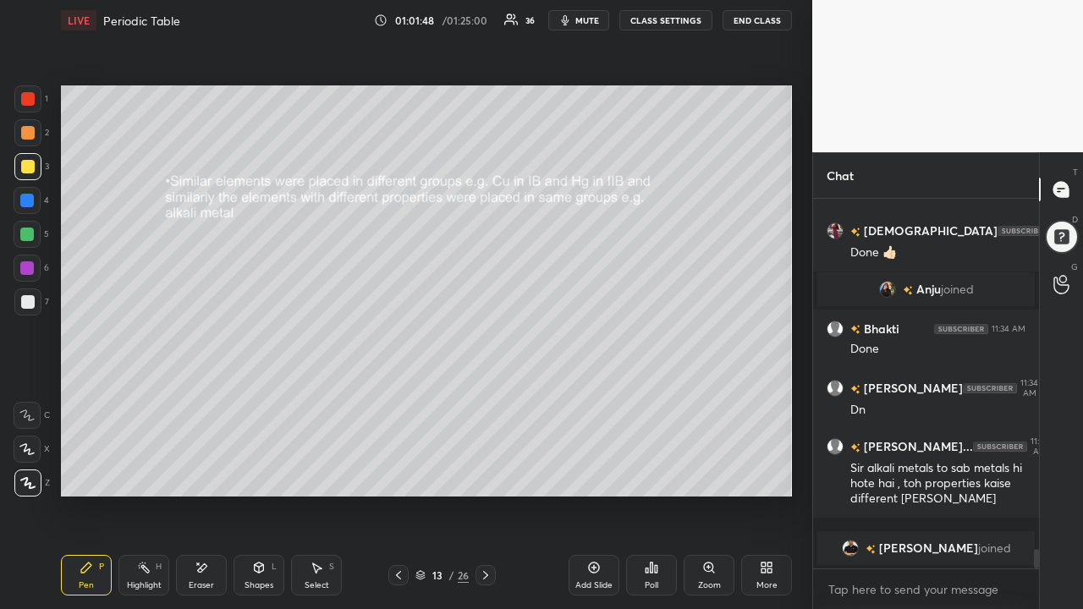
click at [484, 501] on icon at bounding box center [486, 576] width 14 height 14
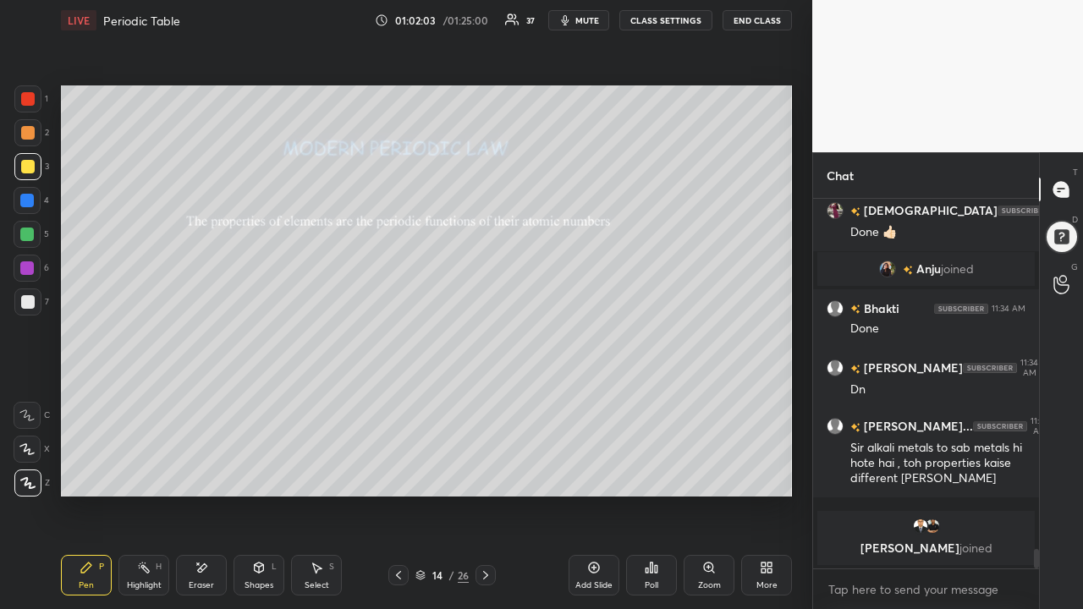
click at [582, 17] on span "mute" at bounding box center [588, 20] width 24 height 12
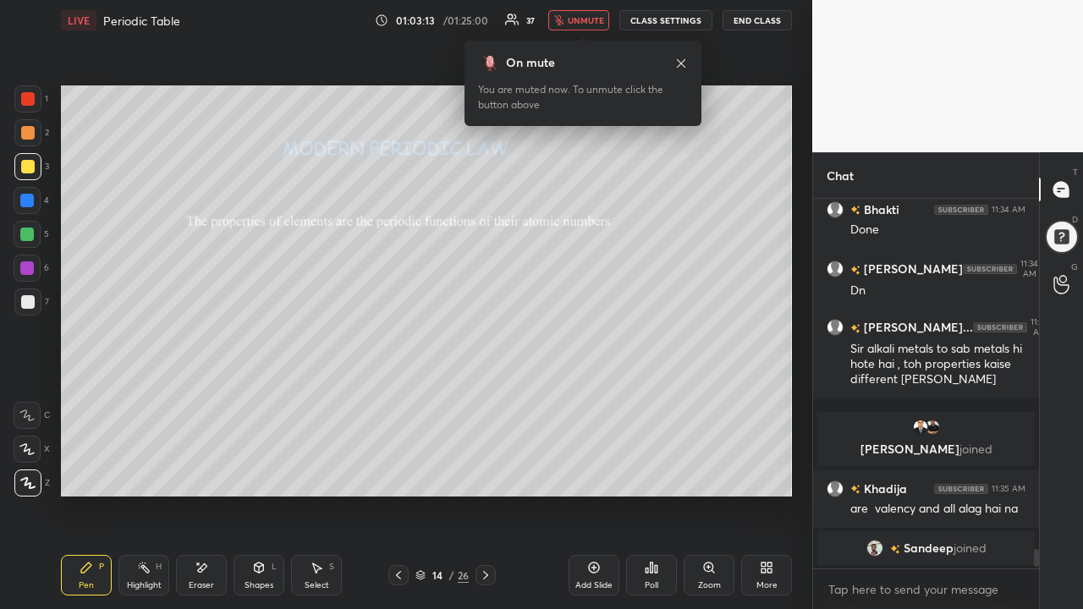
scroll to position [6776, 0]
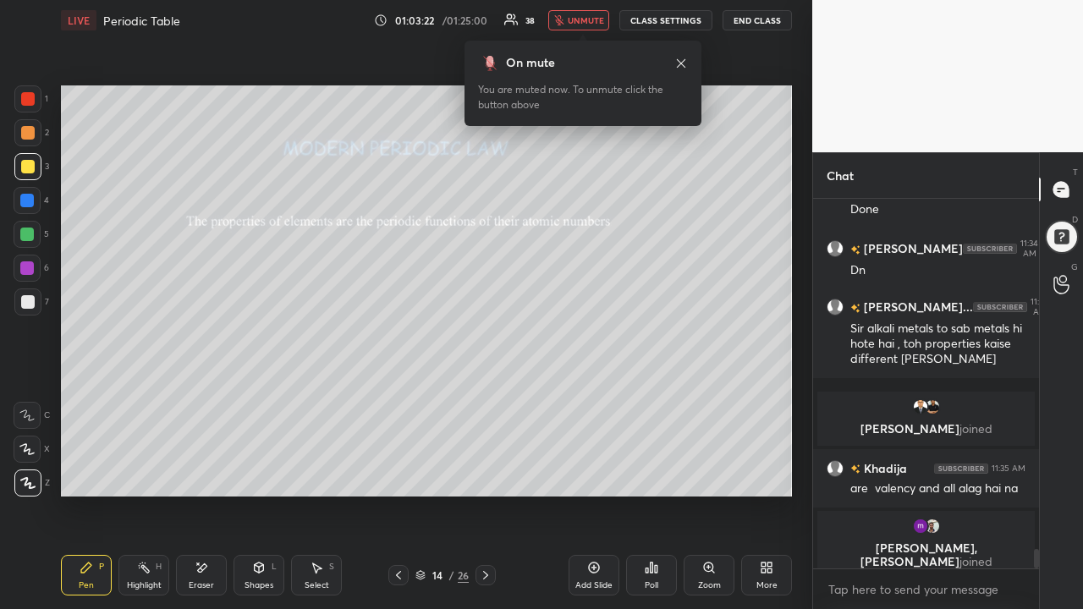
click at [581, 18] on span "unmute" at bounding box center [586, 20] width 36 height 12
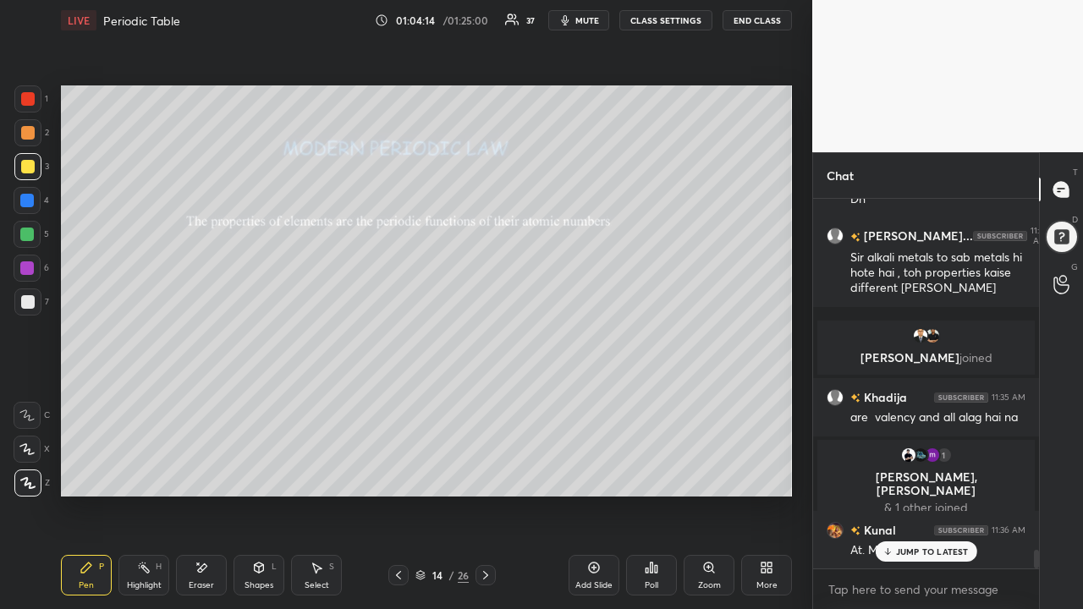
scroll to position [6855, 0]
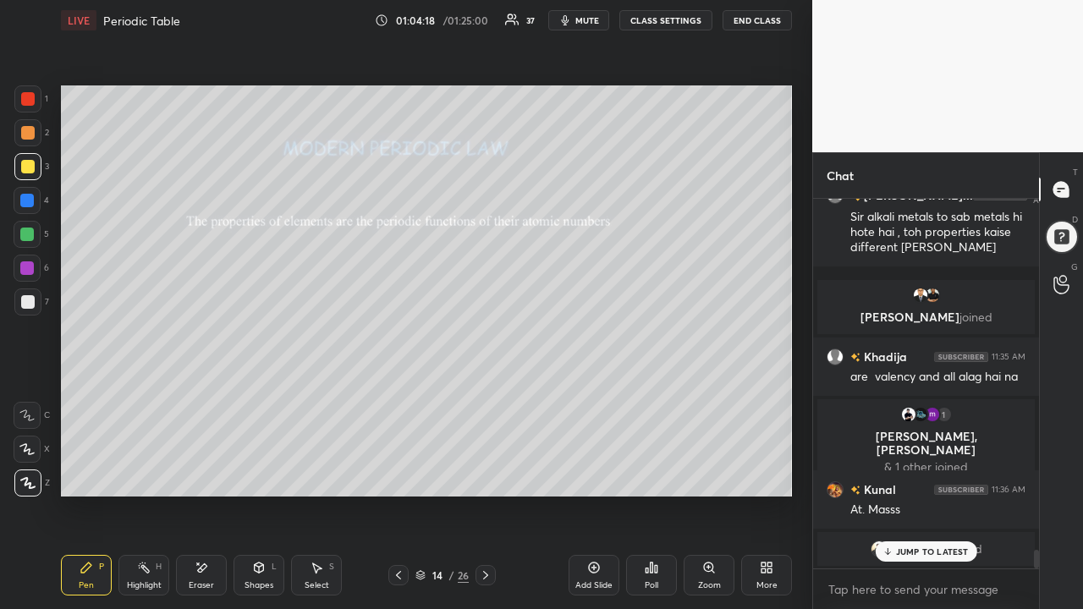
click at [911, 501] on div "JUMP TO LATEST" at bounding box center [926, 552] width 102 height 20
click at [901, 501] on p "JUMP TO LATEST" at bounding box center [932, 517] width 73 height 10
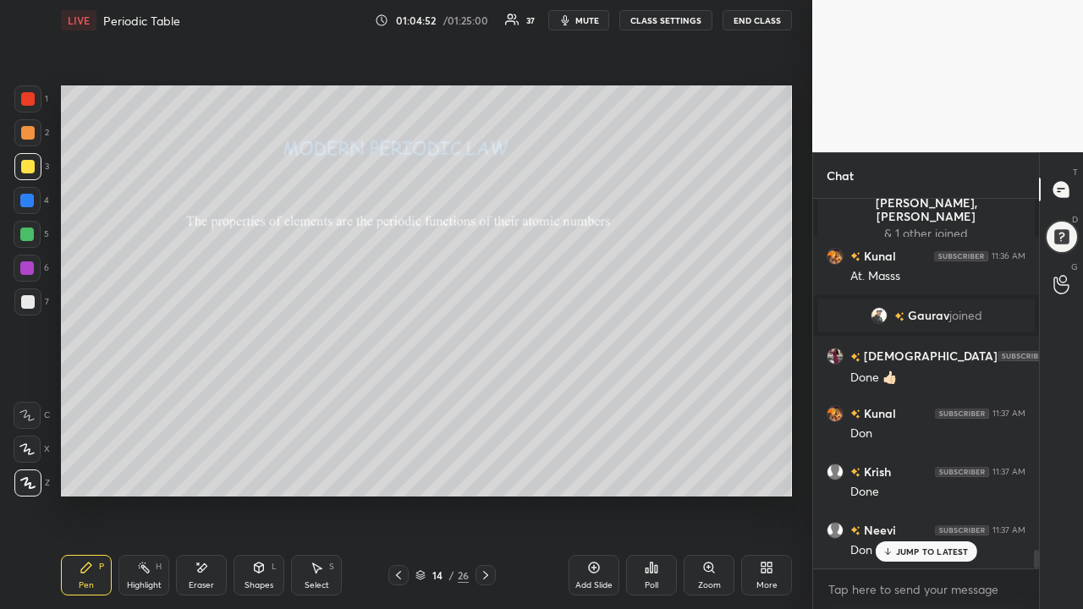
scroll to position [7148, 0]
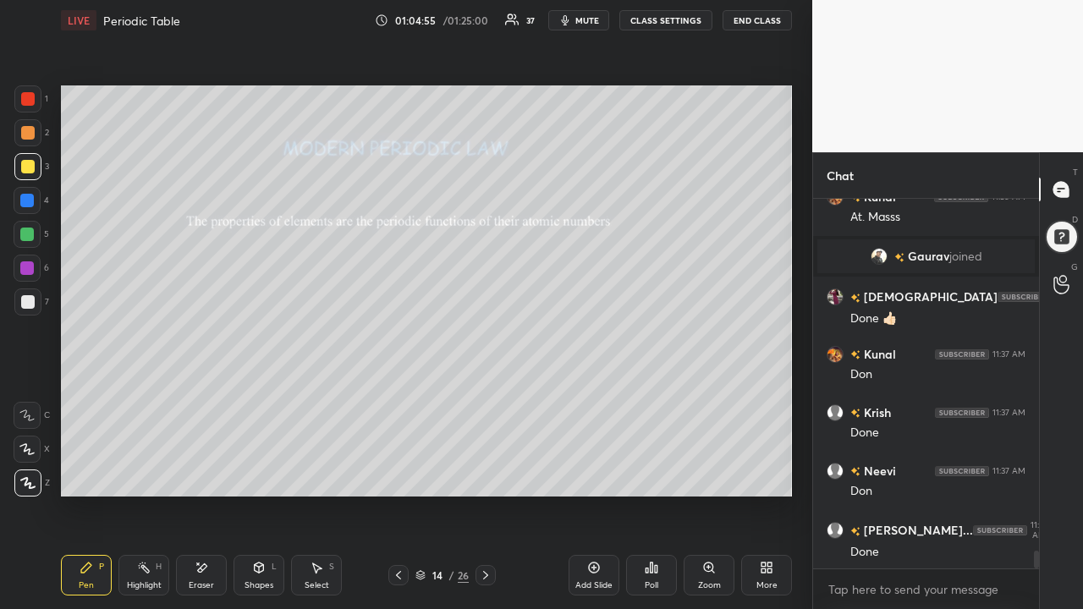
click at [477, 501] on div at bounding box center [486, 575] width 20 height 20
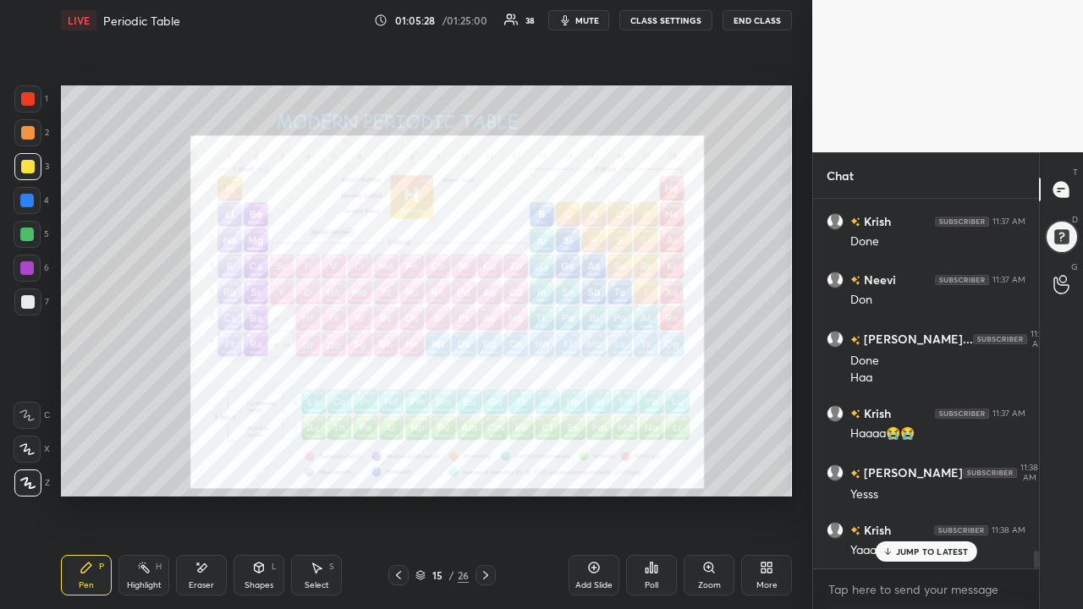
scroll to position [7399, 0]
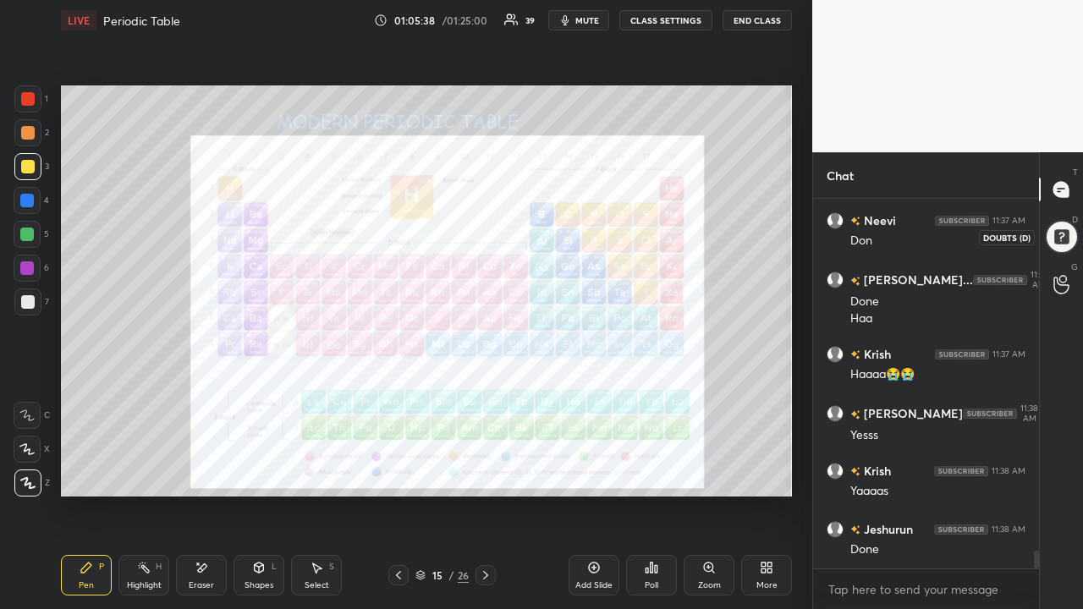
click at [904, 175] on div "Chat" at bounding box center [926, 175] width 226 height 46
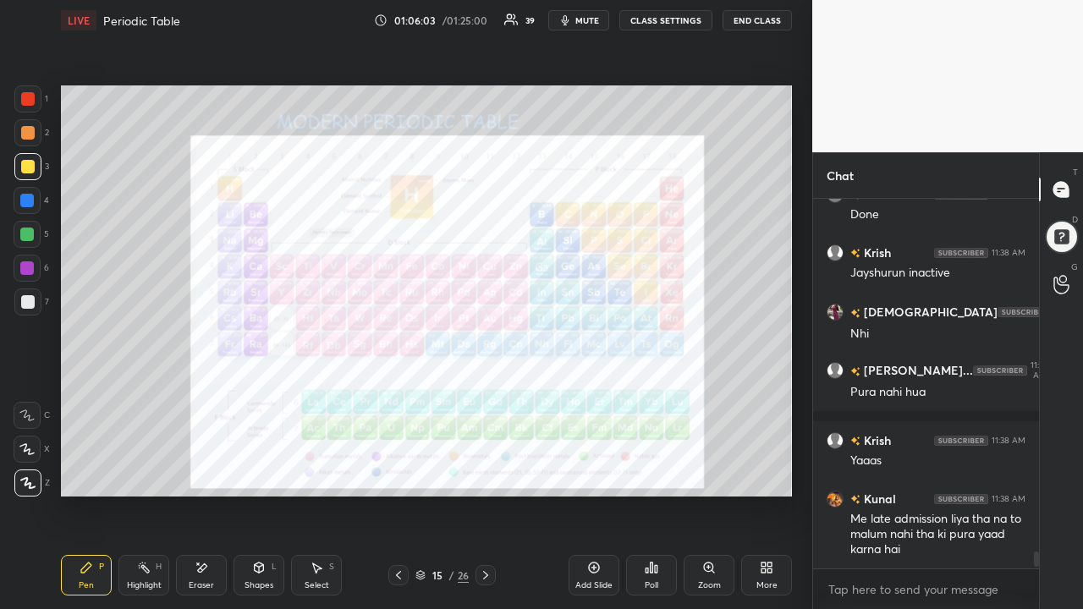
scroll to position [7734, 0]
click at [41, 103] on div at bounding box center [27, 98] width 27 height 27
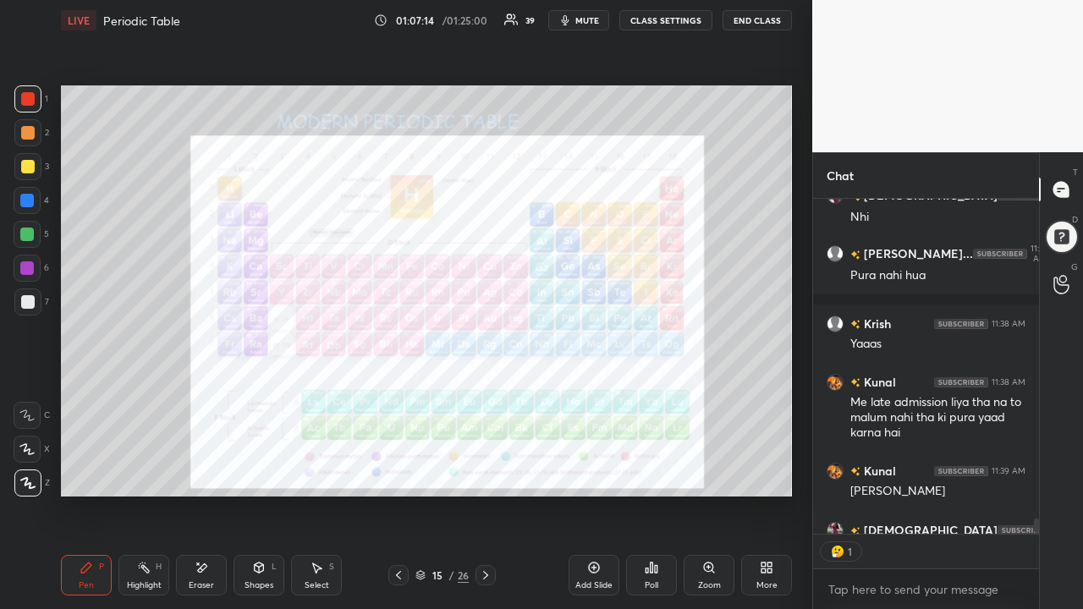
scroll to position [5, 5]
click at [193, 501] on div "Eraser" at bounding box center [201, 575] width 51 height 41
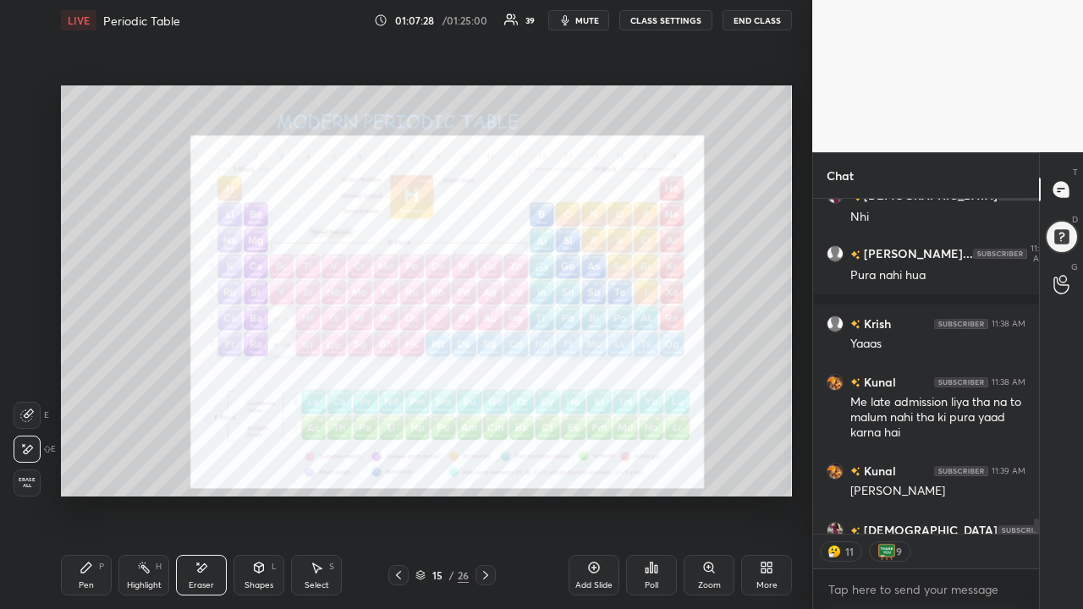
click at [22, 472] on div "Erase all" at bounding box center [27, 483] width 27 height 27
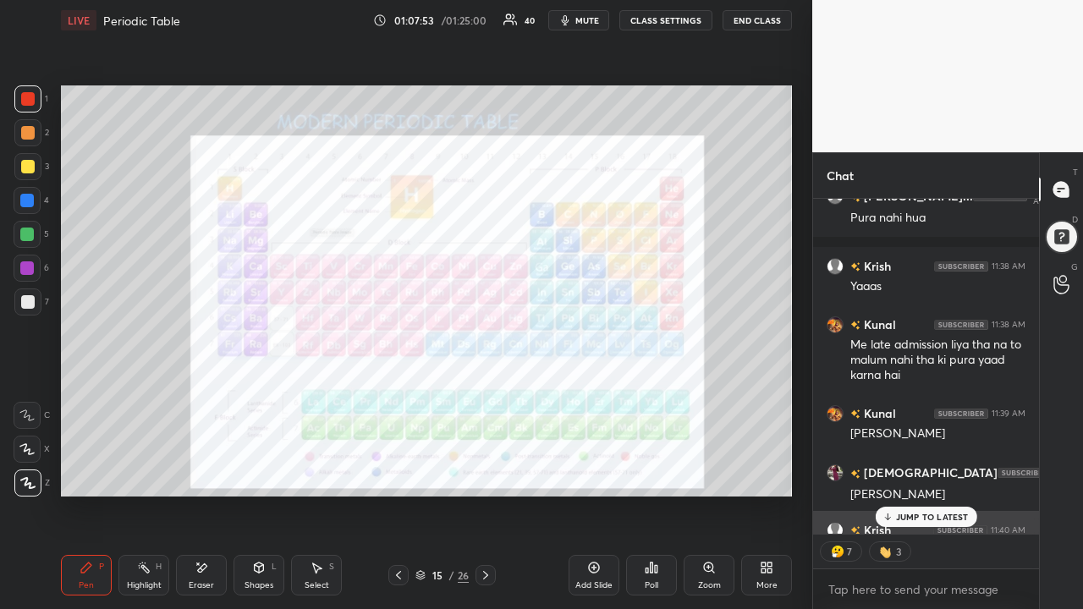
click at [909, 501] on p "JUMP TO LATEST" at bounding box center [932, 517] width 73 height 10
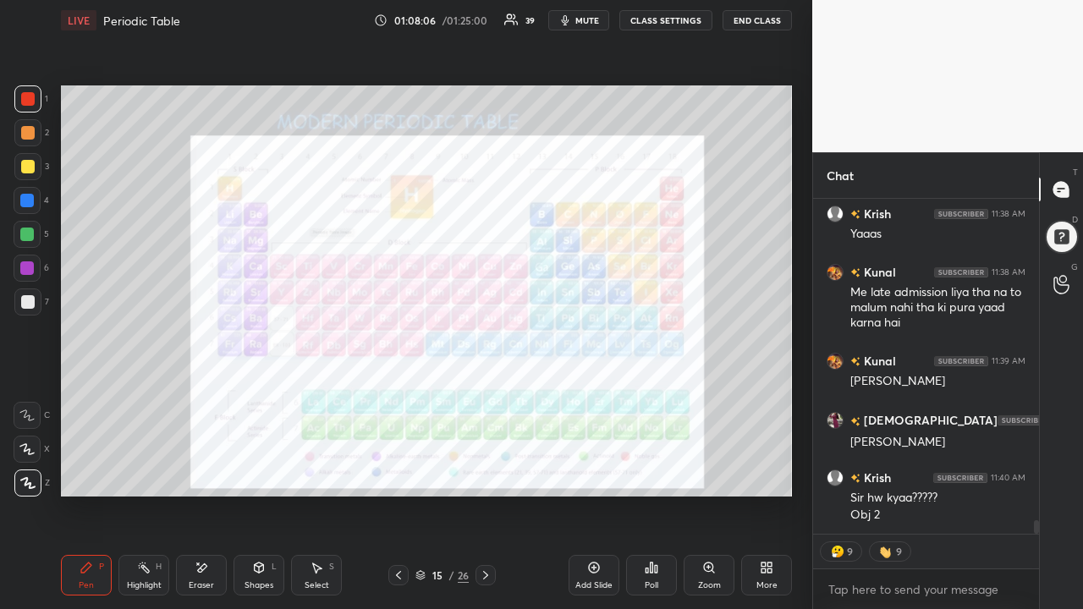
scroll to position [8034, 0]
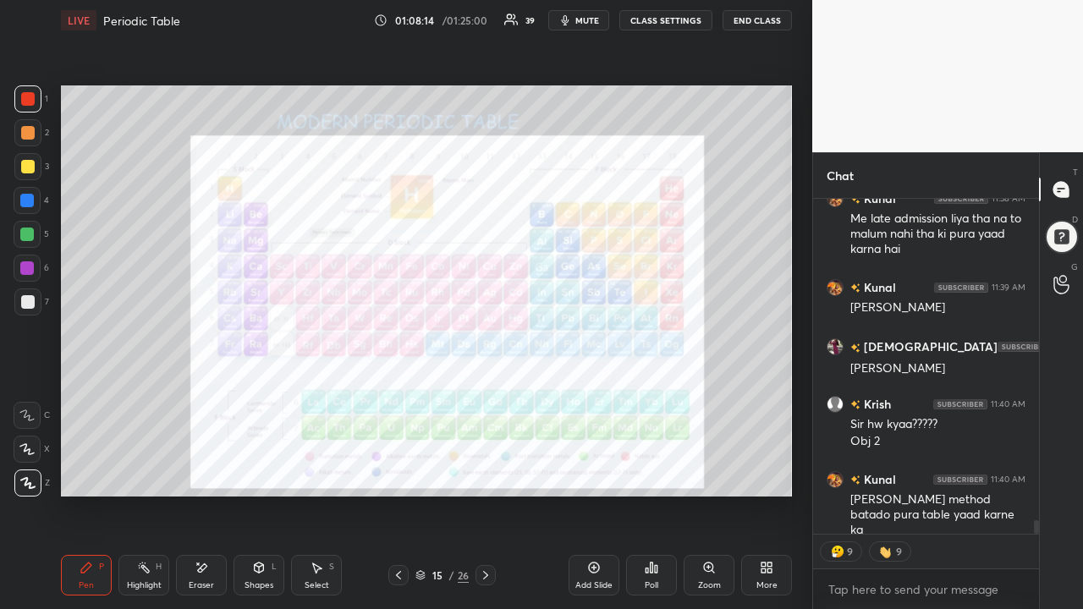
click at [190, 501] on div "Eraser" at bounding box center [201, 575] width 51 height 41
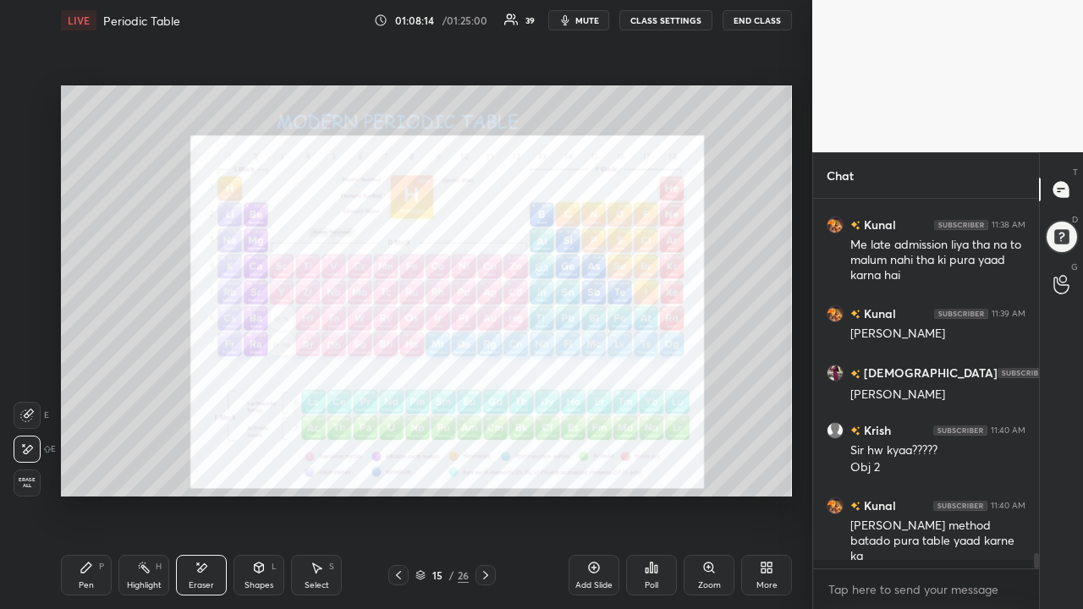
scroll to position [7999, 0]
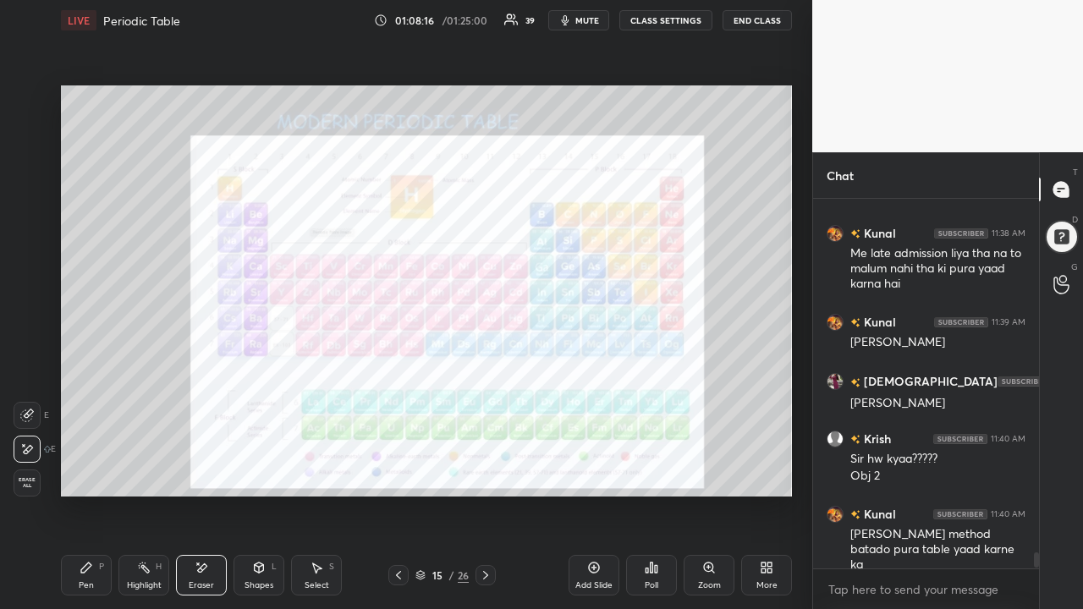
click at [22, 487] on span "Erase all" at bounding box center [26, 483] width 25 height 12
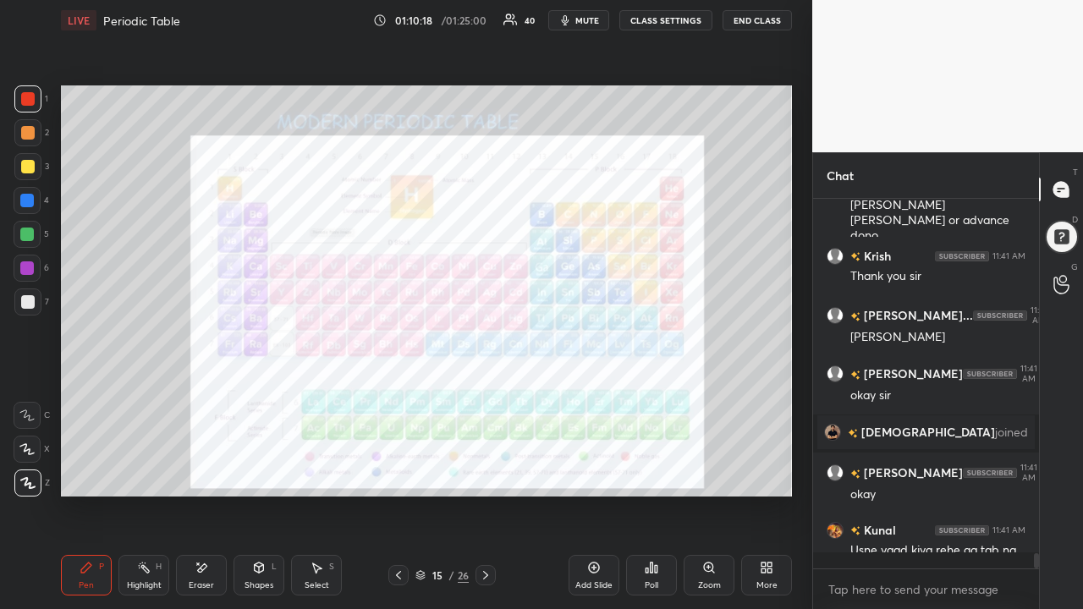
scroll to position [7979, 0]
click at [194, 501] on div "Eraser" at bounding box center [201, 575] width 51 height 41
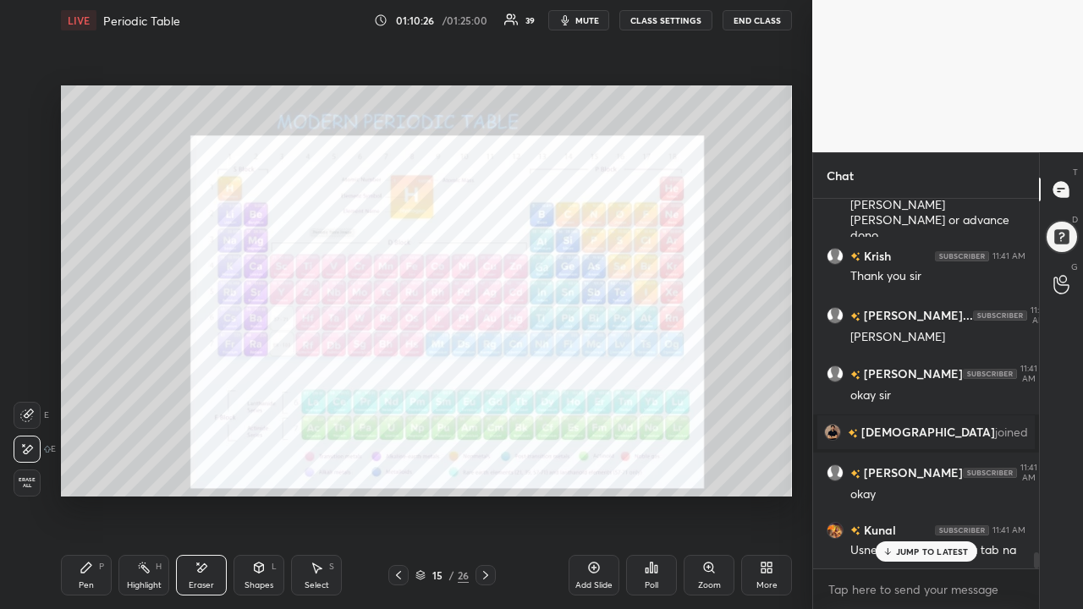
click at [22, 478] on span "Erase all" at bounding box center [26, 483] width 25 height 12
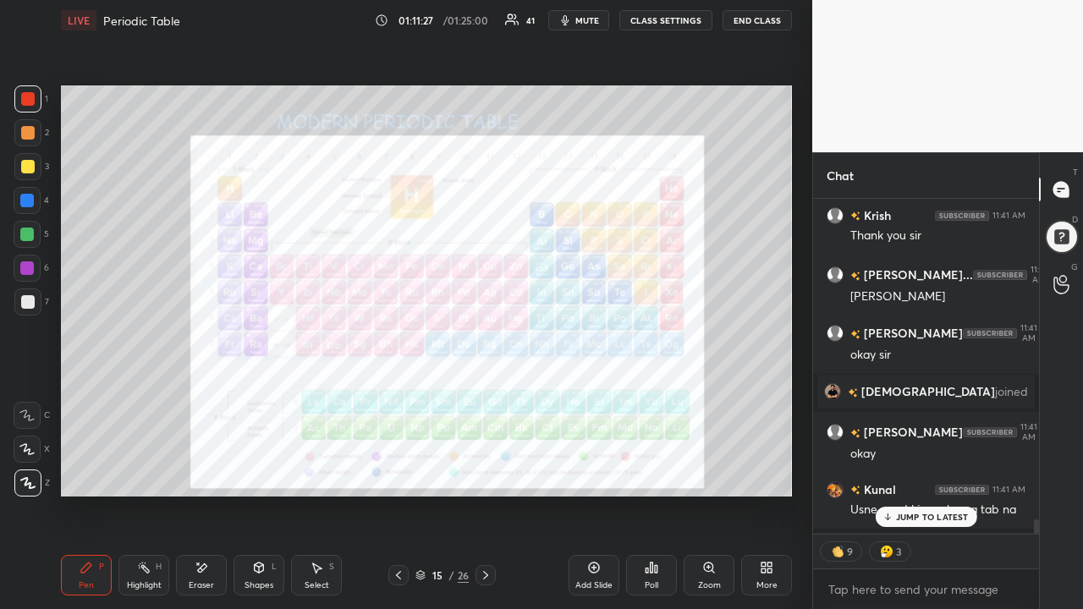
scroll to position [8020, 0]
click at [483, 501] on icon at bounding box center [486, 576] width 14 height 14
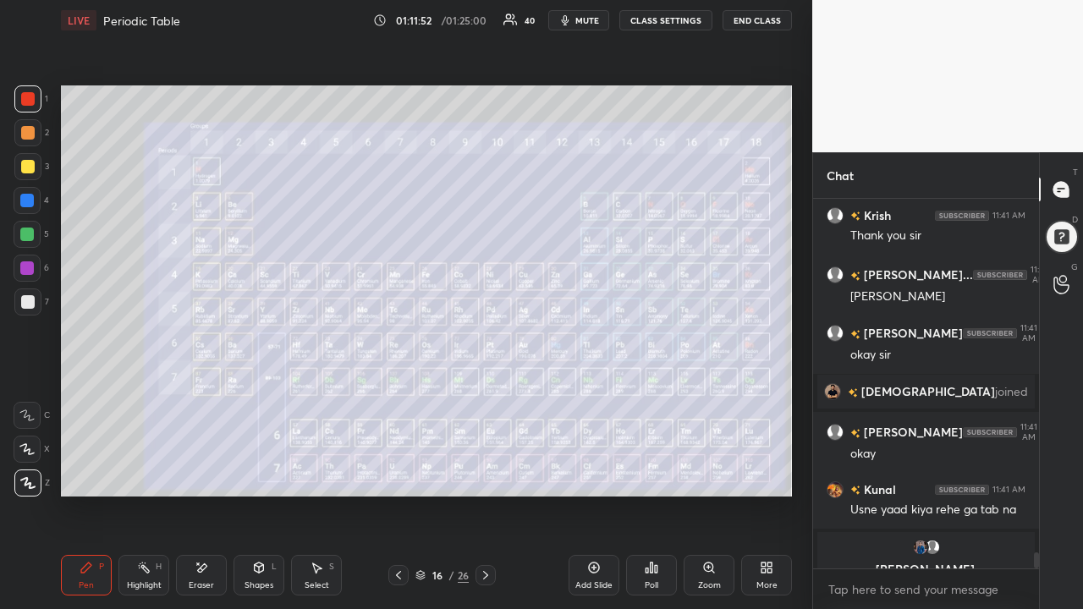
click at [471, 501] on div "16 / 26" at bounding box center [441, 575] width 107 height 20
click at [483, 501] on icon at bounding box center [486, 576] width 14 height 14
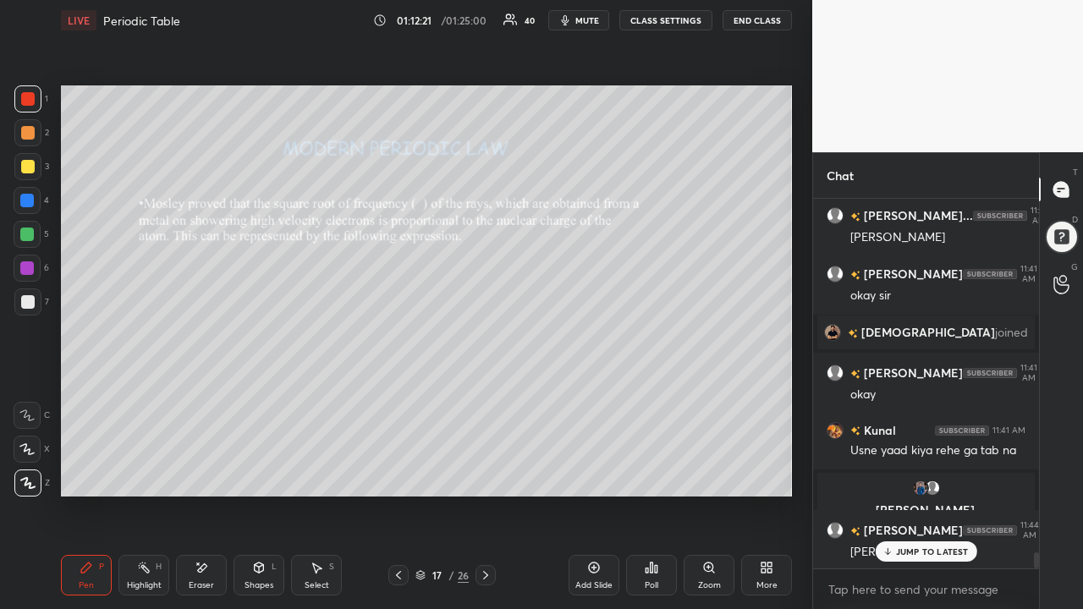
scroll to position [8137, 0]
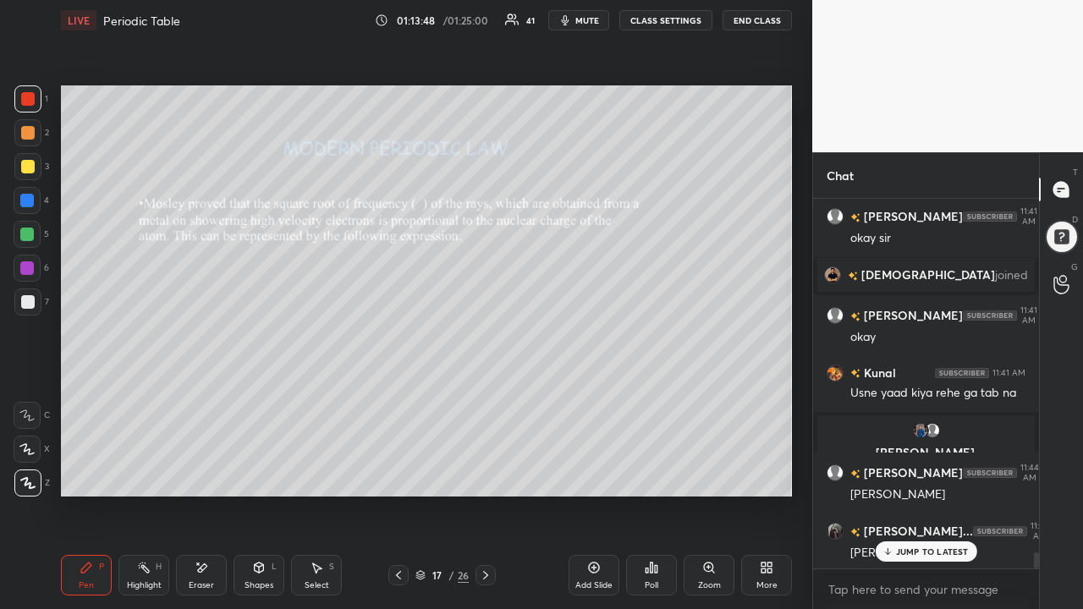
click at [30, 168] on div at bounding box center [28, 167] width 14 height 14
click at [794, 349] on div "Setting up your live class Poll for secs No correct answer Start poll" at bounding box center [426, 291] width 745 height 501
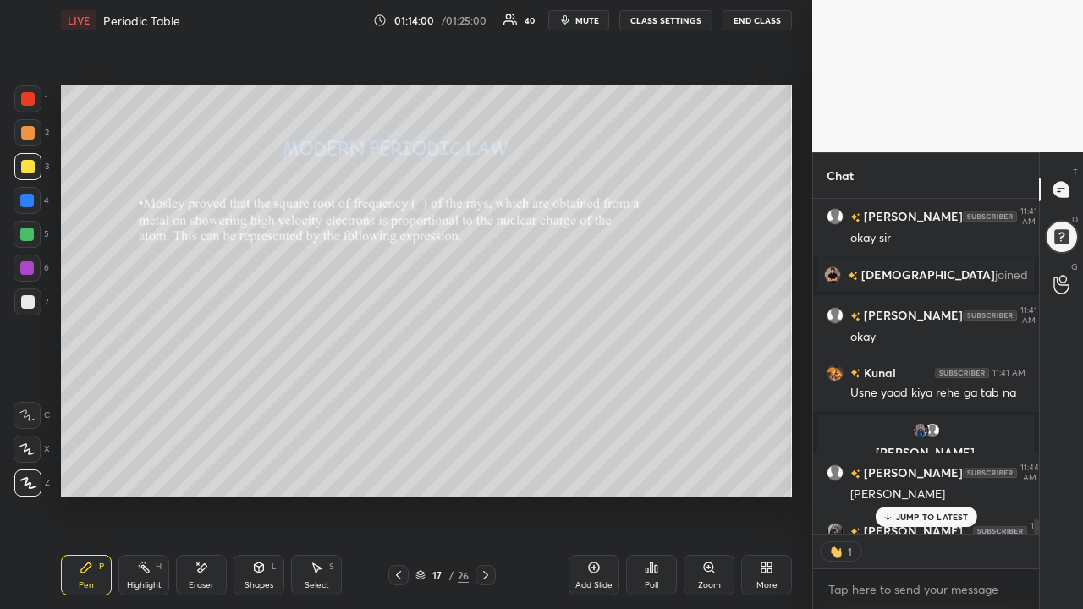
scroll to position [5, 5]
click at [921, 501] on div "JUMP TO LATEST" at bounding box center [926, 517] width 102 height 20
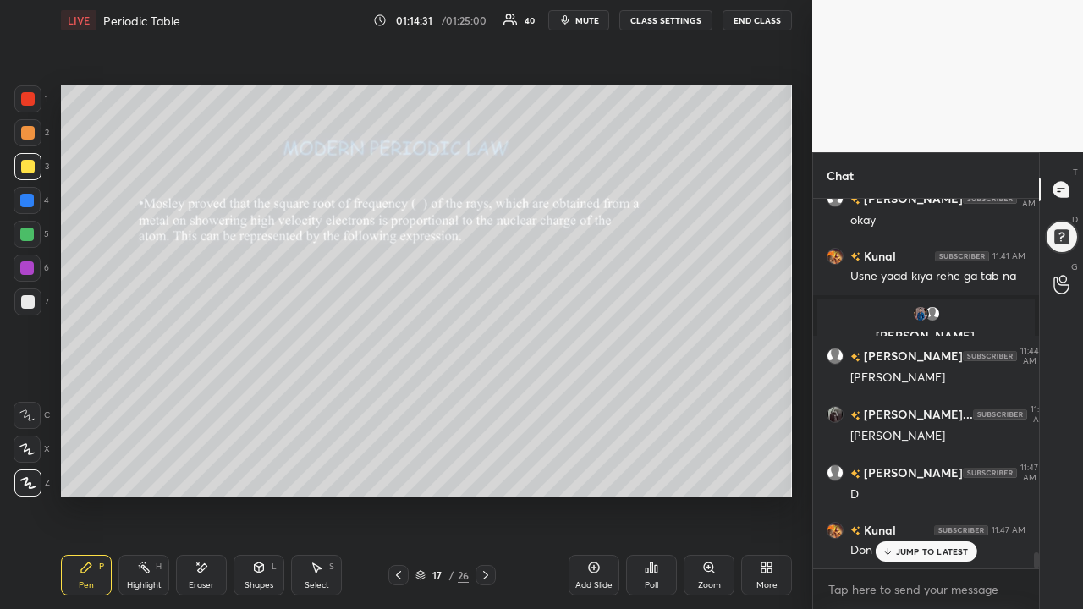
scroll to position [8313, 0]
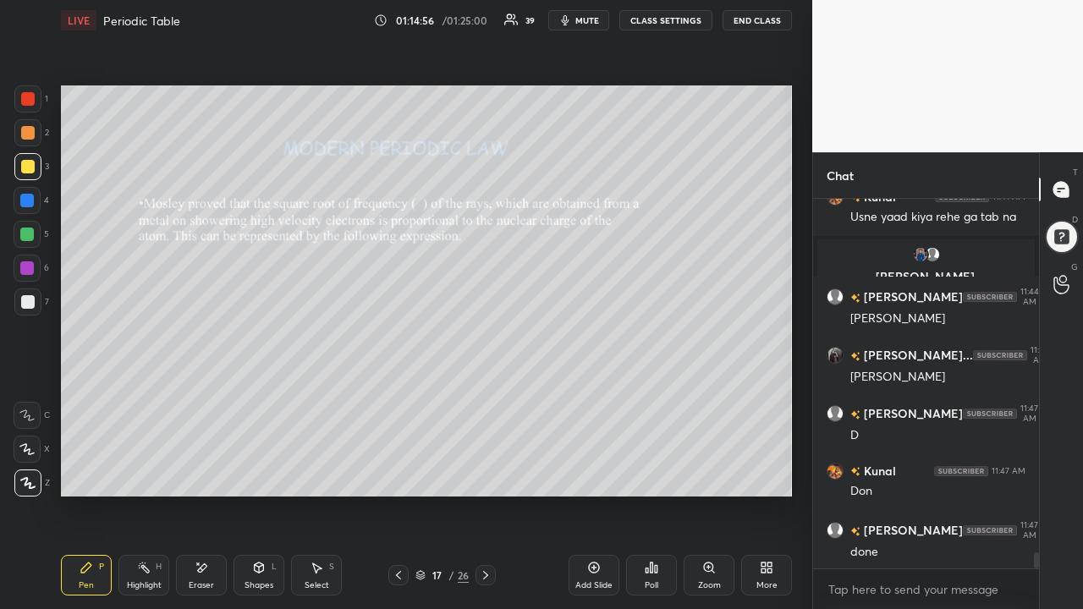
click at [485, 501] on icon at bounding box center [485, 575] width 5 height 8
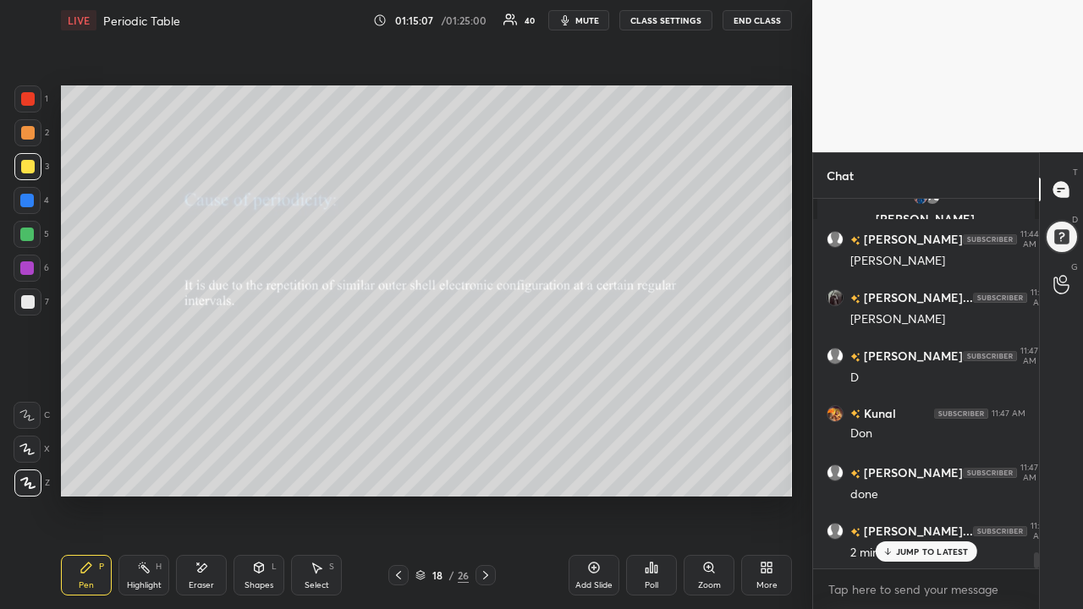
click at [479, 501] on icon at bounding box center [486, 576] width 14 height 14
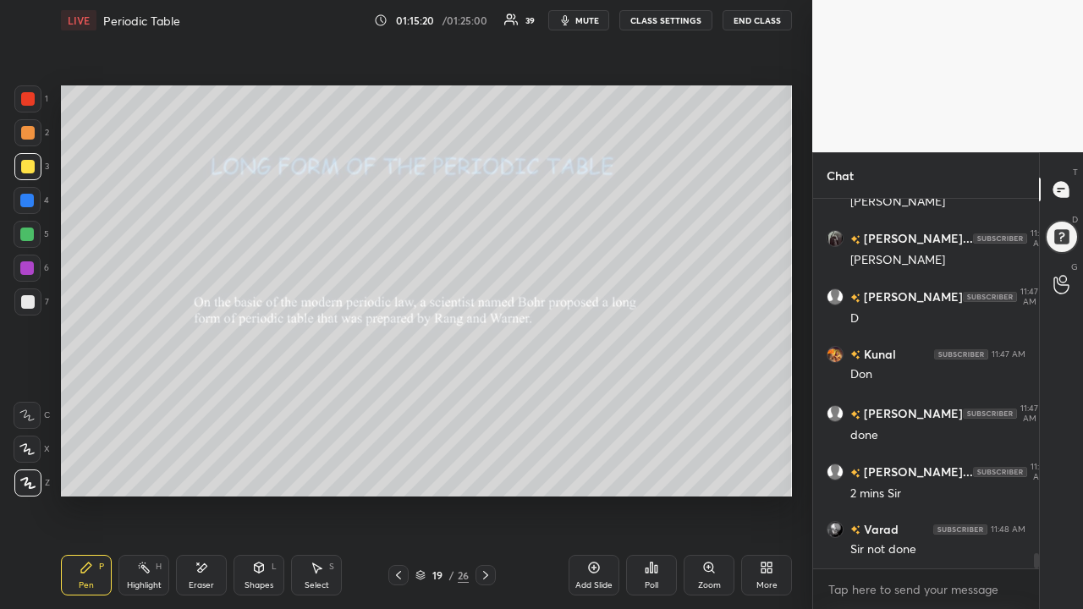
click at [393, 501] on icon at bounding box center [399, 576] width 14 height 14
click at [392, 501] on icon at bounding box center [399, 576] width 14 height 14
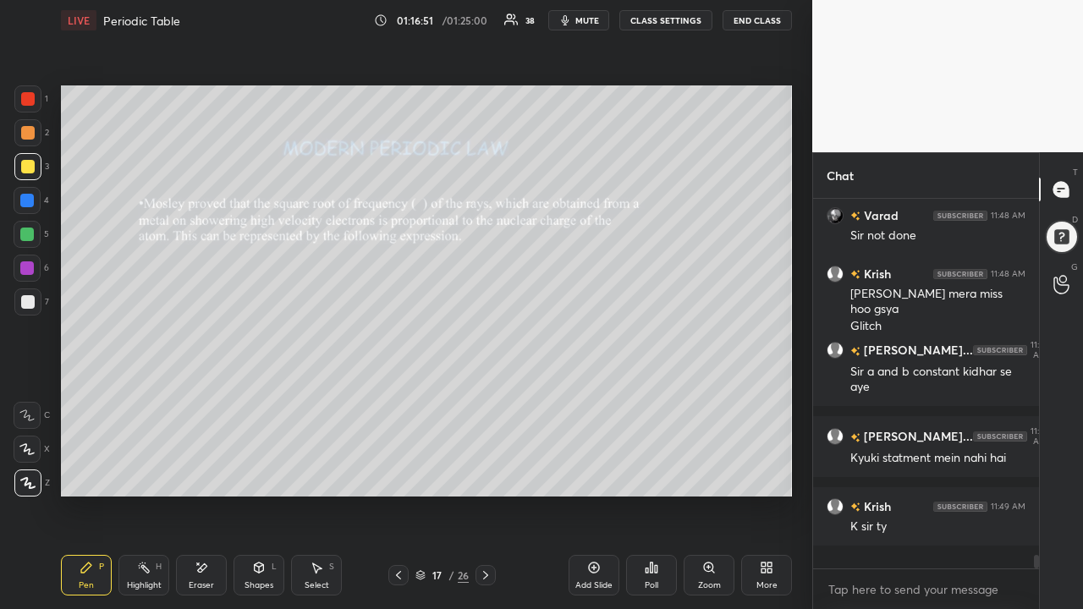
scroll to position [8721, 0]
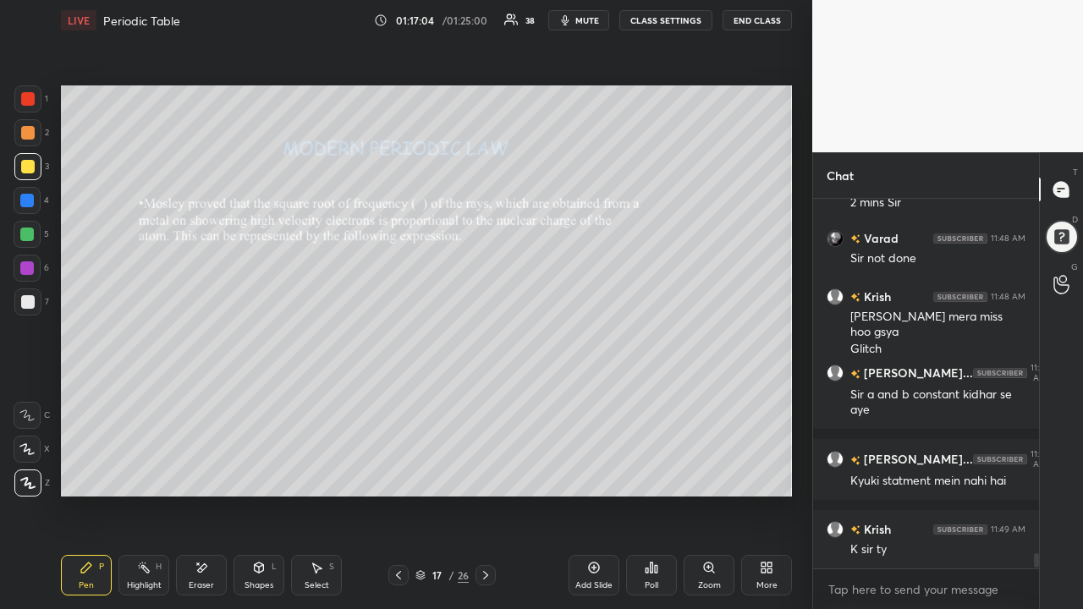
click at [489, 501] on icon at bounding box center [486, 576] width 14 height 14
click at [486, 501] on icon at bounding box center [486, 576] width 14 height 14
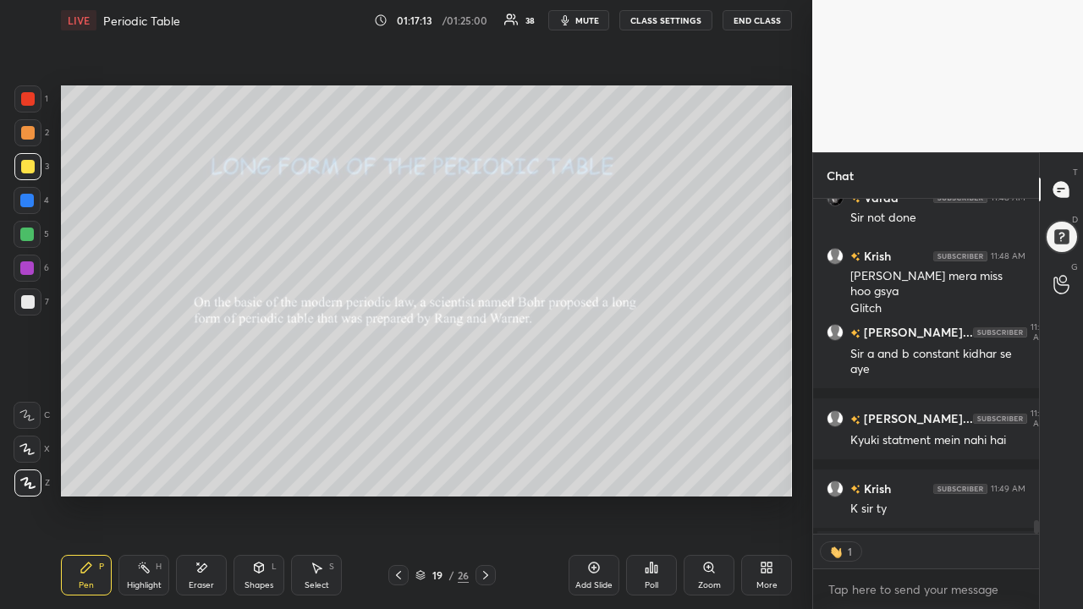
scroll to position [5, 5]
click at [29, 100] on div at bounding box center [28, 99] width 14 height 14
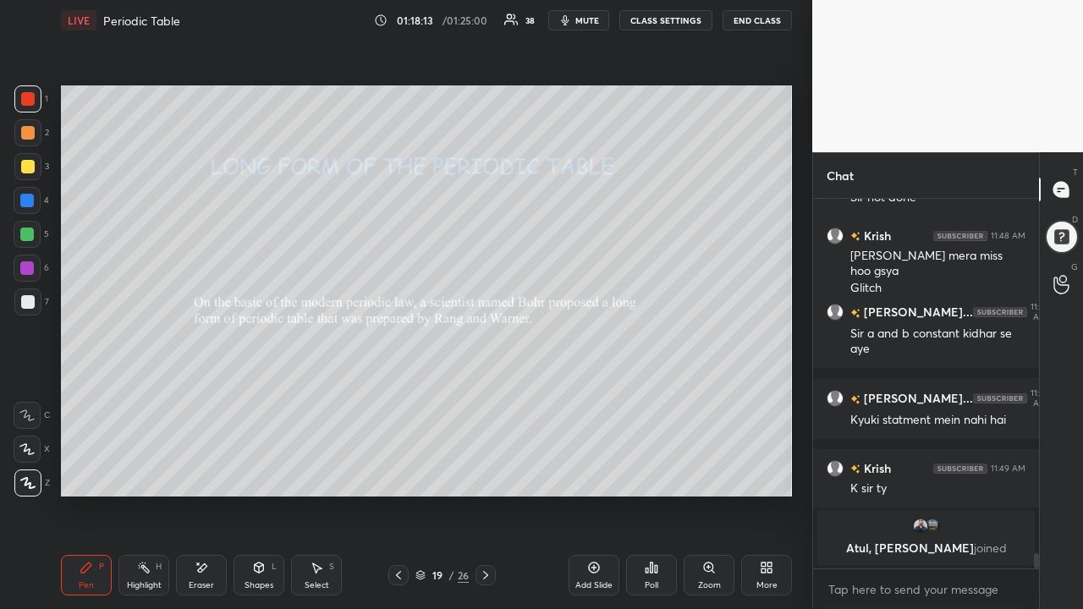
click at [589, 20] on span "mute" at bounding box center [588, 20] width 24 height 12
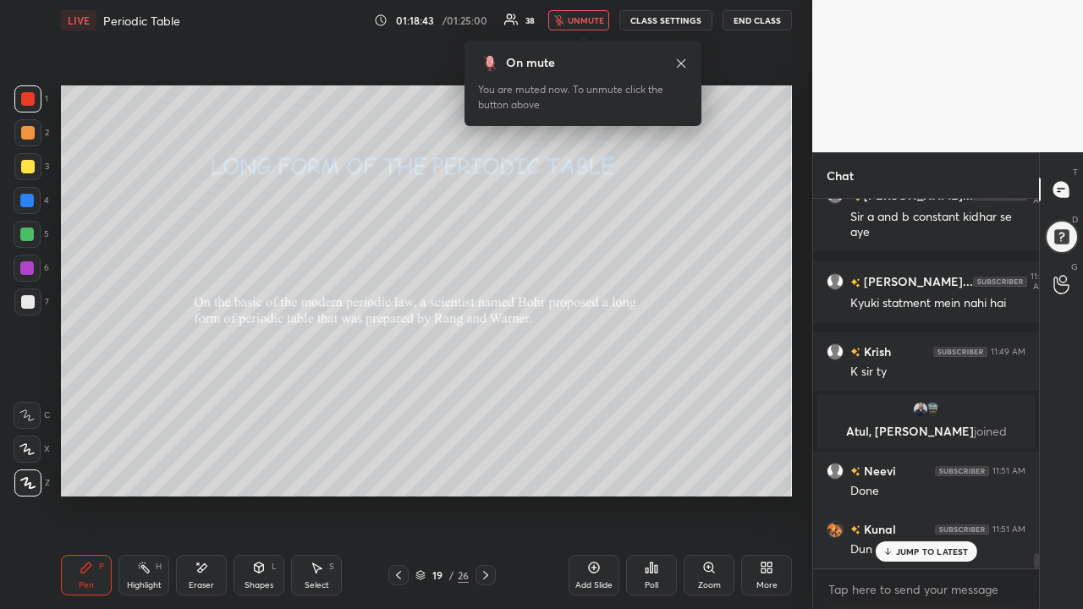
scroll to position [8612, 0]
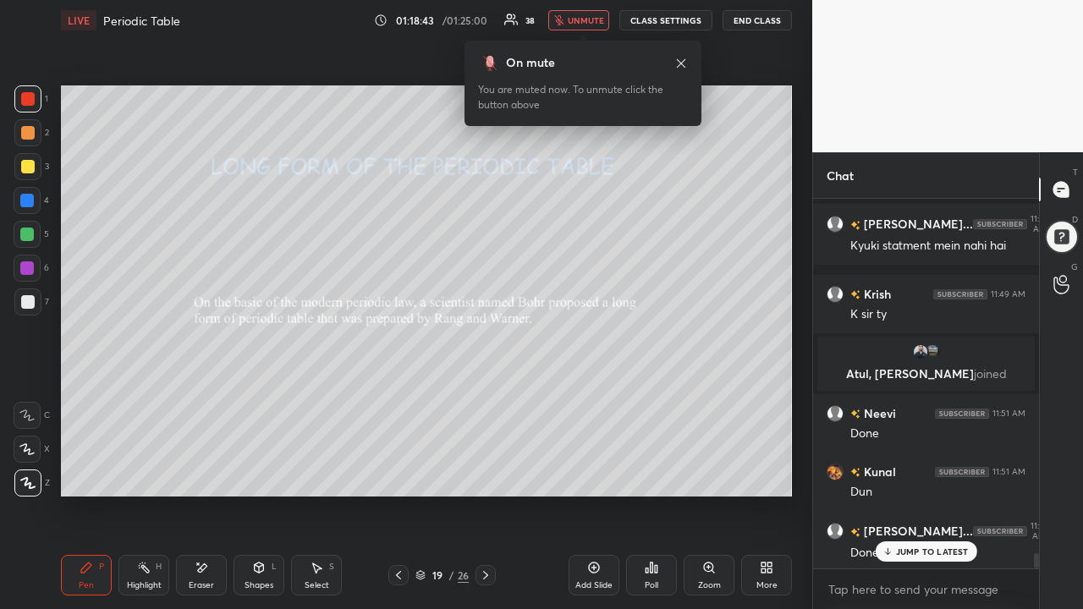
click at [586, 24] on span "unmute" at bounding box center [586, 20] width 36 height 12
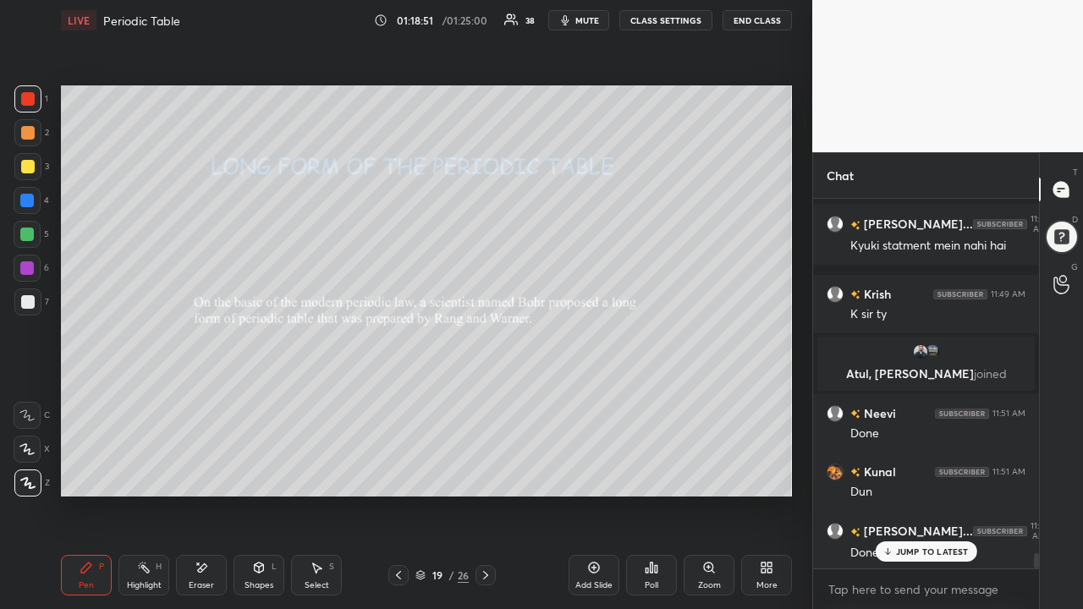
click at [479, 501] on icon at bounding box center [486, 576] width 14 height 14
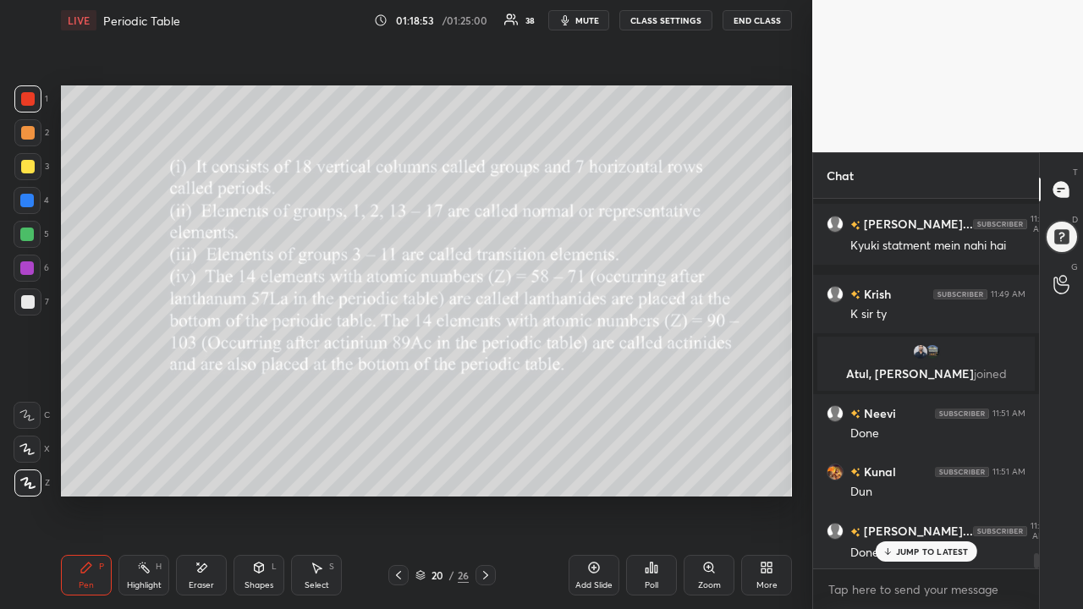
click at [404, 501] on icon at bounding box center [399, 576] width 14 height 14
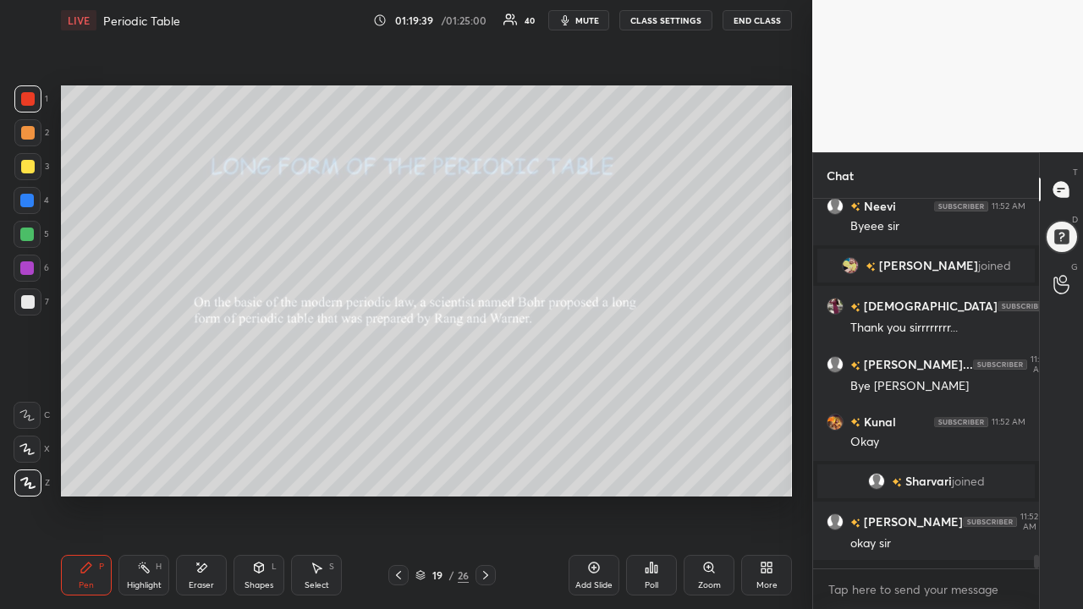
scroll to position [9005, 0]
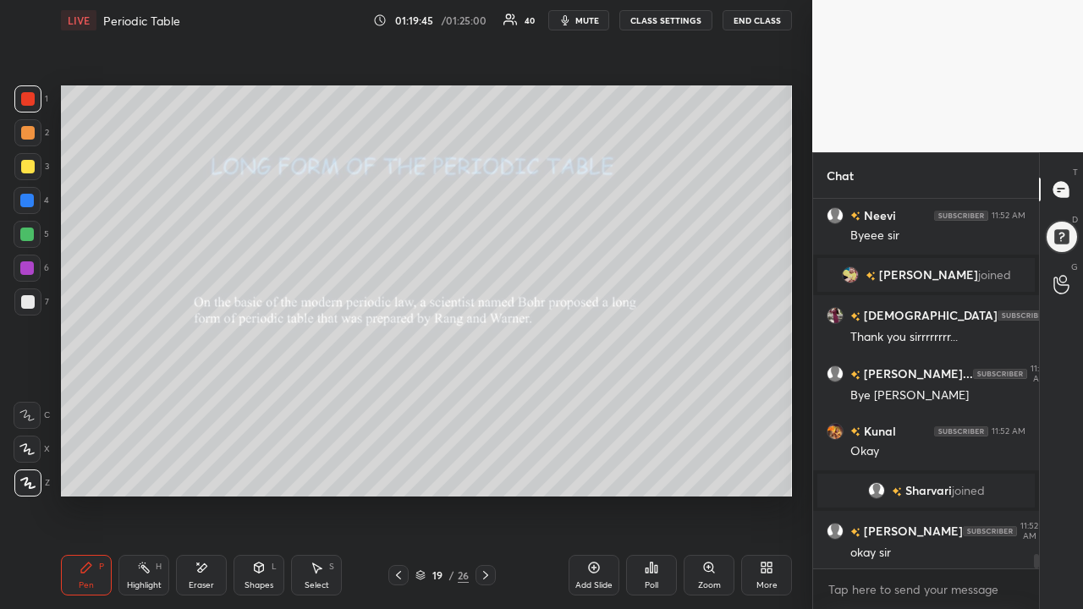
click at [748, 18] on button "End Class" at bounding box center [757, 20] width 69 height 20
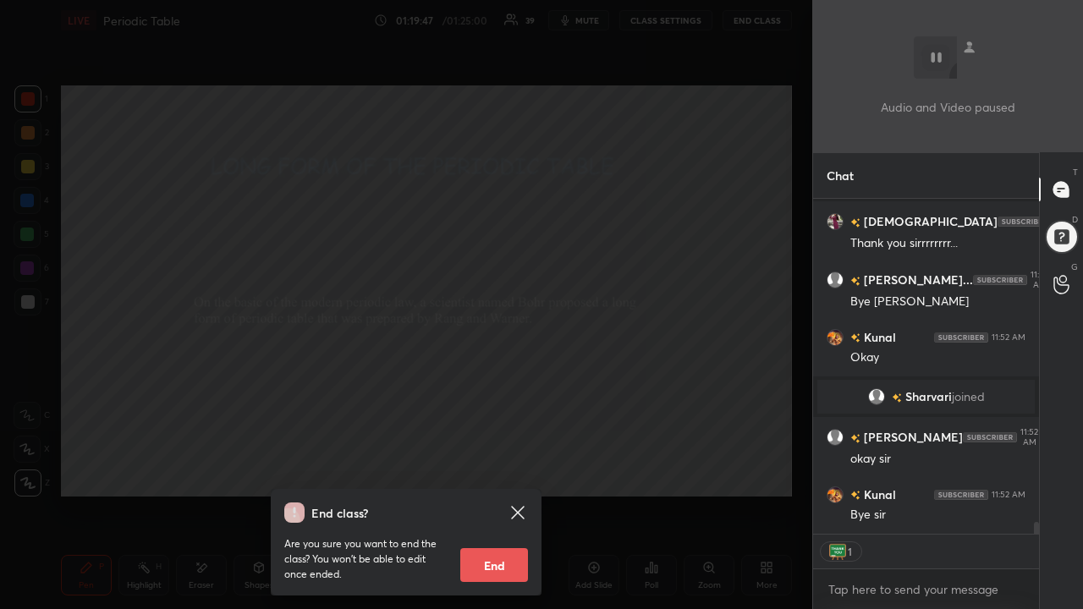
scroll to position [9216, 0]
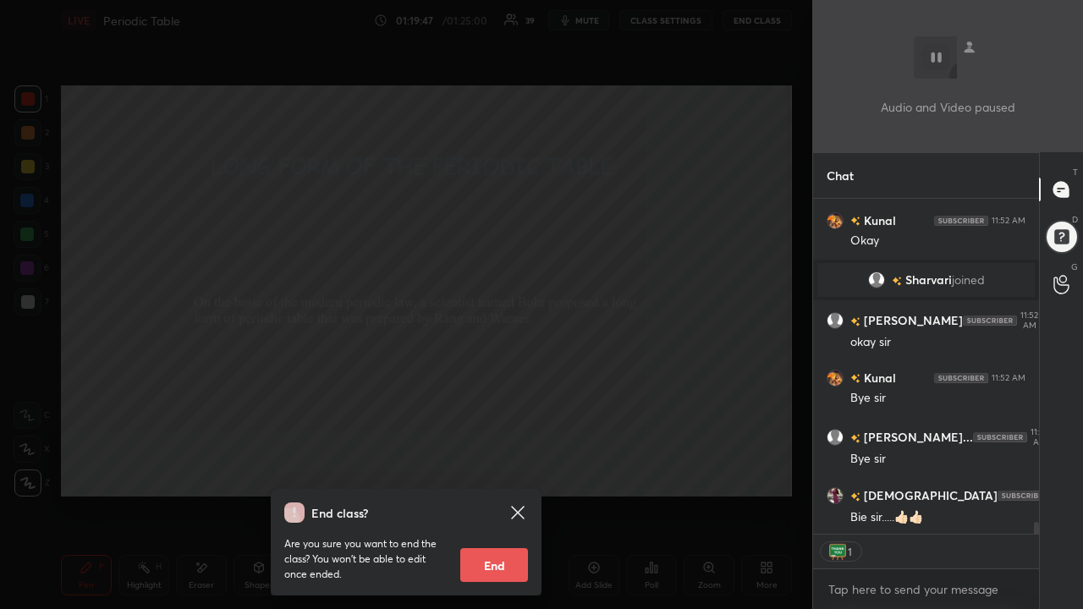
click at [488, 501] on button "End" at bounding box center [494, 565] width 68 height 34
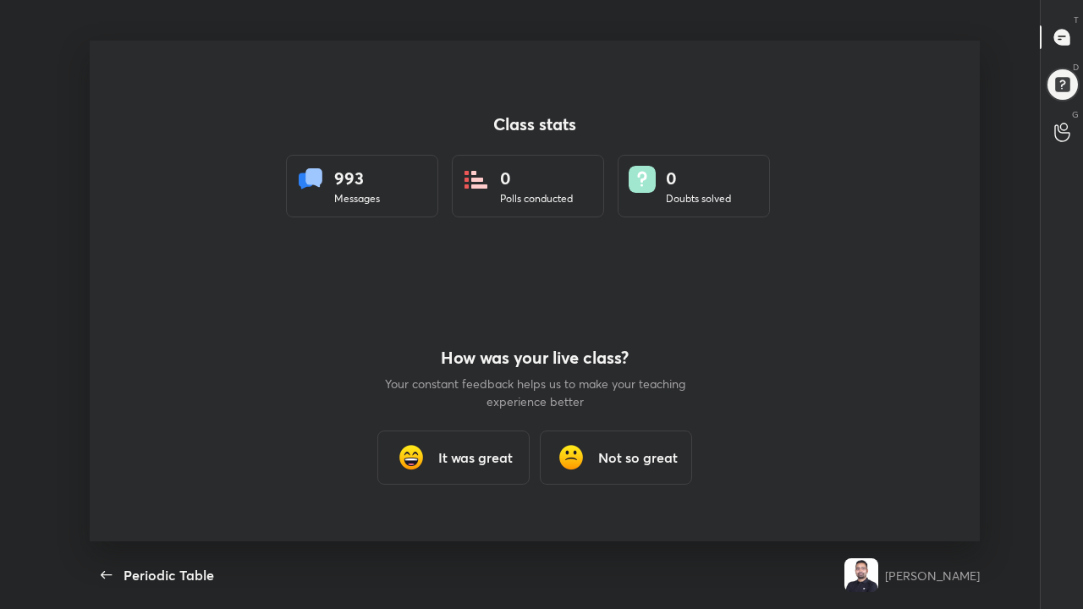
scroll to position [501, 1070]
click at [467, 458] on h3 "It was great" at bounding box center [475, 458] width 74 height 20
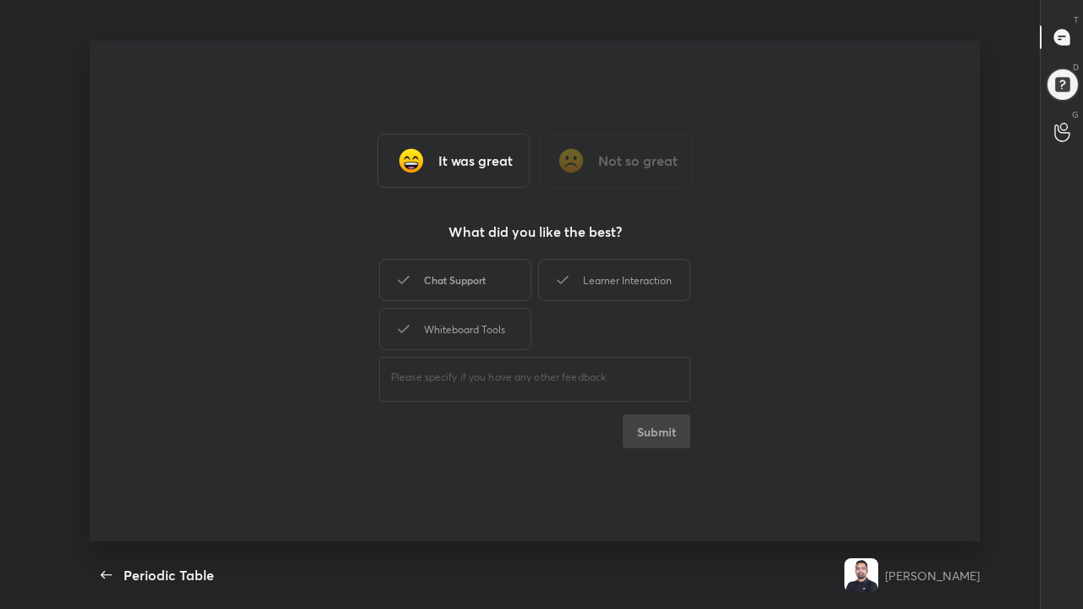
click at [443, 281] on div "Chat Support" at bounding box center [455, 280] width 152 height 42
click at [604, 276] on div "Learner Interaction" at bounding box center [614, 280] width 152 height 42
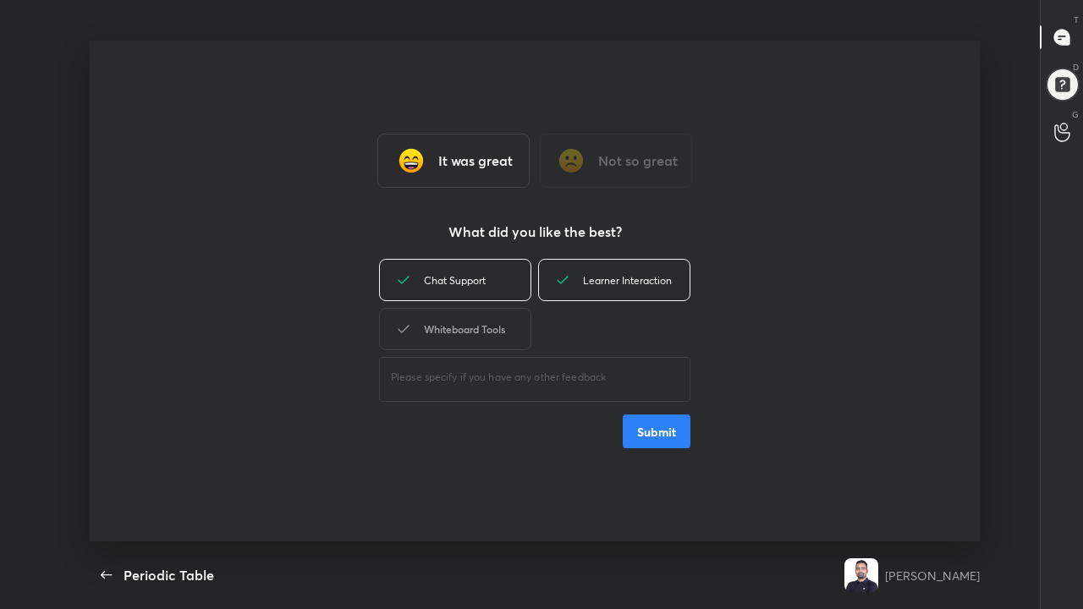
click at [451, 324] on div "Whiteboard Tools" at bounding box center [455, 329] width 152 height 42
click at [665, 427] on button "Submit" at bounding box center [657, 432] width 68 height 34
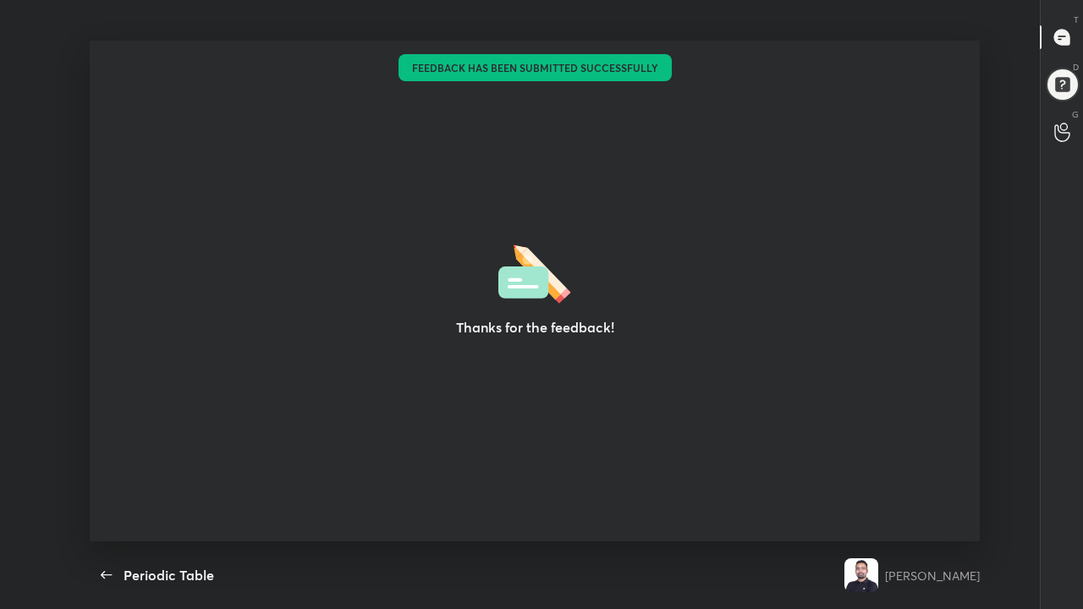
type textarea "x"
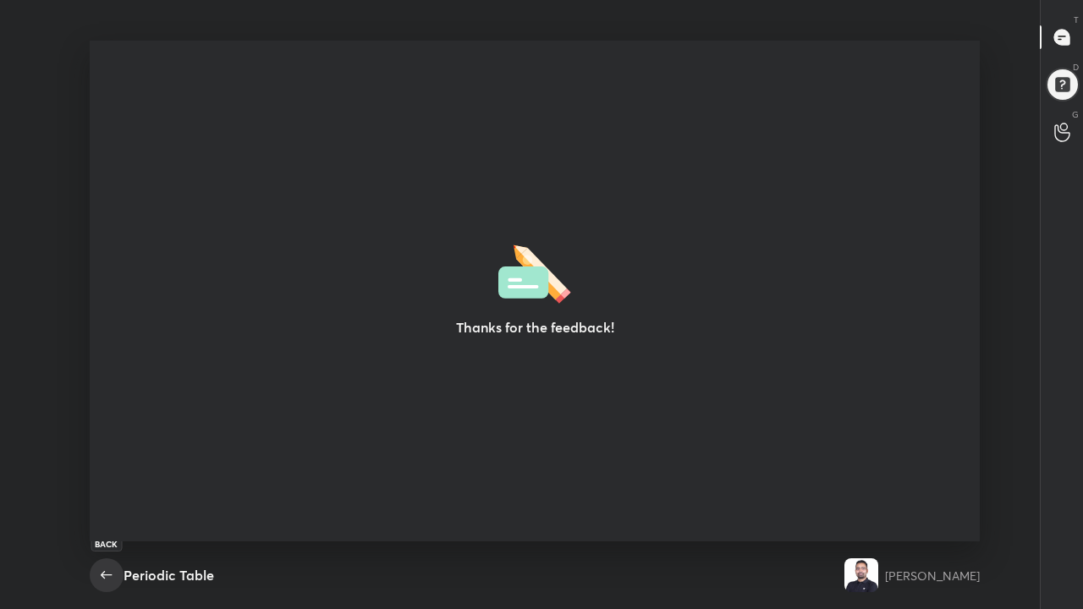
click at [99, 501] on icon "button" at bounding box center [106, 575] width 20 height 20
click at [98, 501] on icon "button" at bounding box center [106, 575] width 20 height 20
